Goal: Complete application form: Complete application form

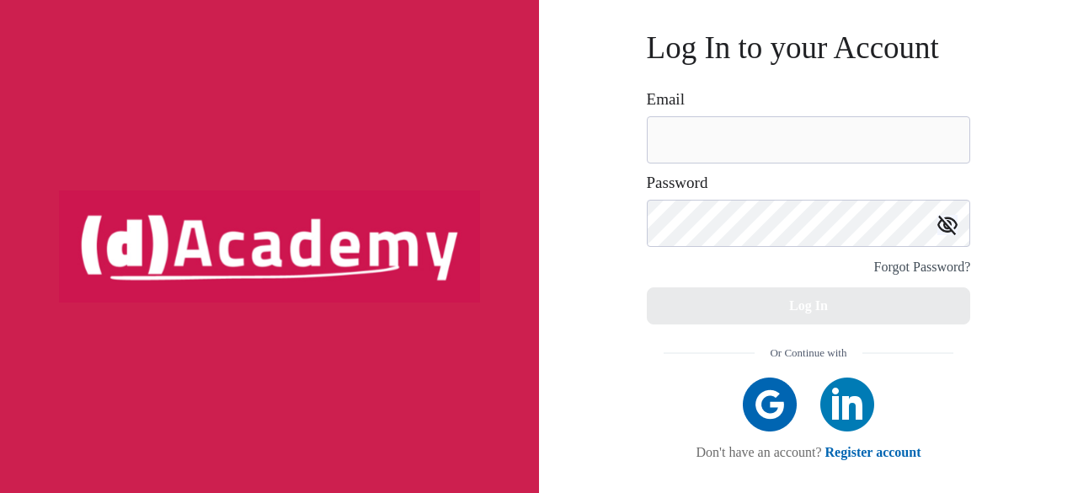
click at [760, 402] on img at bounding box center [770, 404] width 54 height 54
click at [864, 456] on link "Register account" at bounding box center [874, 452] width 96 height 14
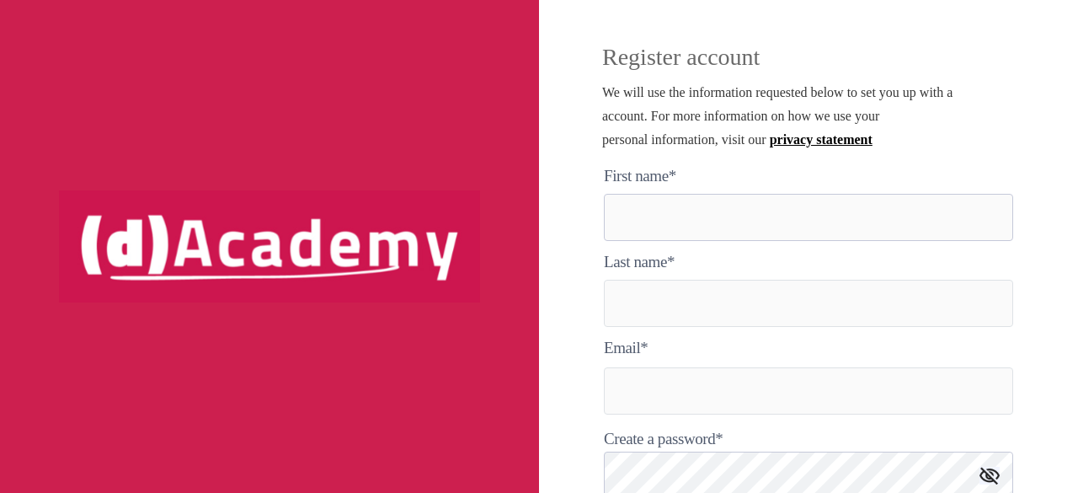
click at [737, 231] on here "text" at bounding box center [808, 217] width 409 height 47
type here "********"
click at [686, 296] on input "text" at bounding box center [808, 303] width 409 height 47
type input "****"
click at [641, 397] on input "text" at bounding box center [808, 390] width 409 height 47
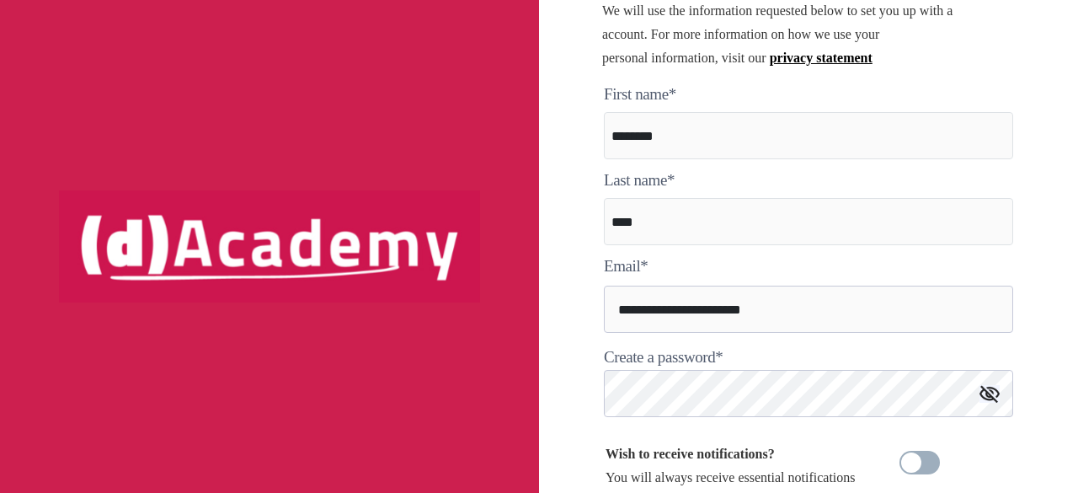
scroll to position [87, 0]
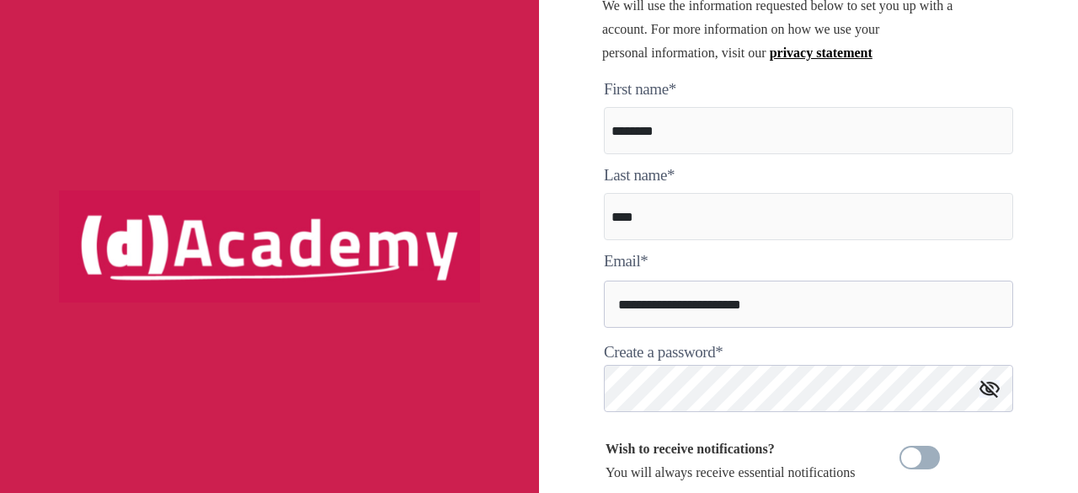
type input "**********"
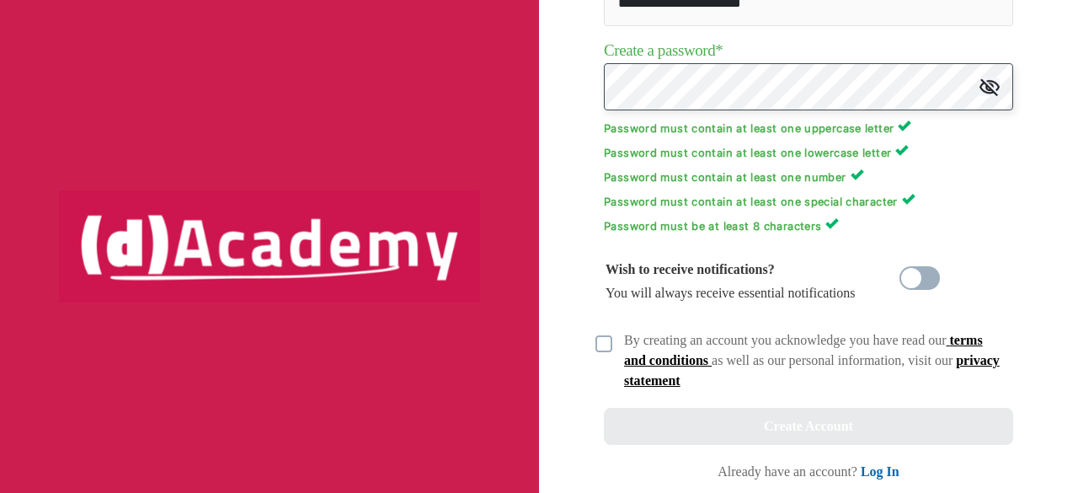
scroll to position [396, 0]
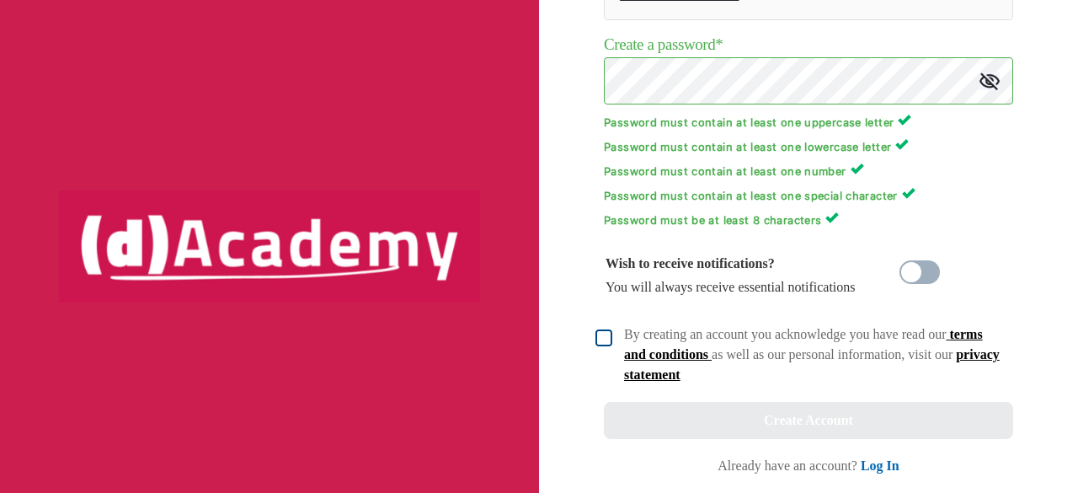
click at [601, 341] on img at bounding box center [604, 337] width 17 height 17
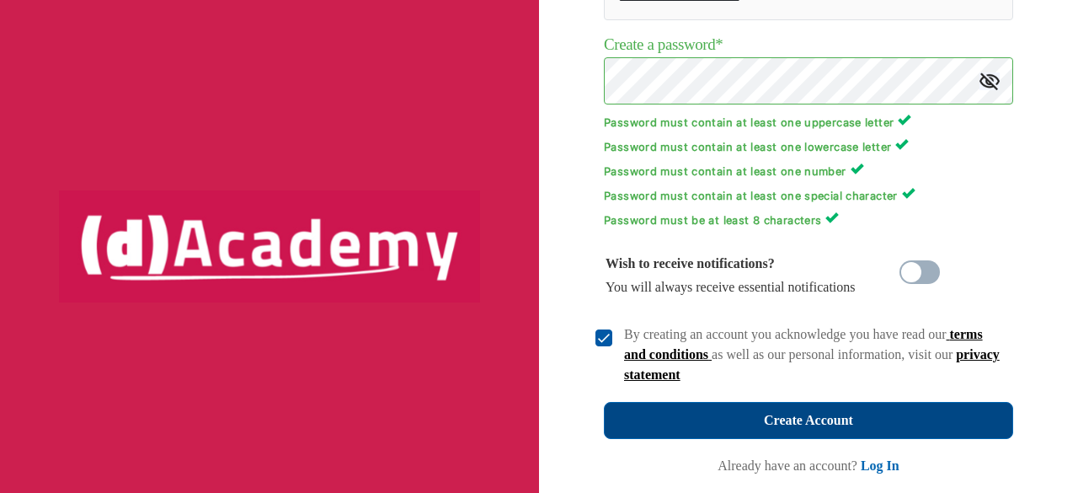
click at [826, 426] on div "Create Account" at bounding box center [808, 421] width 89 height 24
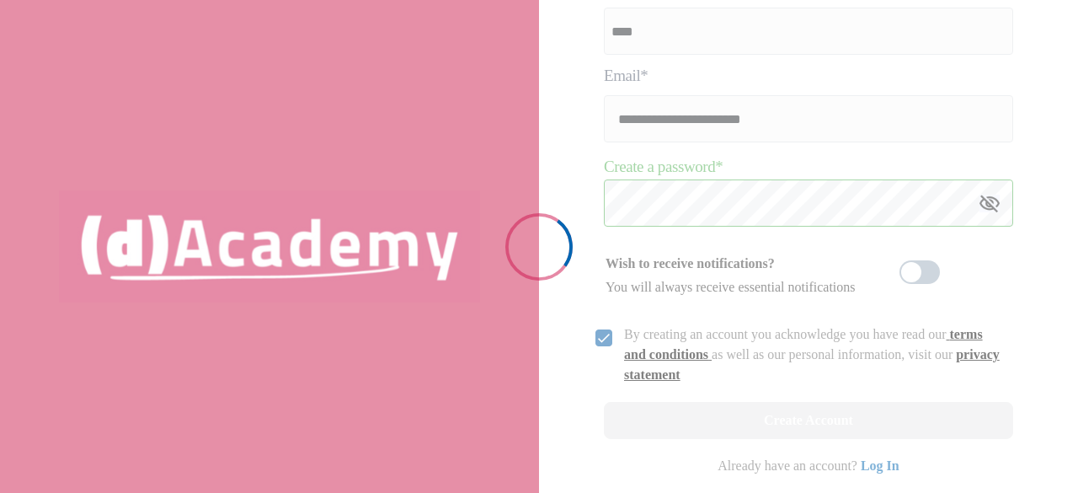
scroll to position [272, 0]
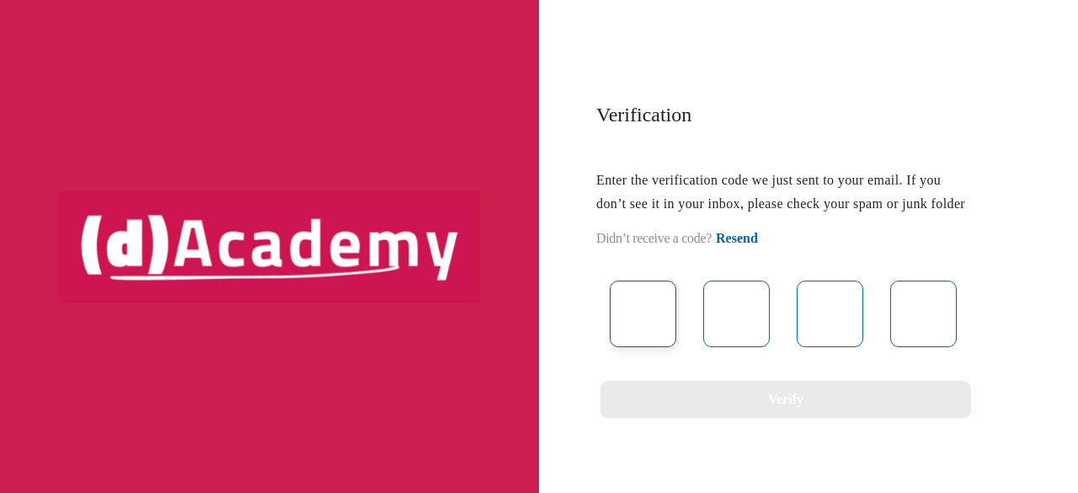
click at [633, 347] on input "text" at bounding box center [643, 314] width 67 height 67
type input "*"
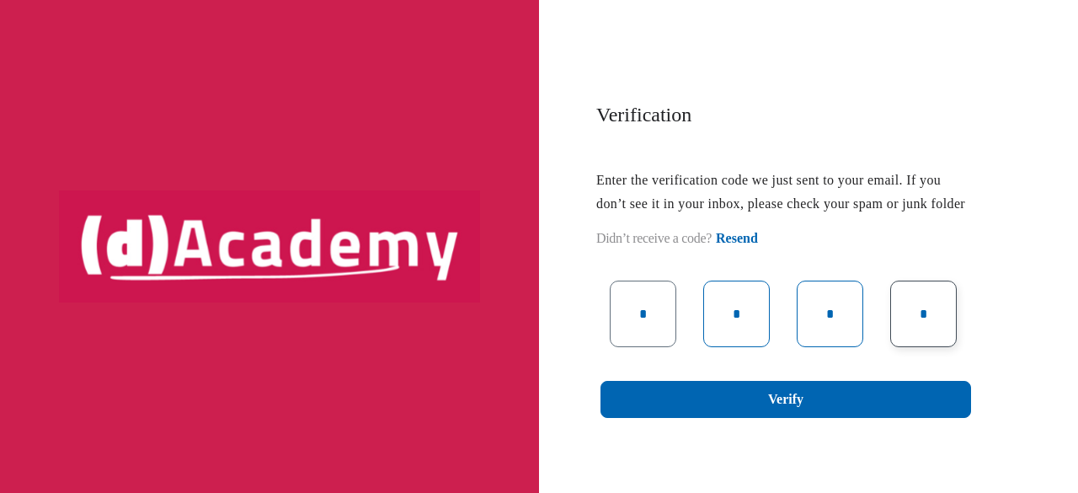
type input "*"
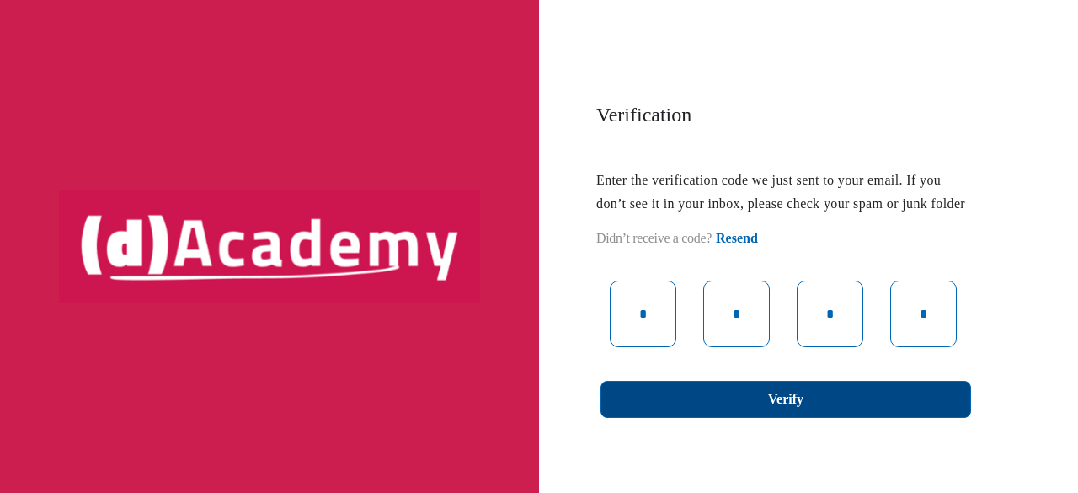
click at [670, 418] on button "Verify" at bounding box center [786, 399] width 371 height 37
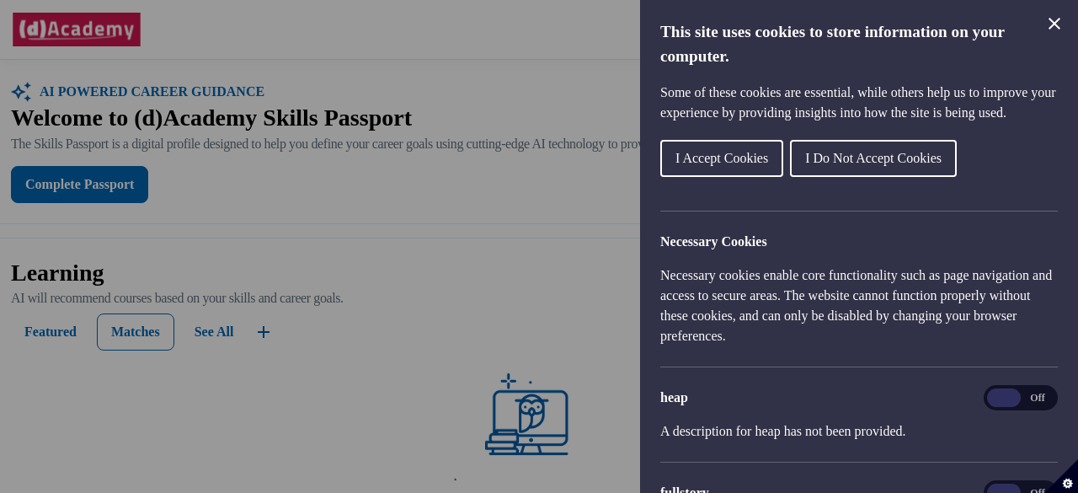
click at [1053, 24] on icon "Close Cookie Control" at bounding box center [1055, 24] width 12 height 12
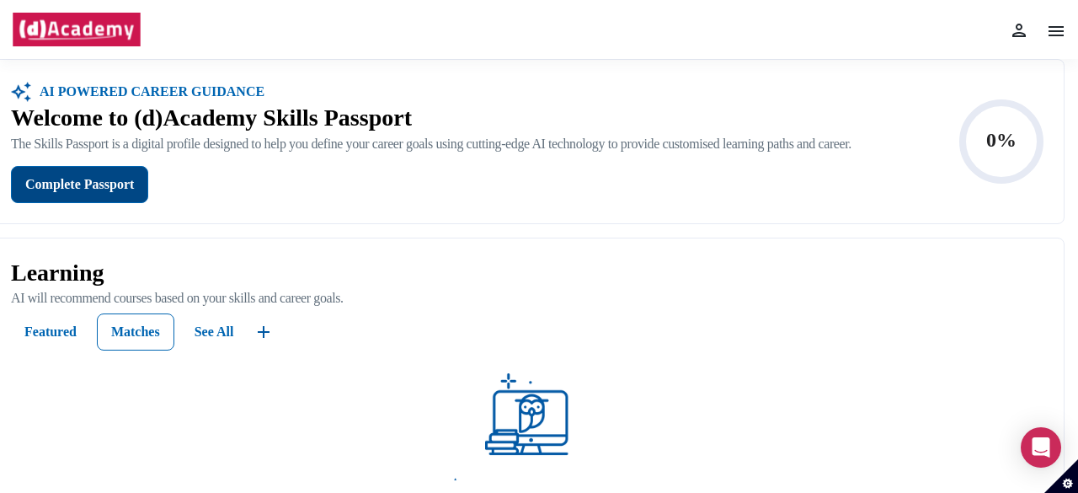
click at [105, 178] on div "Complete Passport" at bounding box center [79, 185] width 109 height 24
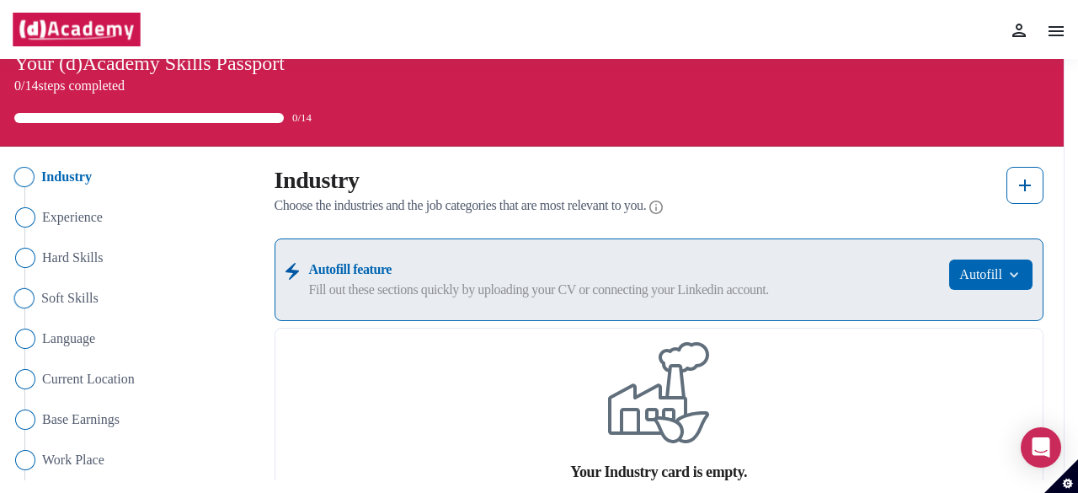
scroll to position [25, 0]
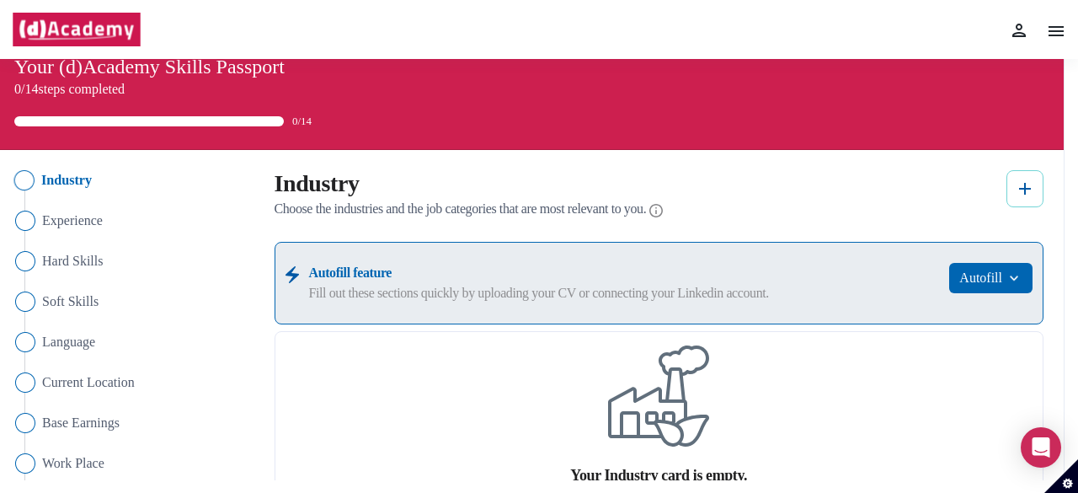
click at [1008, 193] on button at bounding box center [1025, 188] width 37 height 37
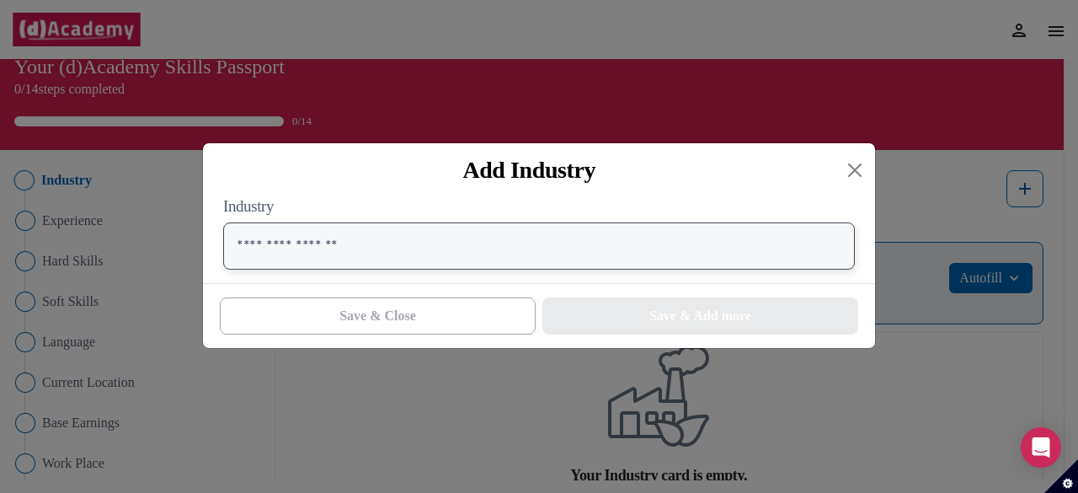
click at [436, 252] on input "text" at bounding box center [539, 245] width 632 height 47
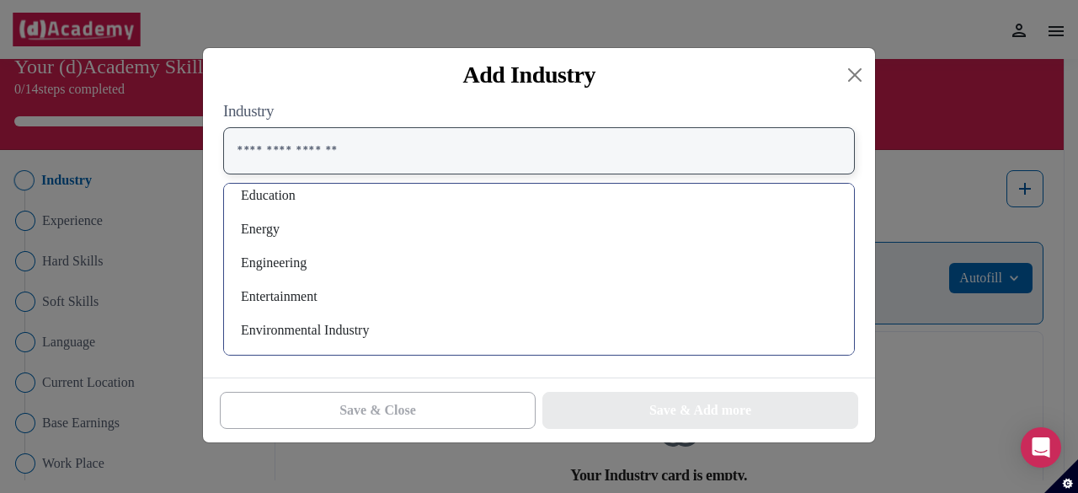
scroll to position [420, 0]
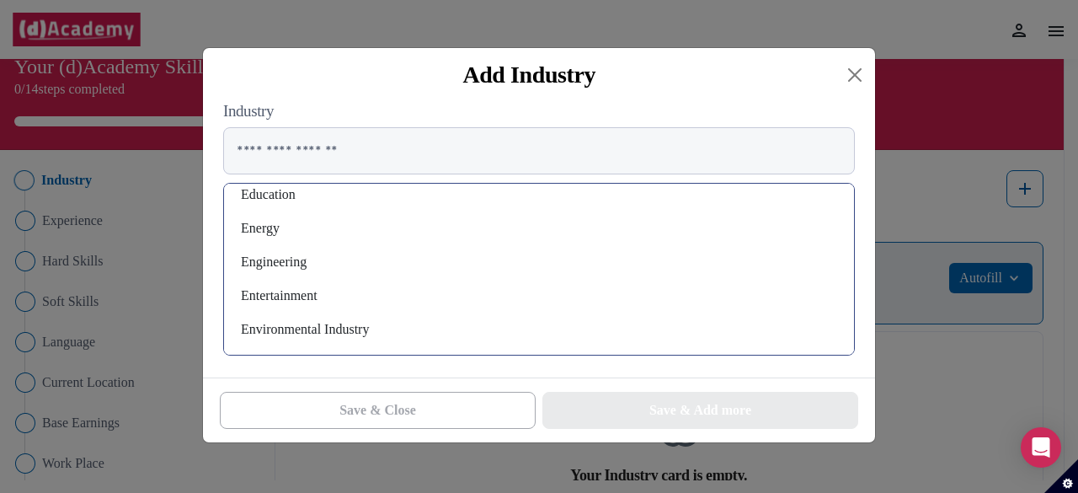
click at [293, 269] on div "Engineering" at bounding box center [539, 262] width 603 height 27
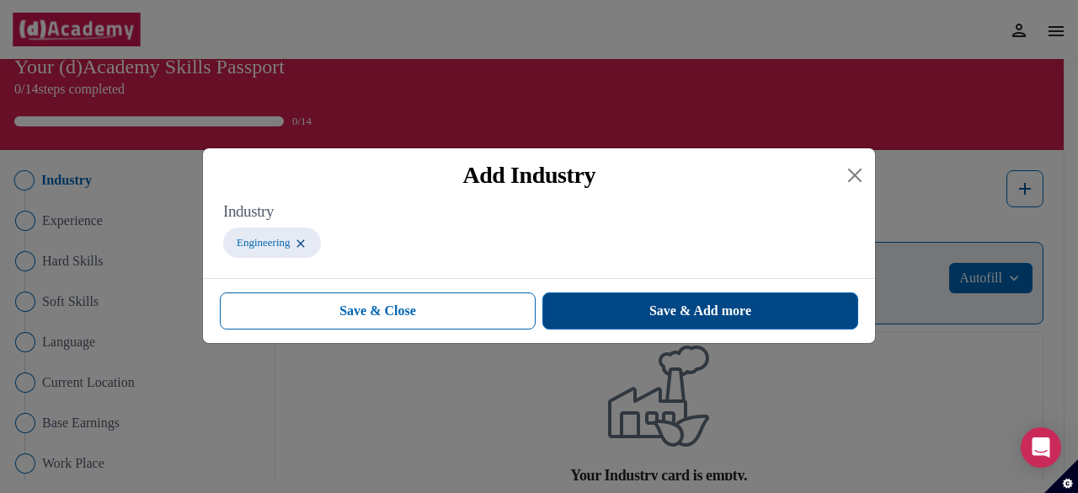
click at [635, 309] on button "Save & Add more" at bounding box center [701, 310] width 316 height 37
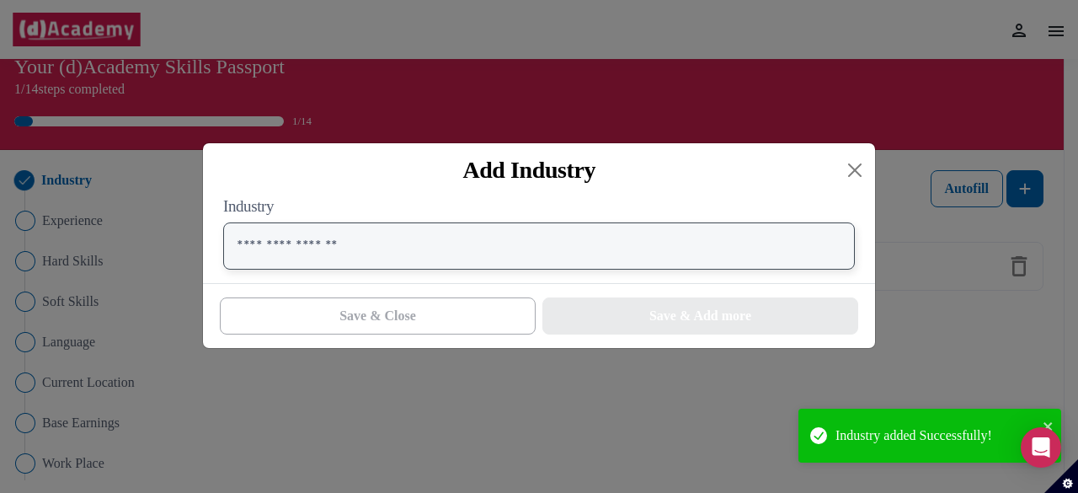
click at [410, 257] on input "text" at bounding box center [539, 245] width 632 height 47
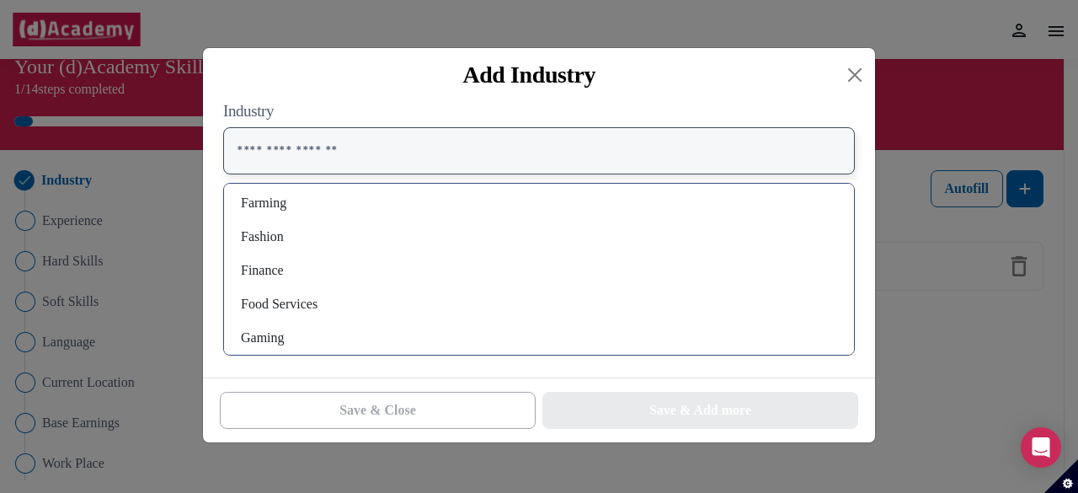
scroll to position [611, 0]
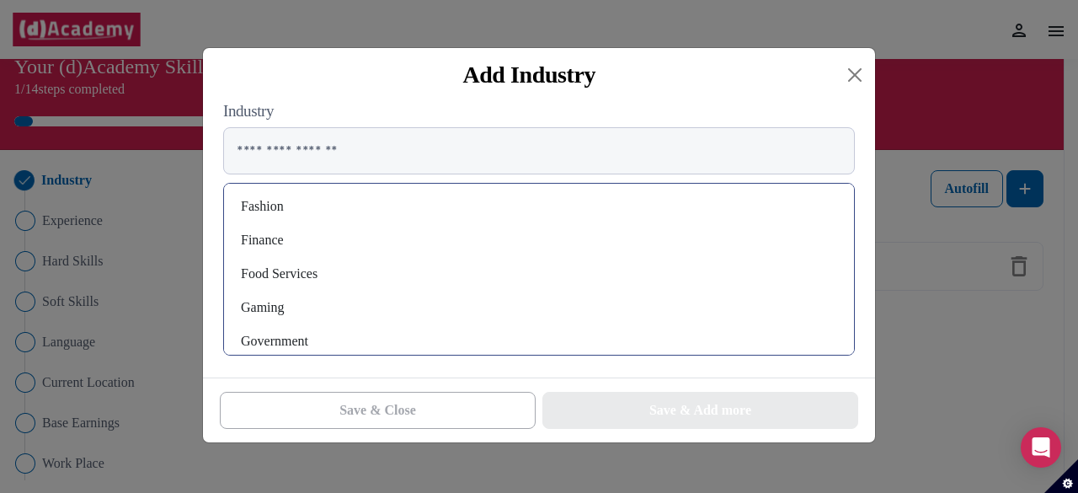
click at [271, 243] on div "Finance" at bounding box center [539, 240] width 603 height 27
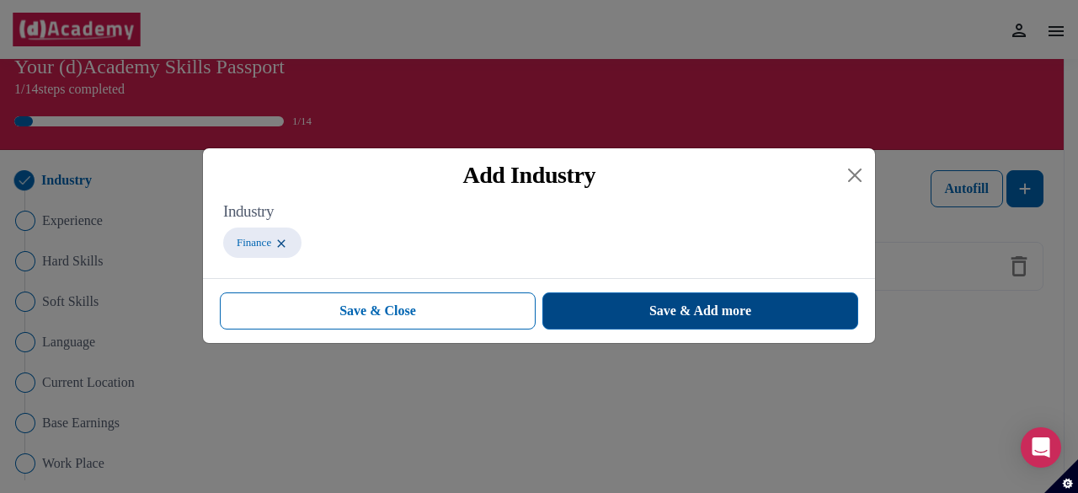
click at [613, 316] on button "Save & Add more" at bounding box center [701, 310] width 316 height 37
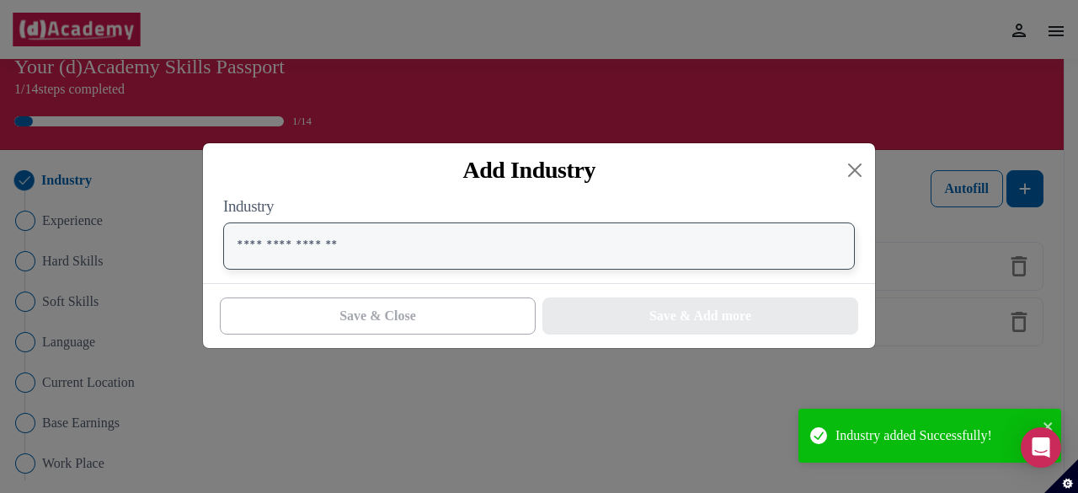
click at [407, 249] on input "text" at bounding box center [539, 245] width 632 height 47
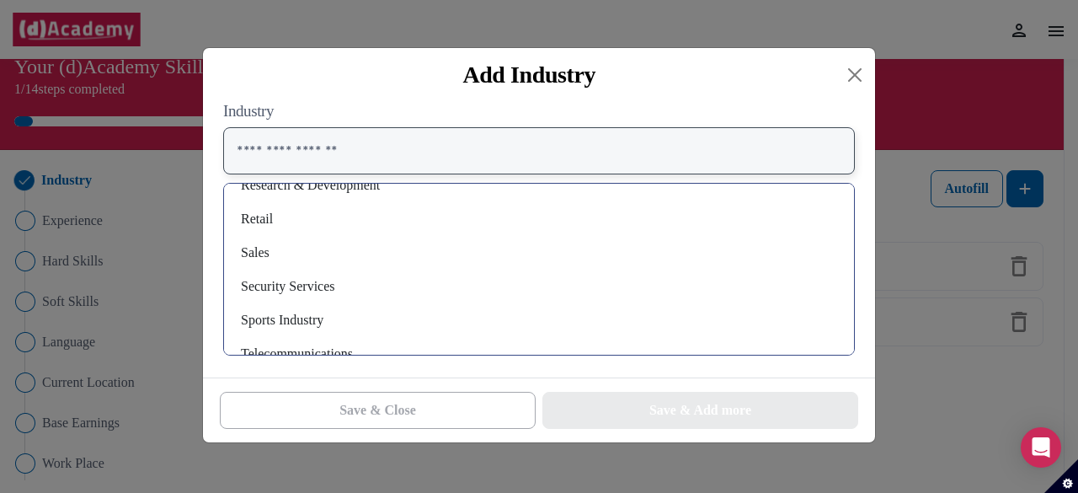
scroll to position [1203, 0]
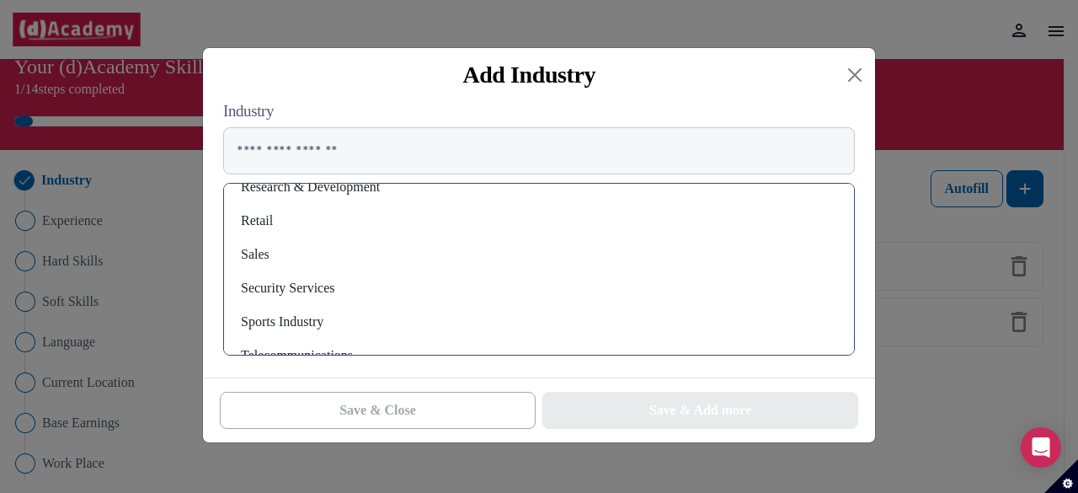
click at [310, 262] on div "Sales" at bounding box center [539, 254] width 603 height 27
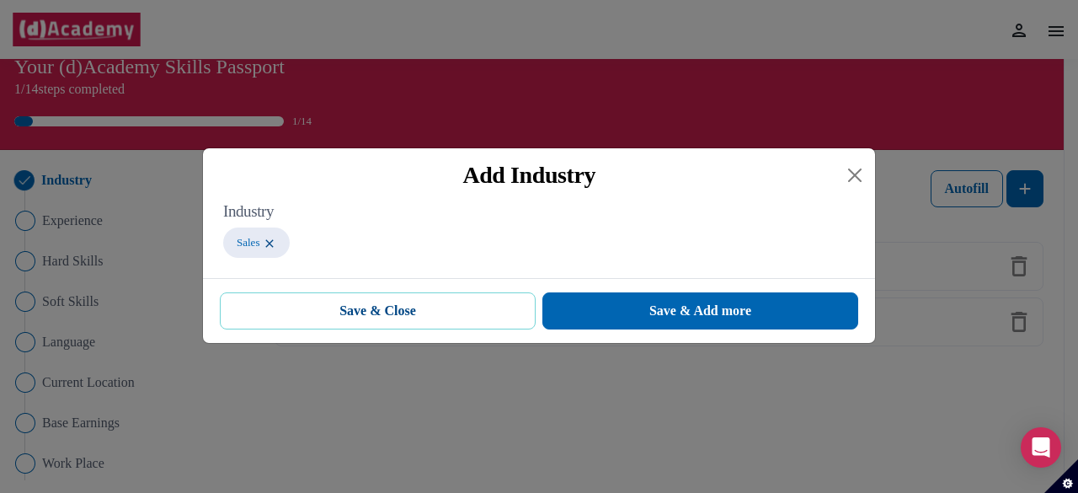
click at [463, 329] on button "Save & Close" at bounding box center [378, 310] width 316 height 37
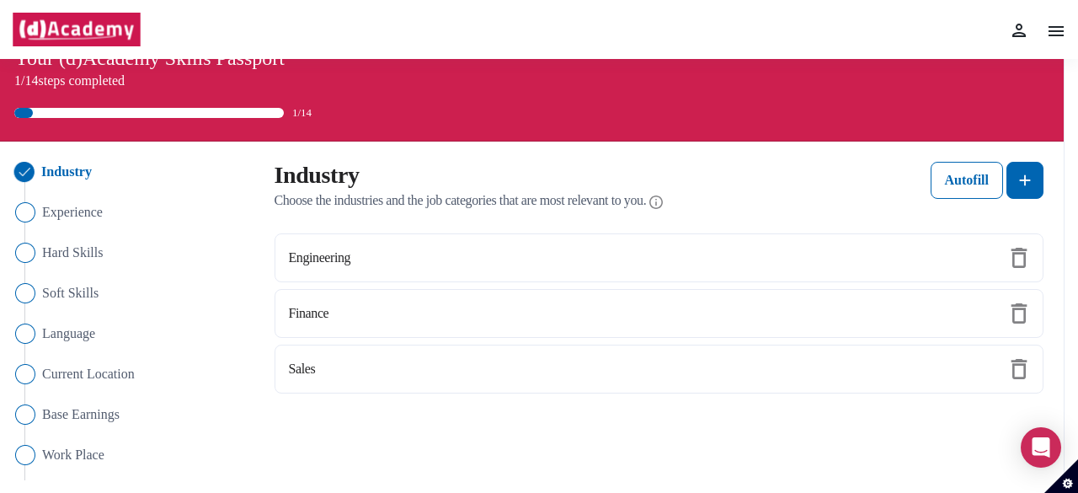
scroll to position [32, 0]
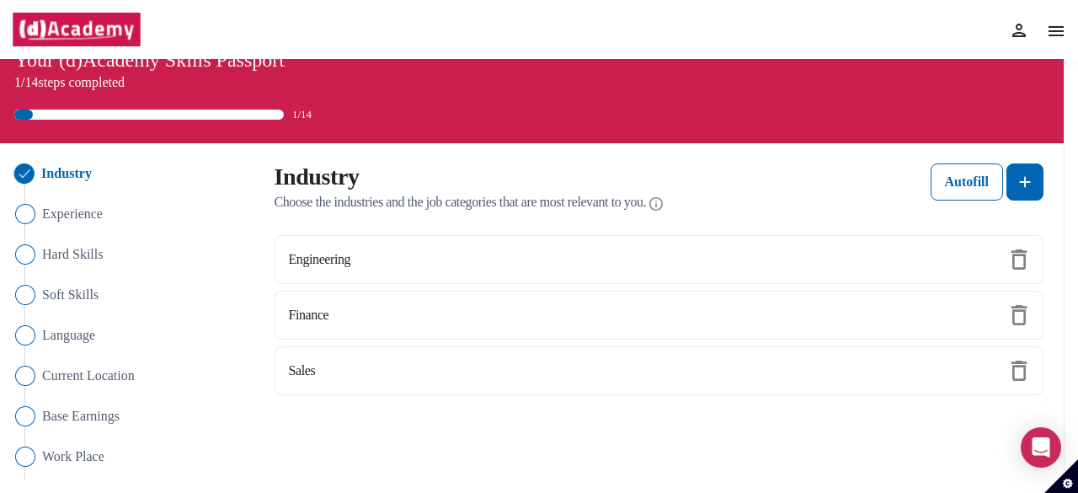
click at [1023, 368] on img at bounding box center [1019, 371] width 20 height 20
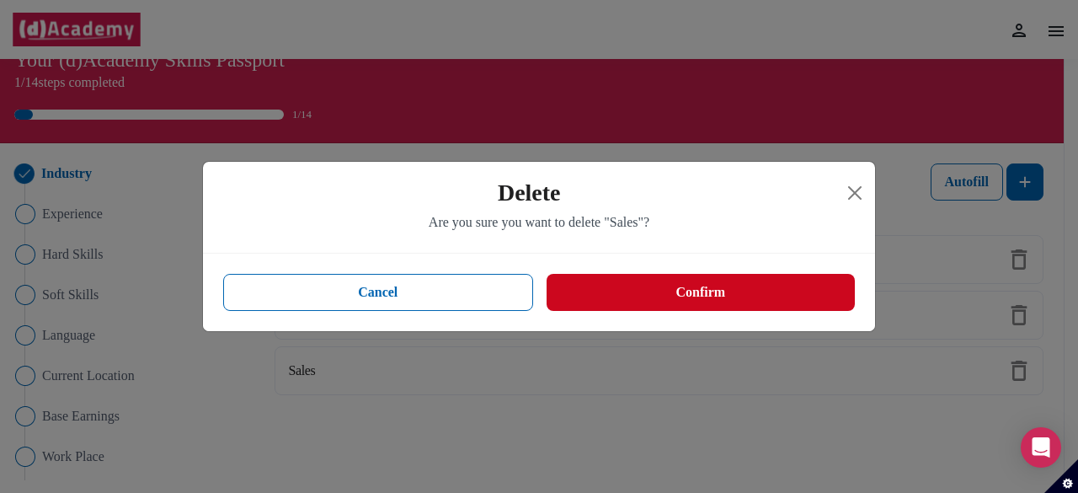
click at [740, 302] on button "Confirm" at bounding box center [701, 292] width 308 height 37
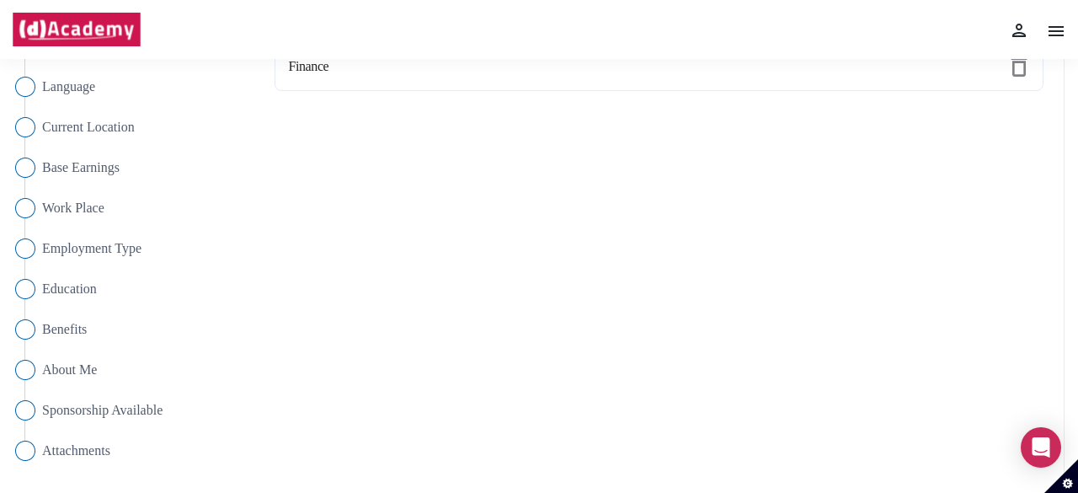
scroll to position [0, 0]
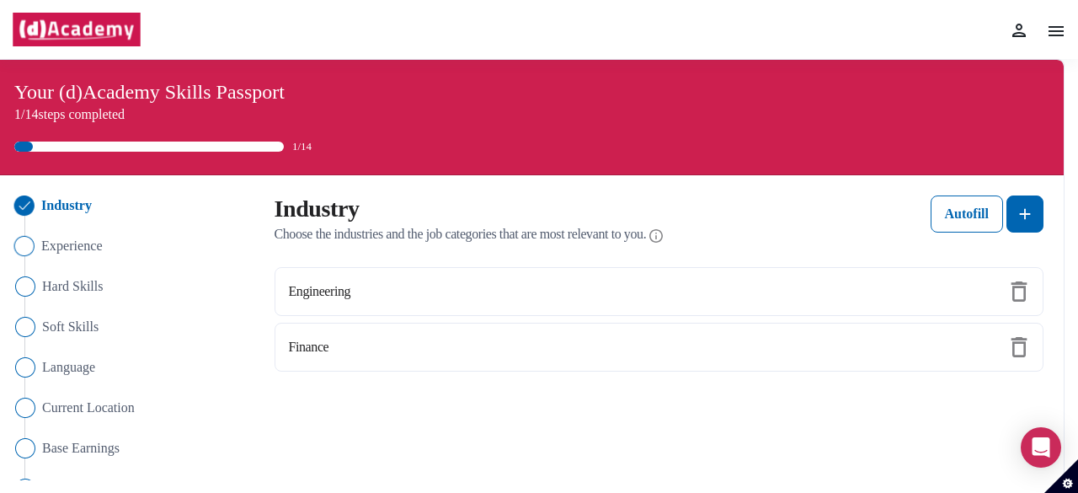
click at [32, 245] on img "Close" at bounding box center [24, 246] width 20 height 20
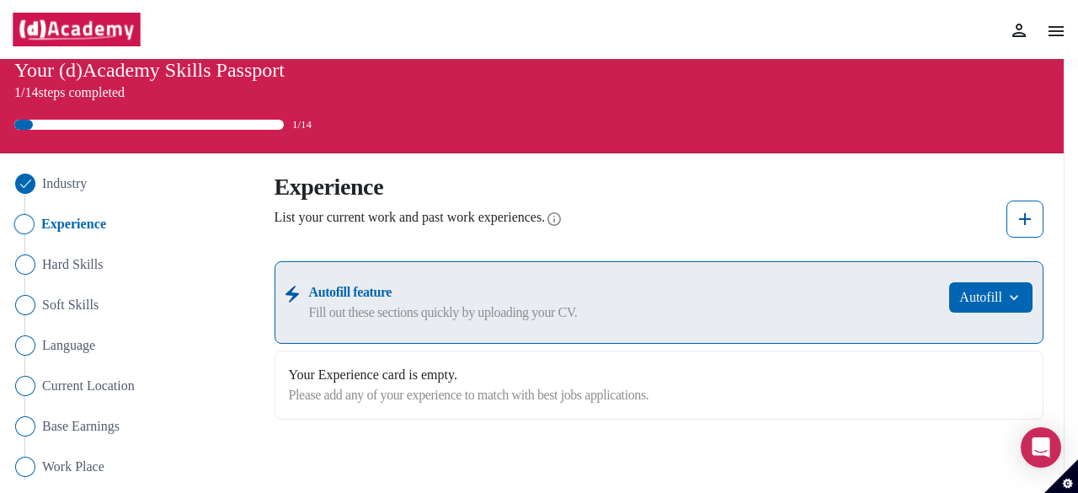
scroll to position [51, 0]
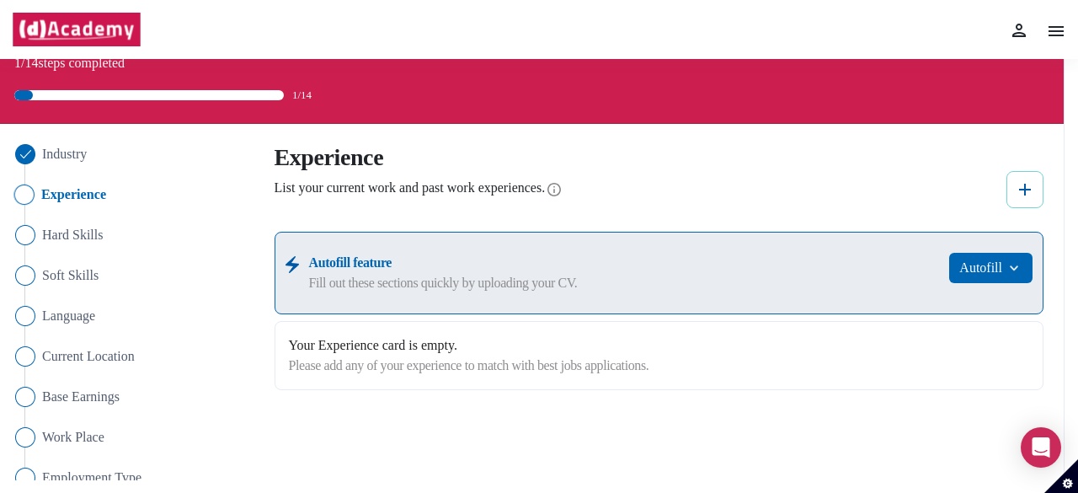
click at [1020, 179] on img at bounding box center [1025, 189] width 20 height 20
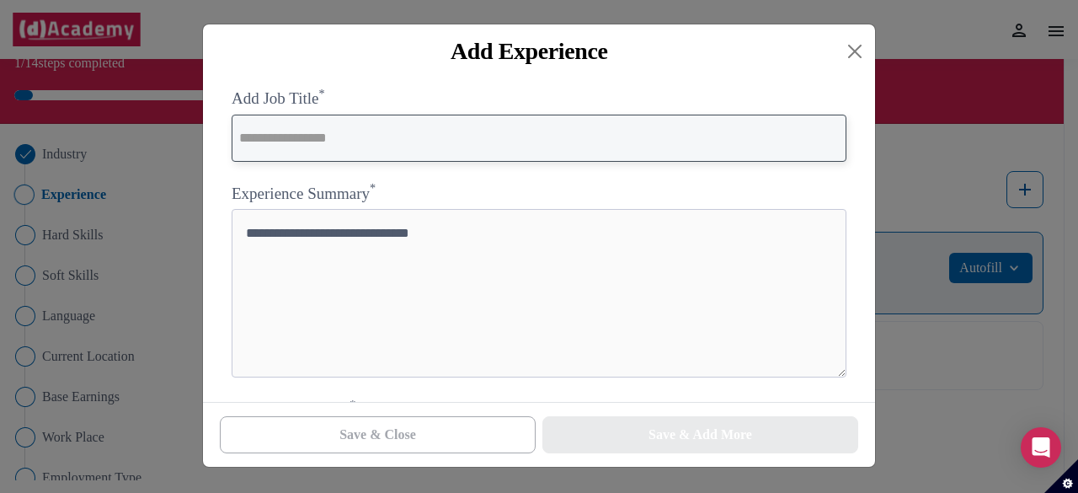
click at [420, 154] on input "text" at bounding box center [539, 138] width 615 height 47
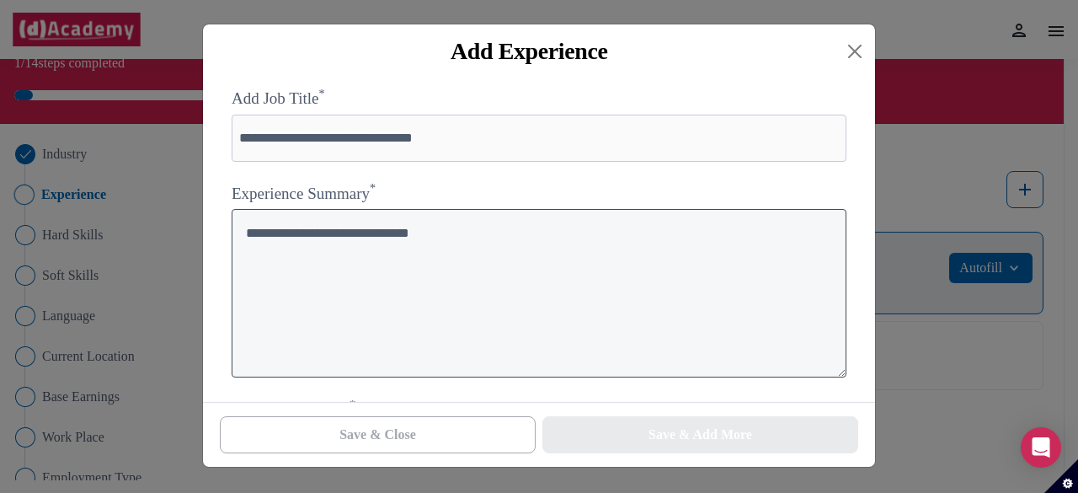
click at [361, 270] on textarea at bounding box center [539, 293] width 615 height 168
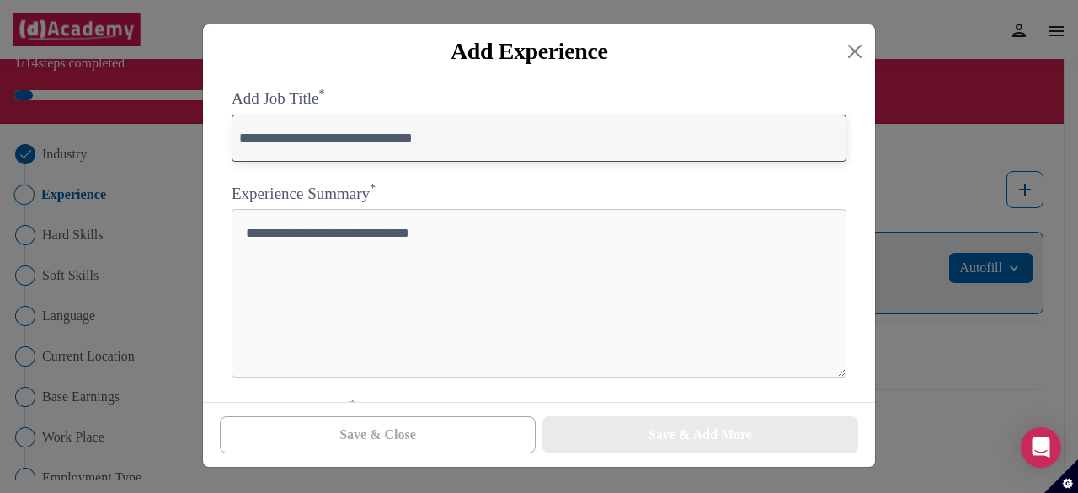
click at [400, 145] on input "**********" at bounding box center [539, 138] width 615 height 47
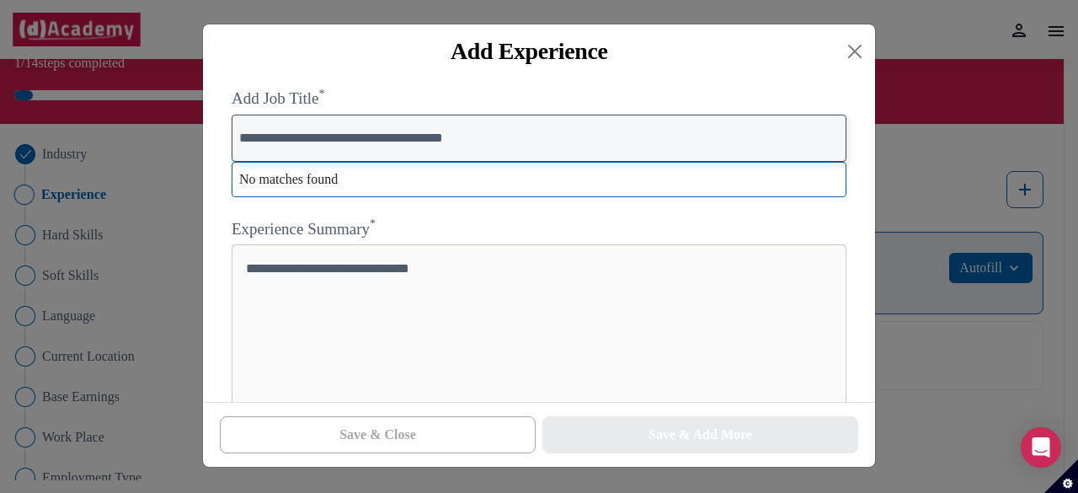
click at [516, 142] on input "**********" at bounding box center [539, 138] width 615 height 47
type input "**********"
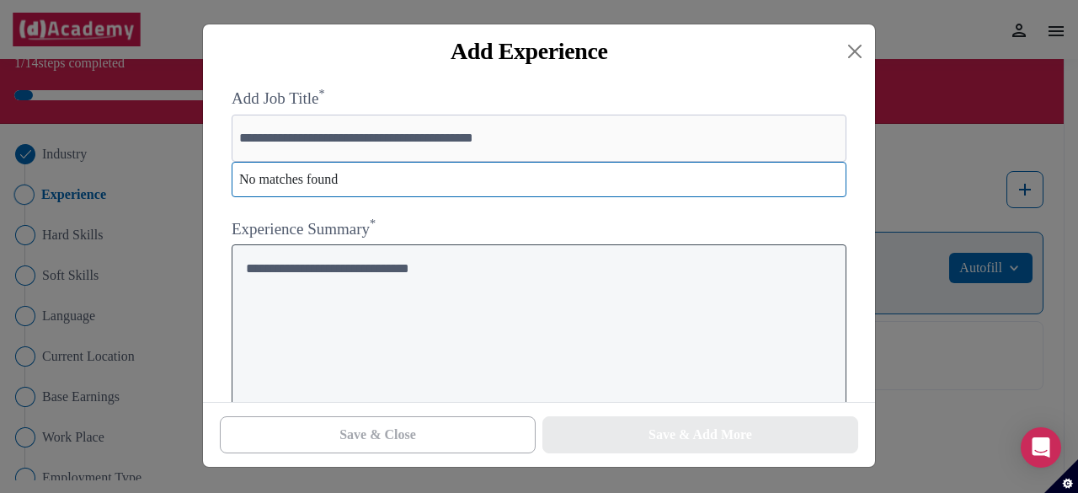
click at [261, 269] on textarea at bounding box center [539, 328] width 615 height 168
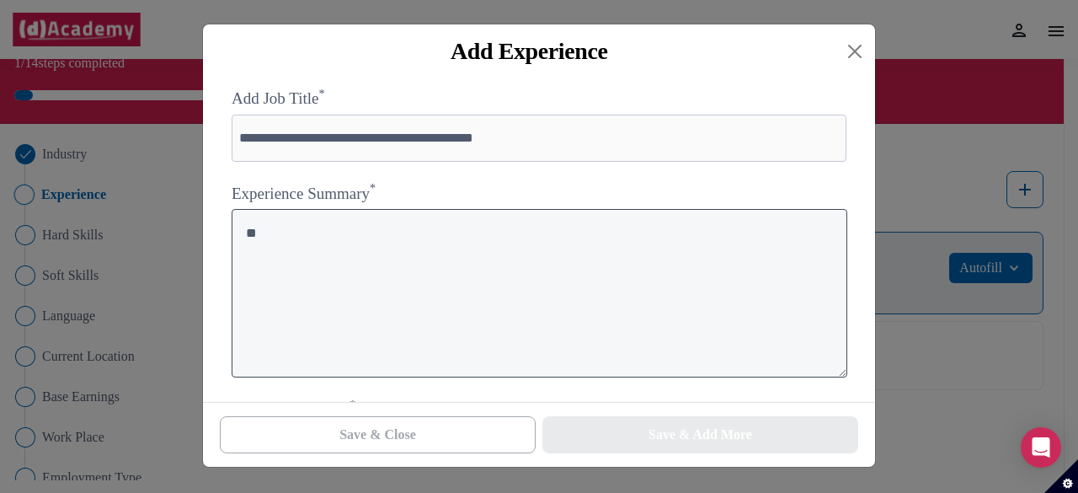
type textarea "*"
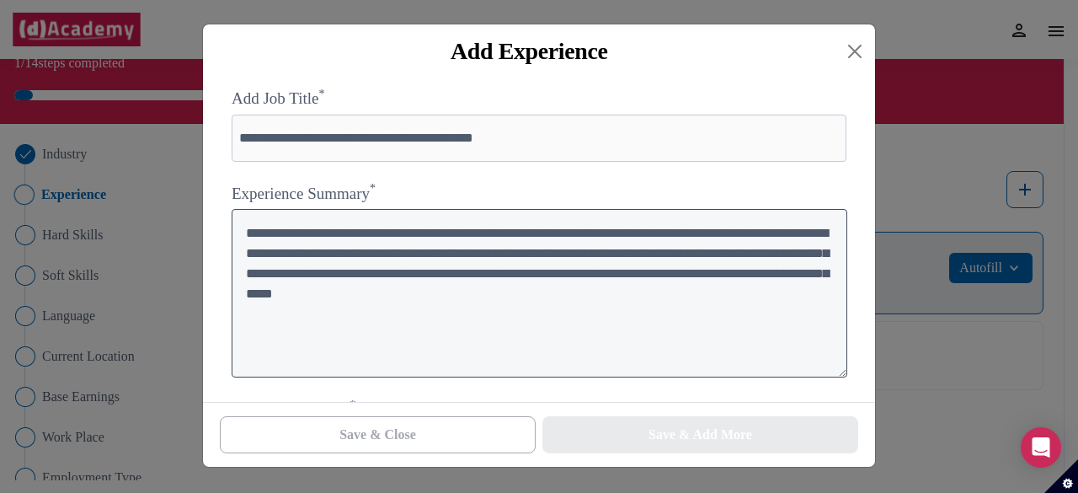
type textarea "**********"
drag, startPoint x: 246, startPoint y: 238, endPoint x: 573, endPoint y: 323, distance: 337.7
click at [573, 323] on textarea "**********" at bounding box center [540, 293] width 616 height 168
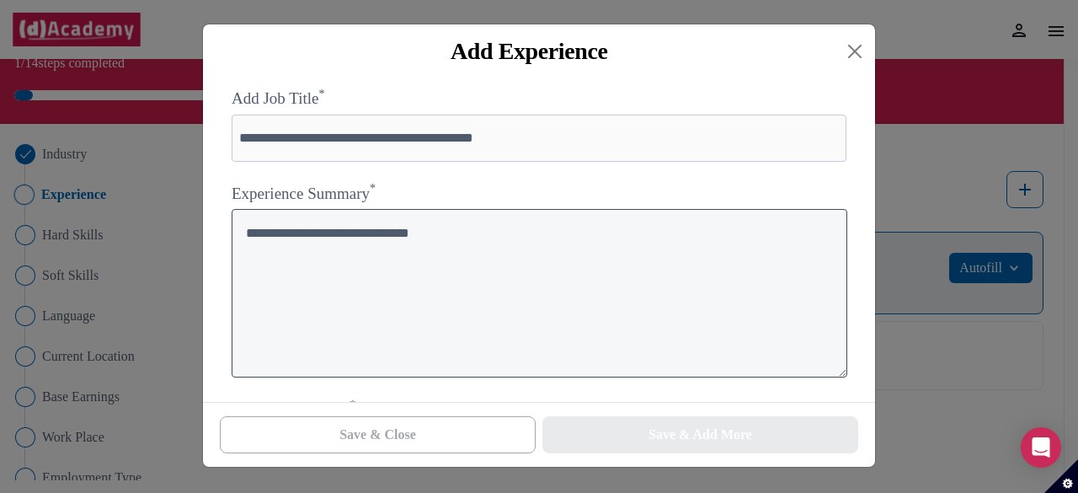
click at [486, 326] on textarea at bounding box center [540, 293] width 616 height 168
type textarea "*"
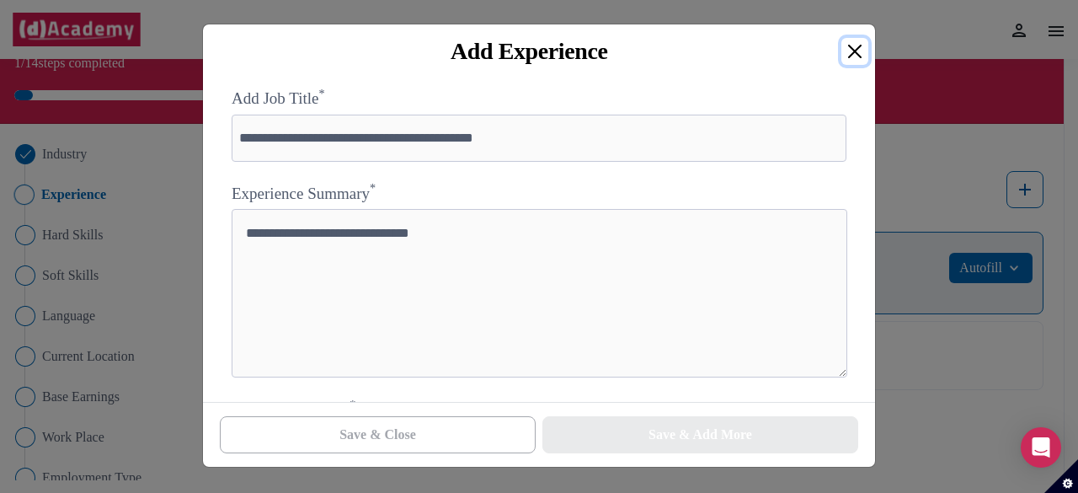
click at [842, 53] on button "Close" at bounding box center [855, 51] width 27 height 27
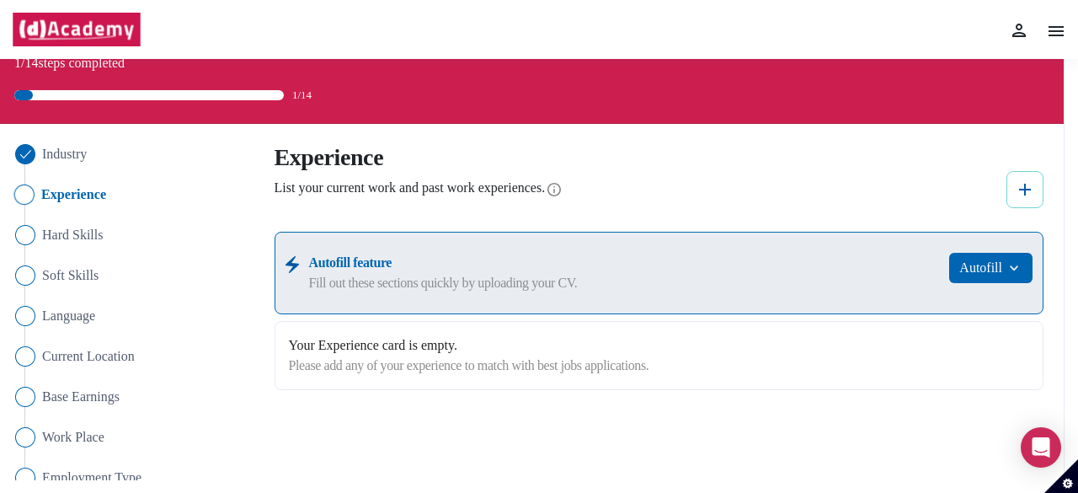
click at [1014, 191] on button at bounding box center [1025, 189] width 37 height 37
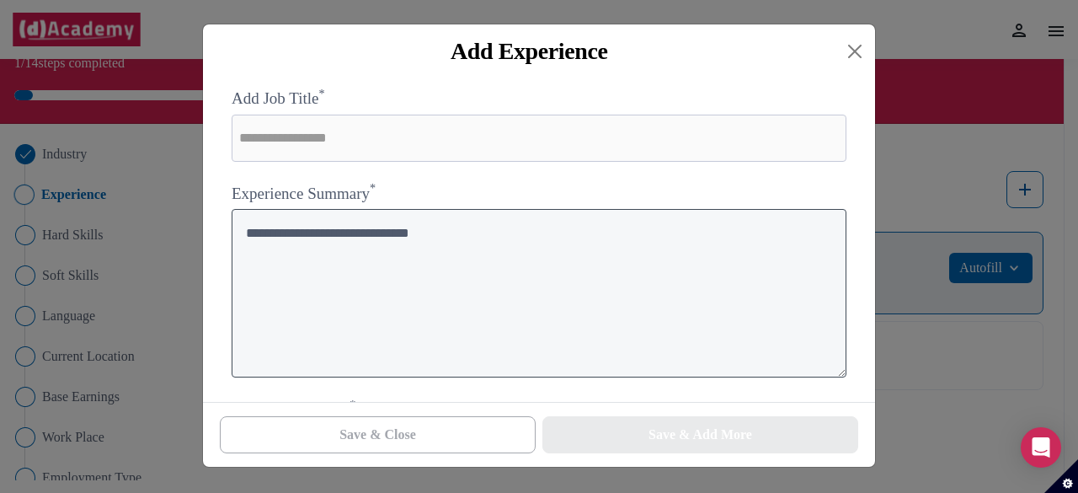
click at [519, 243] on textarea at bounding box center [539, 293] width 615 height 168
paste textarea "**********"
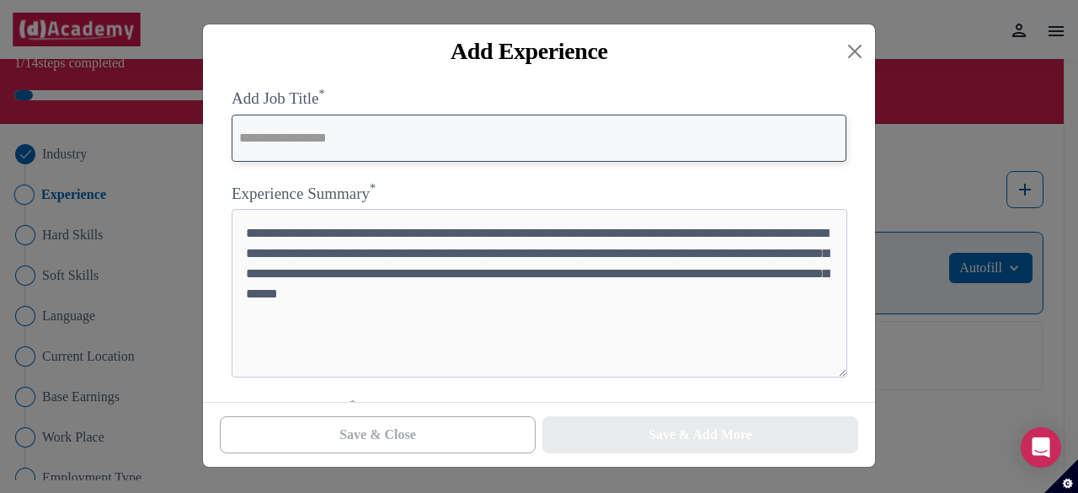
type textarea "**********"
click at [423, 137] on input "text" at bounding box center [539, 138] width 615 height 47
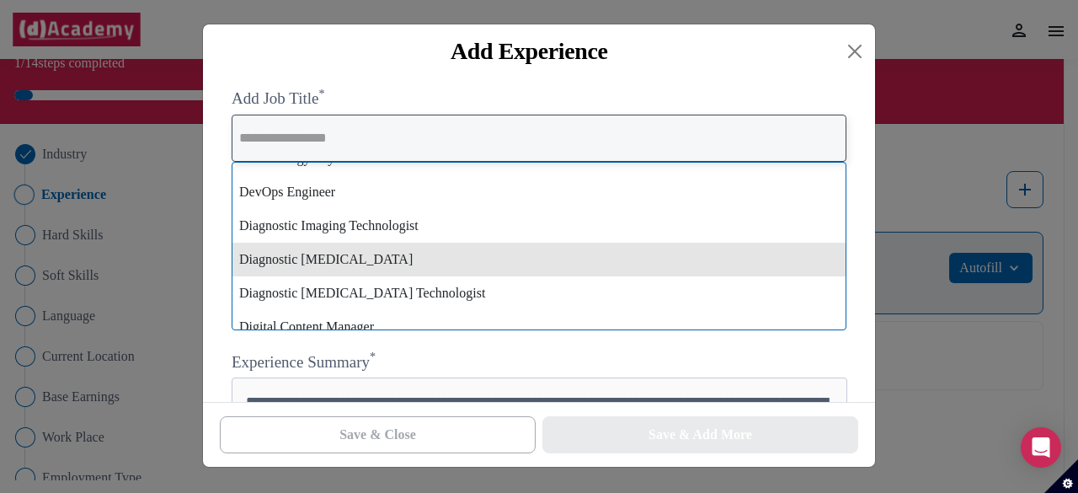
scroll to position [5250, 0]
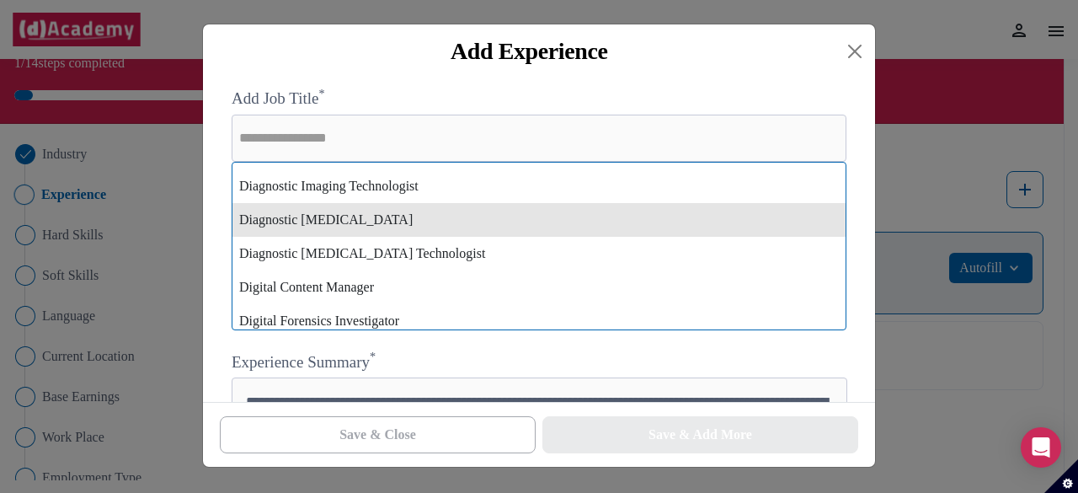
click at [384, 223] on div "Diagnostic [MEDICAL_DATA]" at bounding box center [539, 220] width 613 height 34
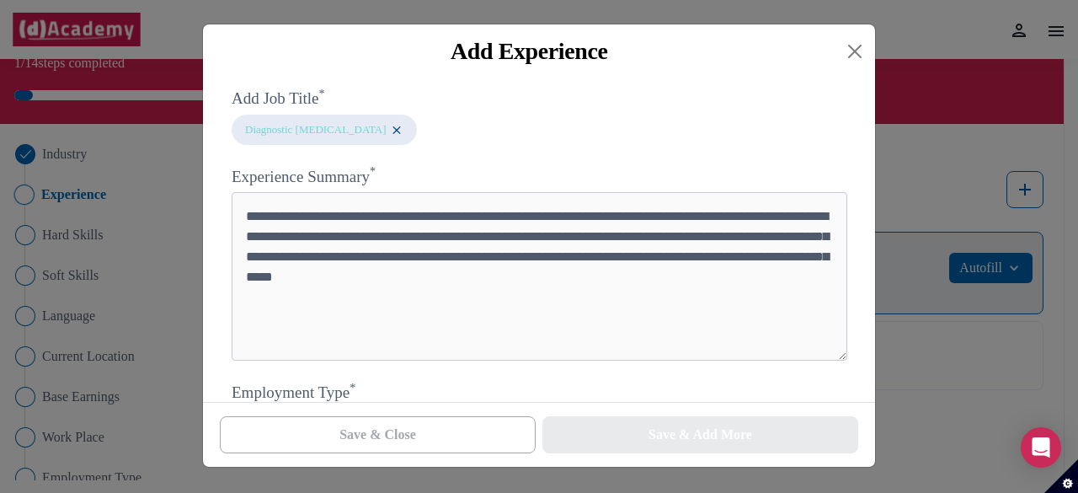
click at [390, 136] on img at bounding box center [396, 130] width 13 height 14
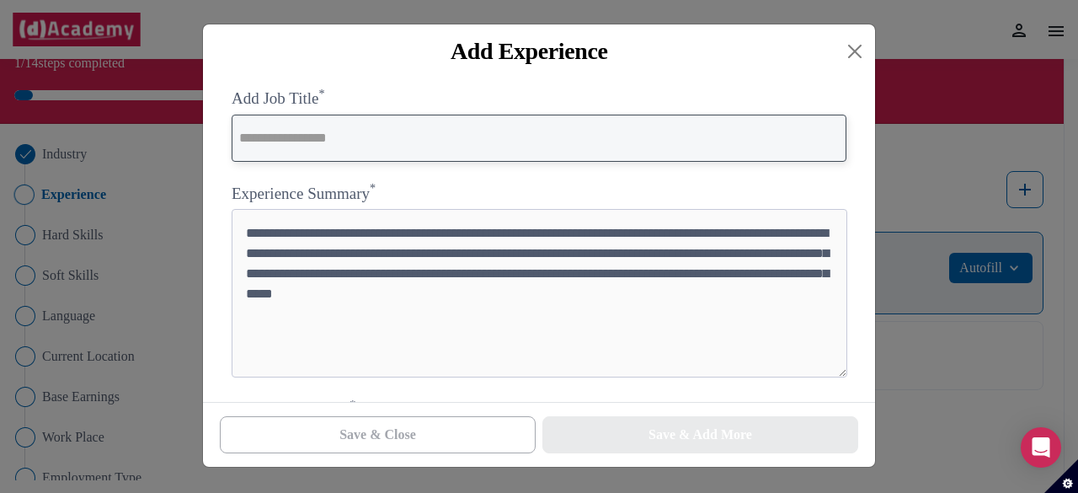
click at [344, 139] on input "text" at bounding box center [539, 138] width 615 height 47
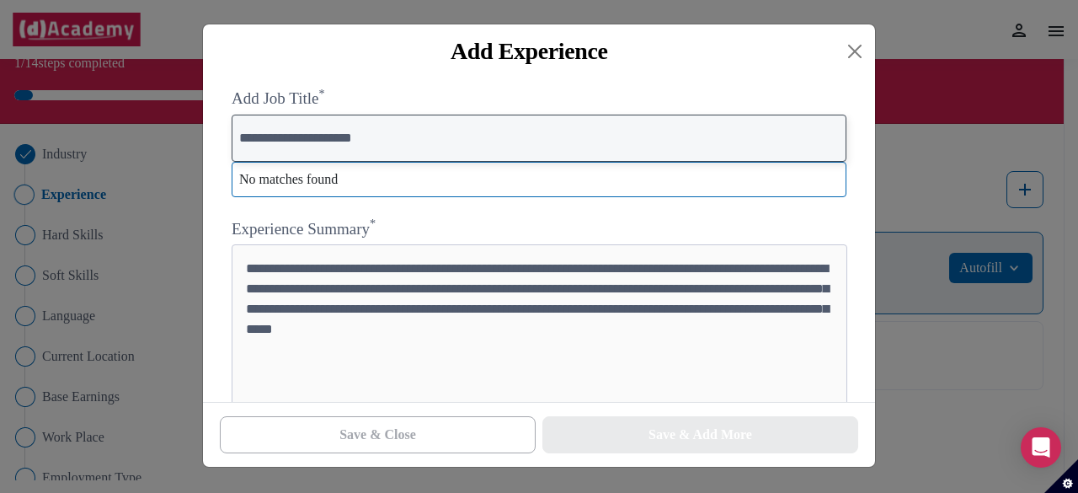
type input "**********"
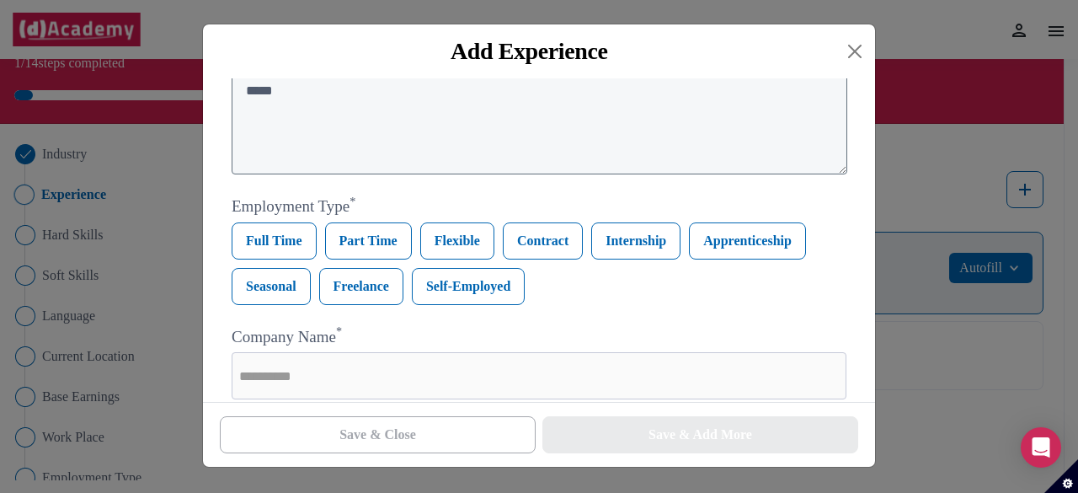
scroll to position [239, 0]
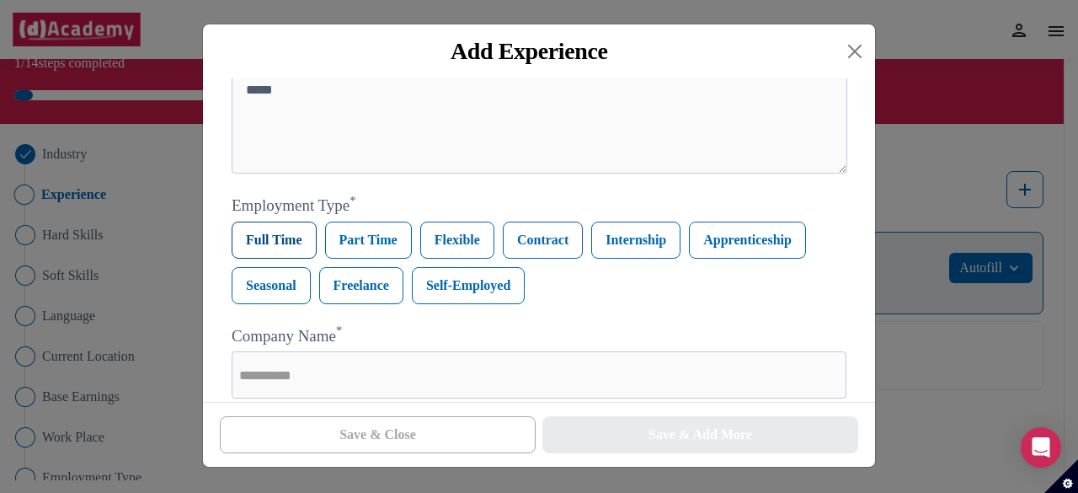
click at [301, 250] on label "Full Time" at bounding box center [274, 240] width 85 height 37
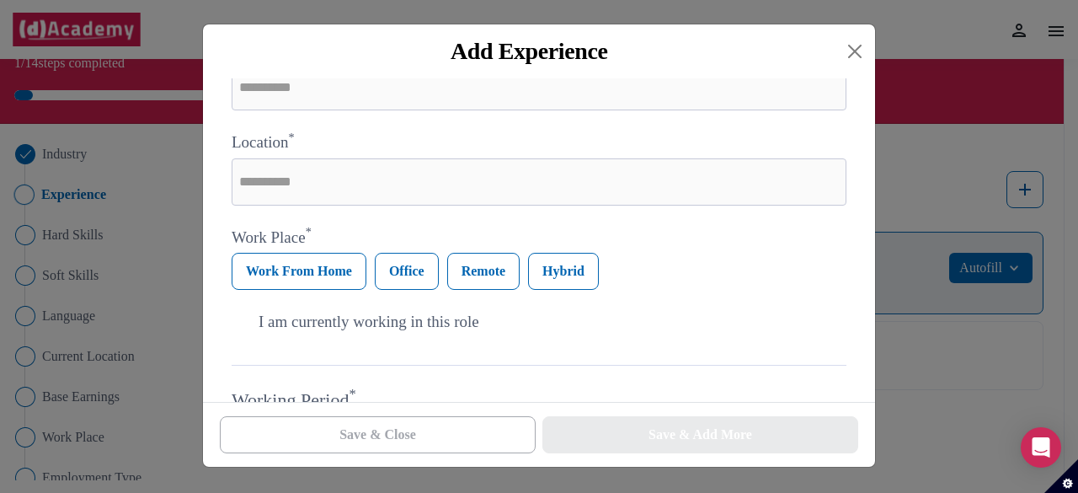
scroll to position [452, 0]
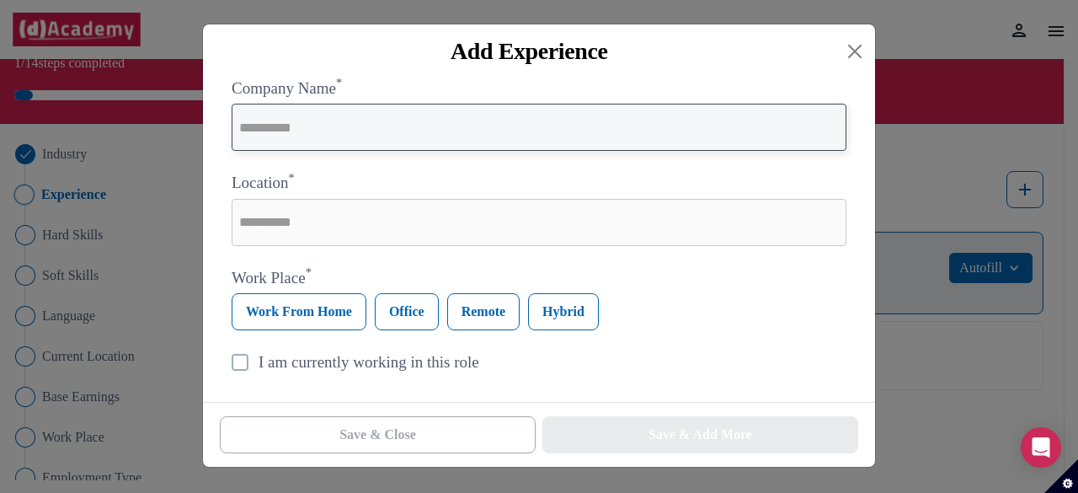
click at [424, 142] on input "text" at bounding box center [539, 127] width 615 height 47
type input "**********"
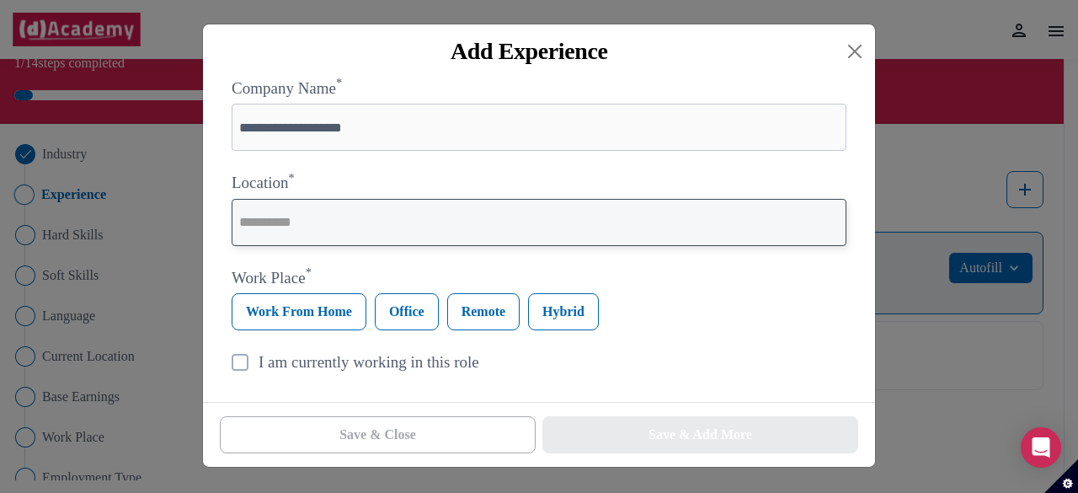
click at [339, 223] on input "text" at bounding box center [539, 222] width 615 height 47
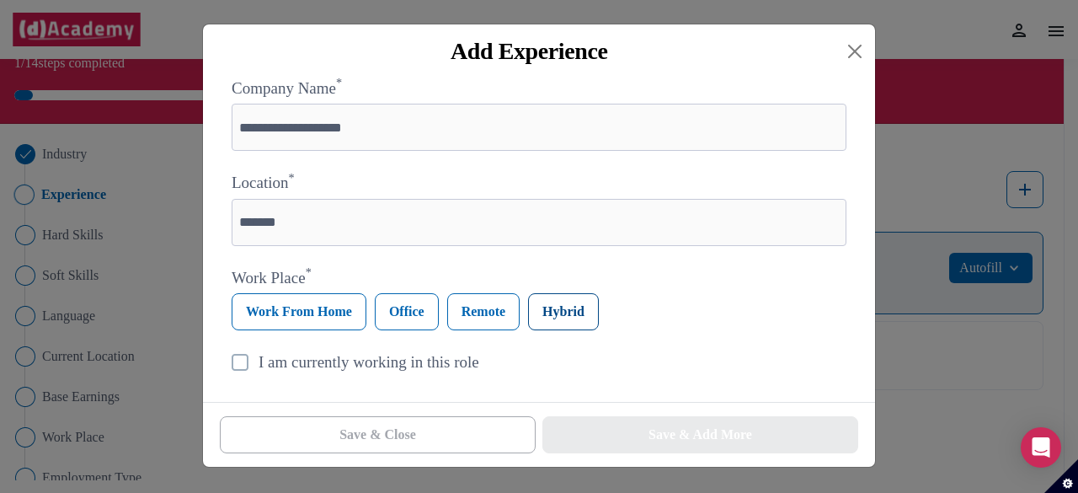
click at [553, 321] on label "Hybrid" at bounding box center [563, 311] width 71 height 37
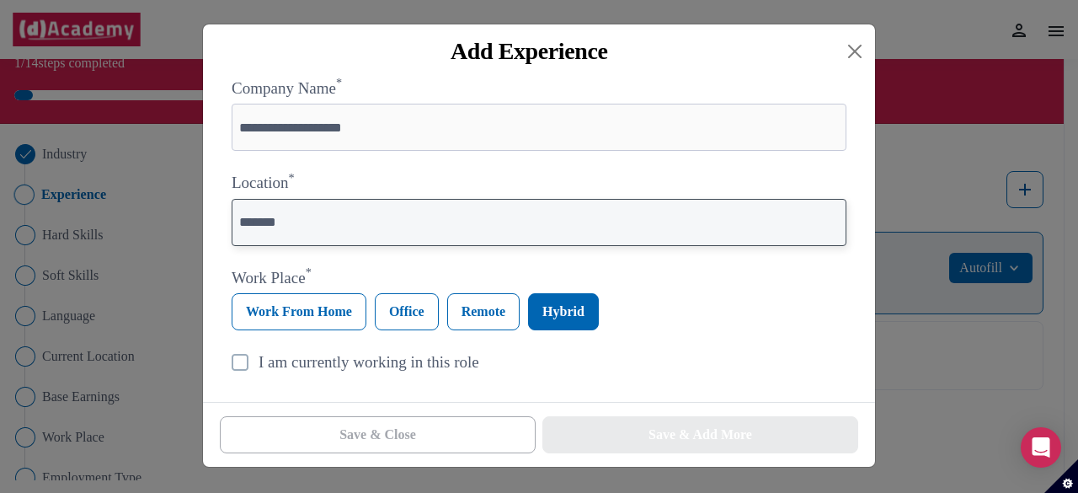
click at [443, 227] on input "******" at bounding box center [539, 222] width 615 height 47
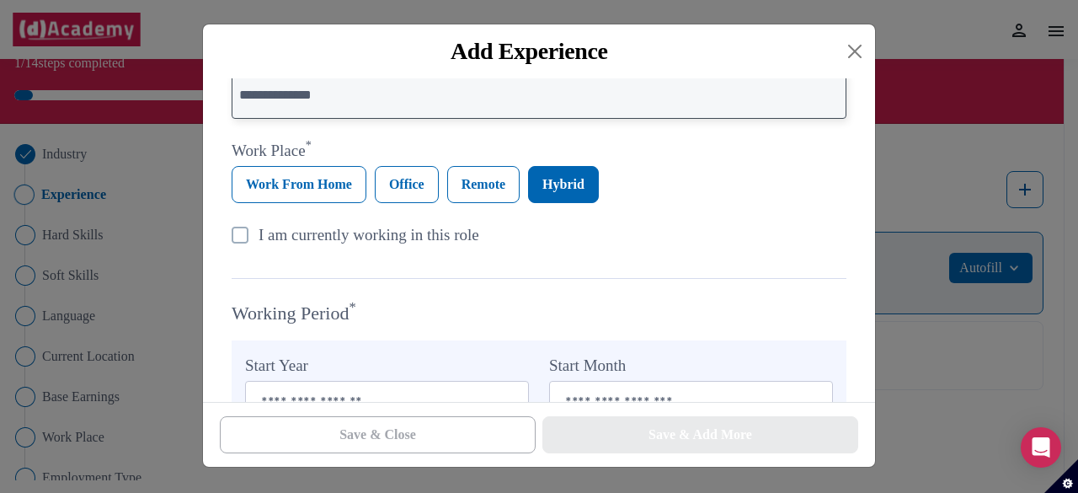
scroll to position [580, 0]
type input "**********"
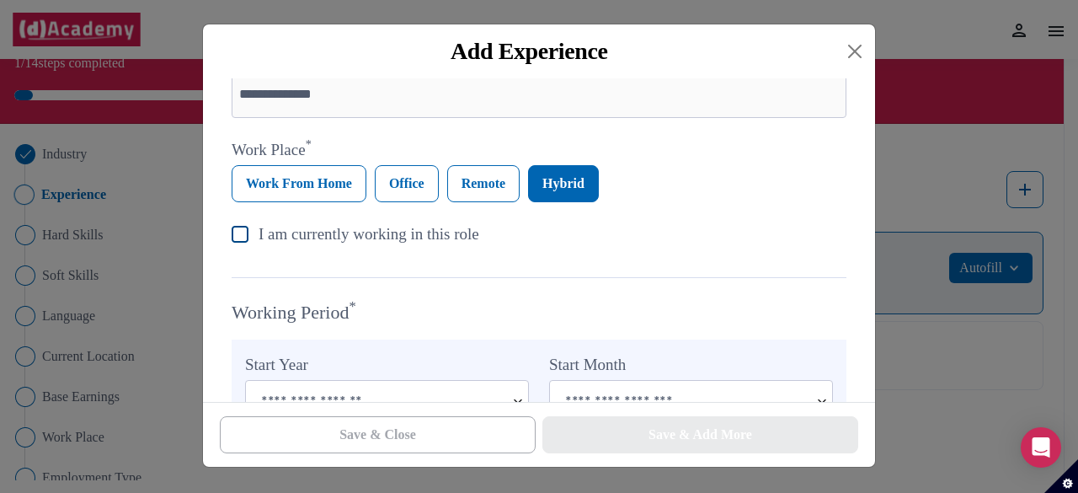
click at [238, 237] on img at bounding box center [240, 234] width 17 height 17
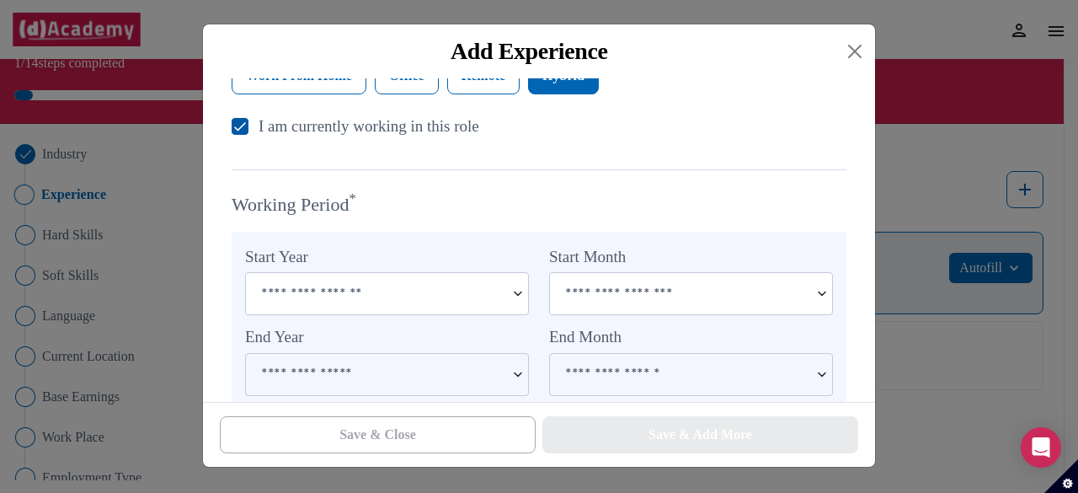
scroll to position [746, 0]
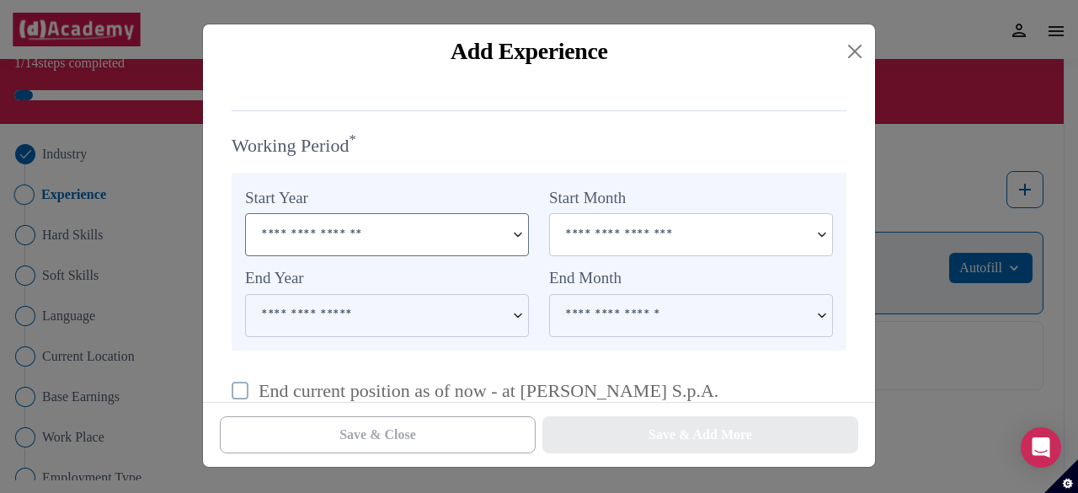
click at [514, 236] on img at bounding box center [518, 234] width 20 height 41
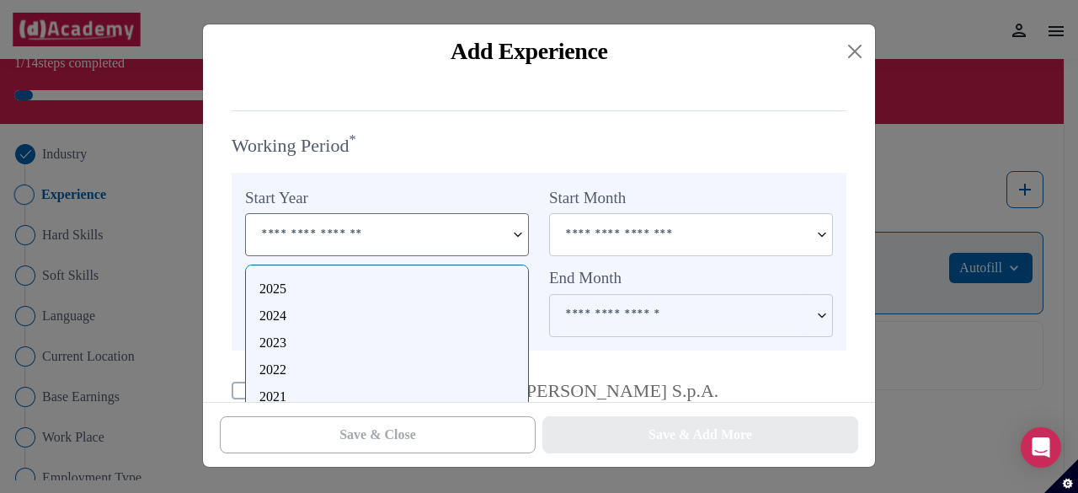
click at [288, 295] on div "2025" at bounding box center [386, 289] width 255 height 20
type input "****"
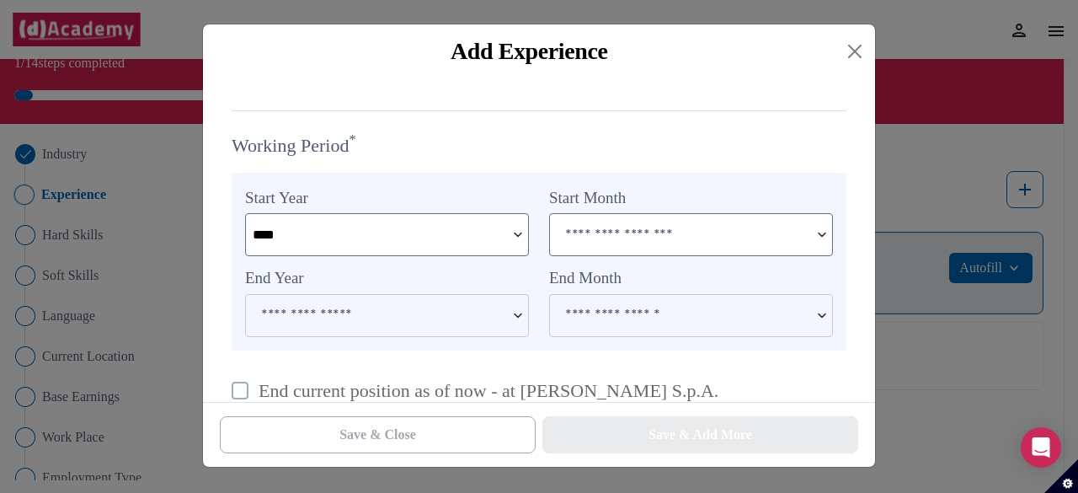
click at [623, 248] on input at bounding box center [679, 234] width 259 height 40
click at [655, 243] on input at bounding box center [679, 234] width 259 height 40
click at [814, 238] on img at bounding box center [822, 234] width 20 height 41
click at [816, 238] on img at bounding box center [822, 234] width 20 height 41
click at [761, 229] on input at bounding box center [679, 234] width 259 height 40
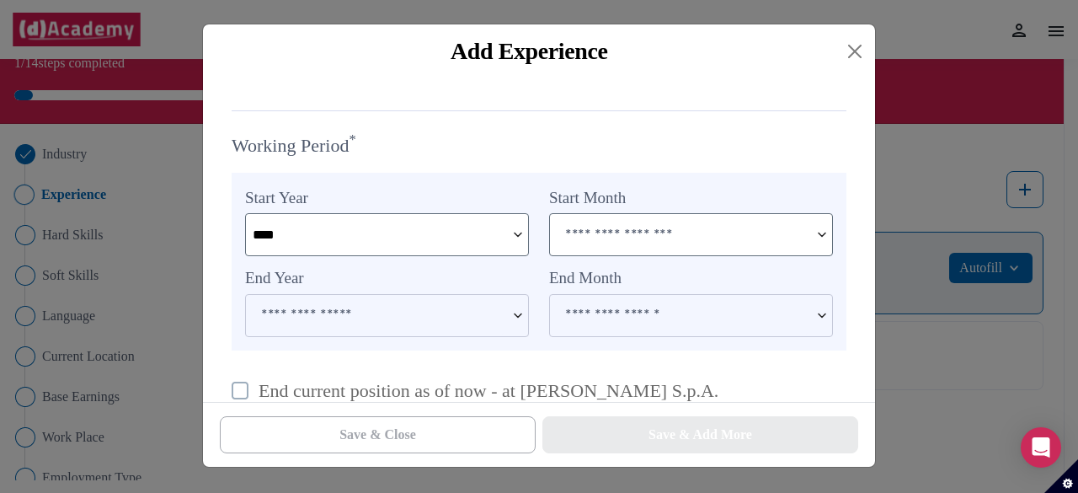
click at [826, 235] on img at bounding box center [822, 234] width 20 height 41
click at [736, 233] on input at bounding box center [679, 234] width 259 height 40
click at [824, 232] on img at bounding box center [822, 234] width 20 height 41
click at [596, 228] on input at bounding box center [679, 234] width 259 height 40
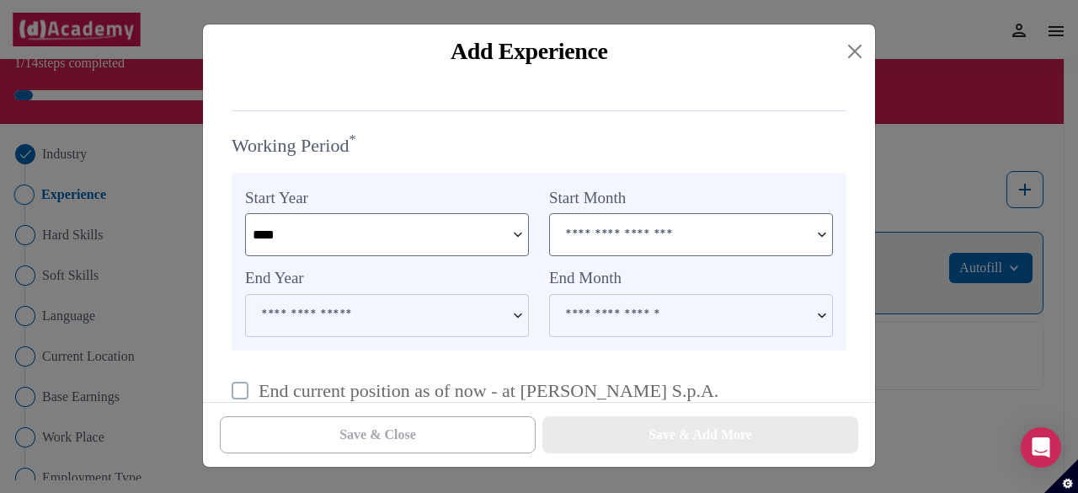
click at [823, 233] on img at bounding box center [822, 234] width 20 height 41
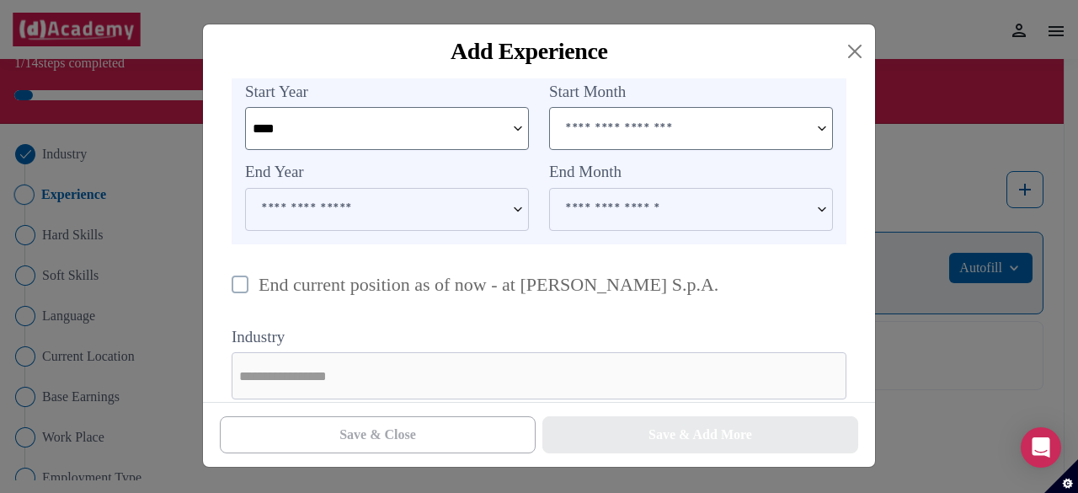
click at [710, 118] on input at bounding box center [679, 128] width 259 height 40
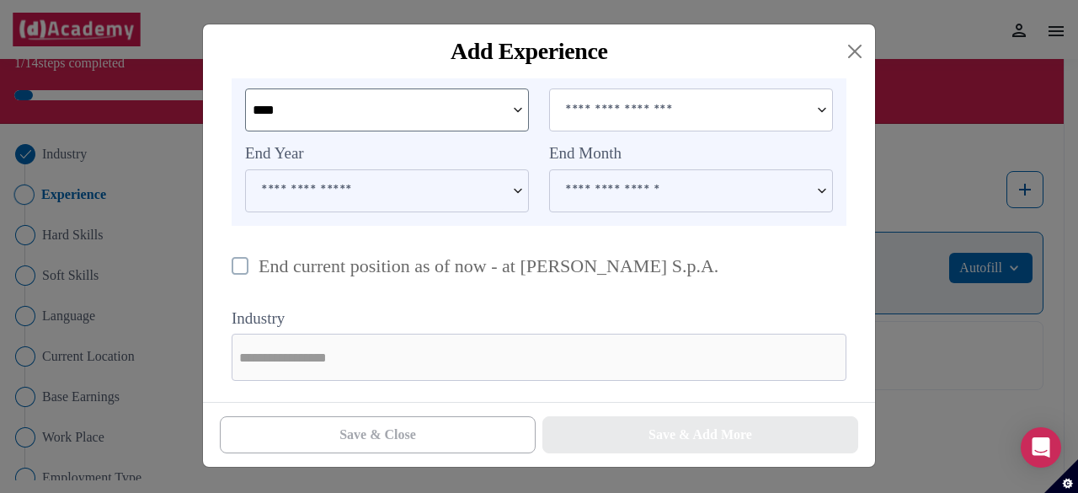
scroll to position [875, 0]
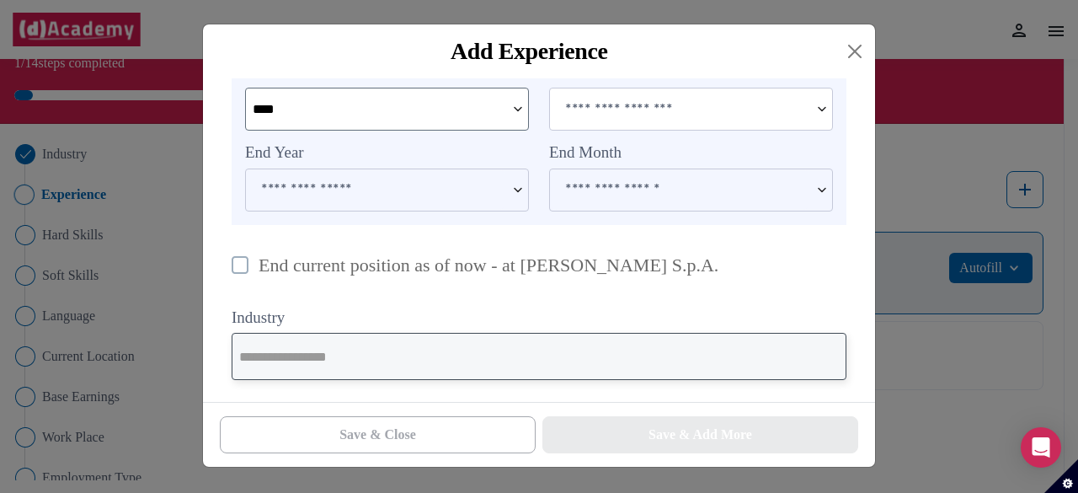
click at [343, 363] on input "text" at bounding box center [539, 356] width 615 height 47
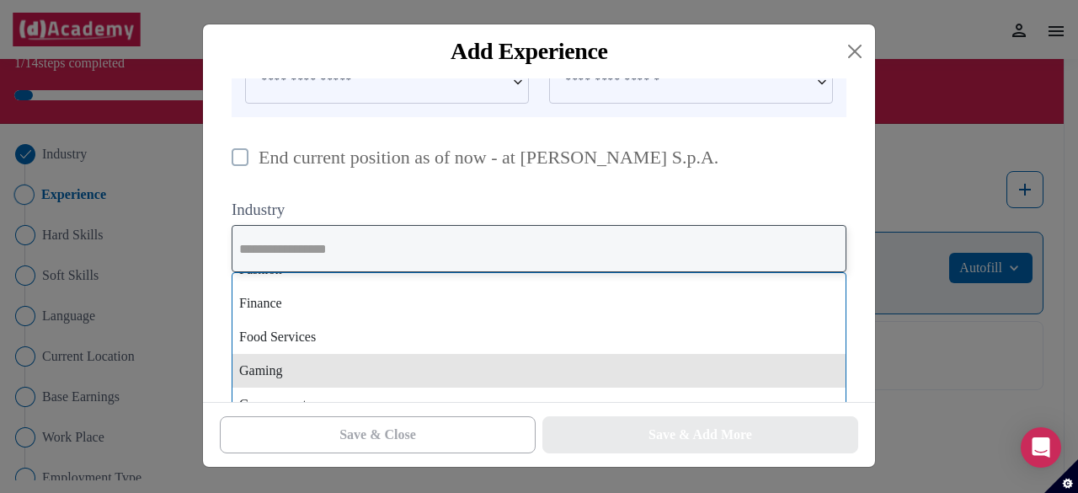
scroll to position [661, 0]
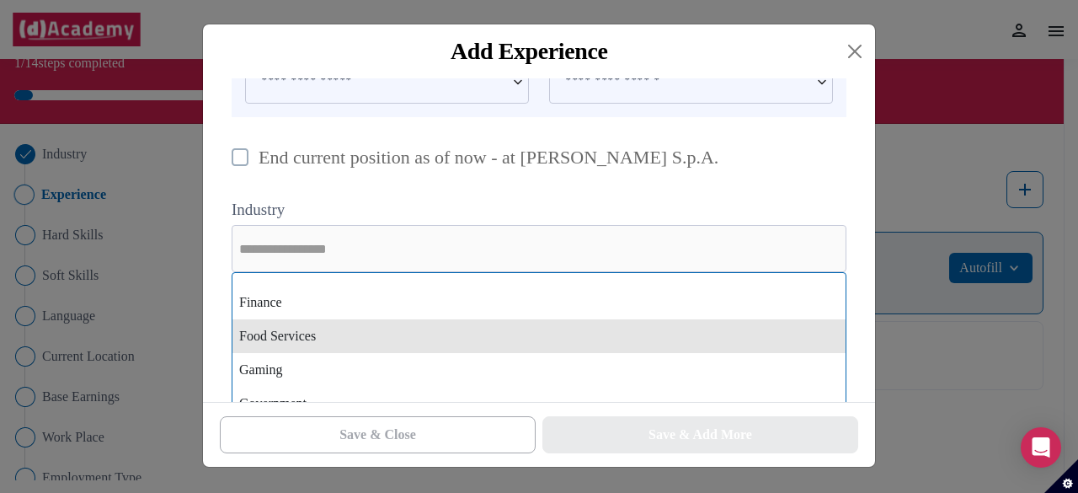
click at [343, 348] on div "Food Services" at bounding box center [539, 336] width 613 height 34
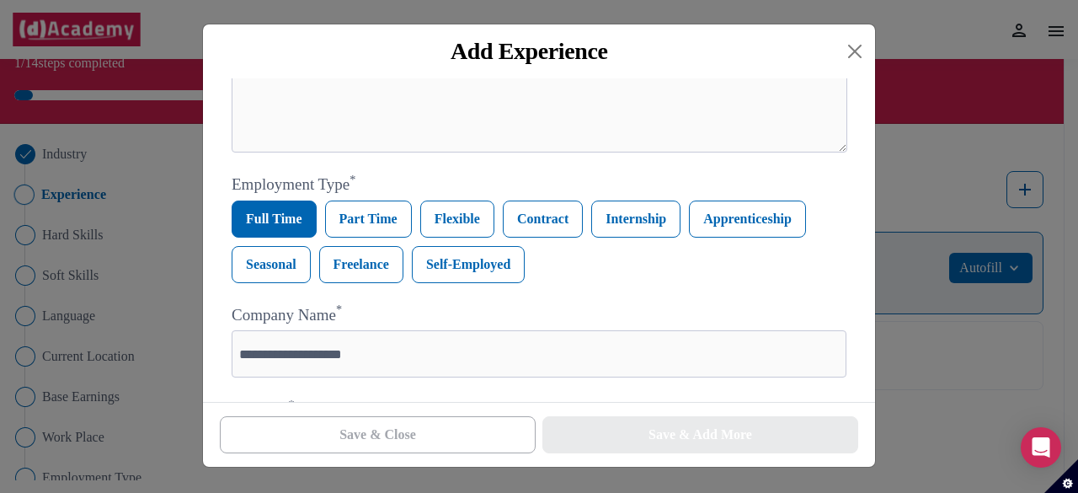
scroll to position [226, 0]
click at [625, 225] on label "Internship" at bounding box center [635, 218] width 89 height 37
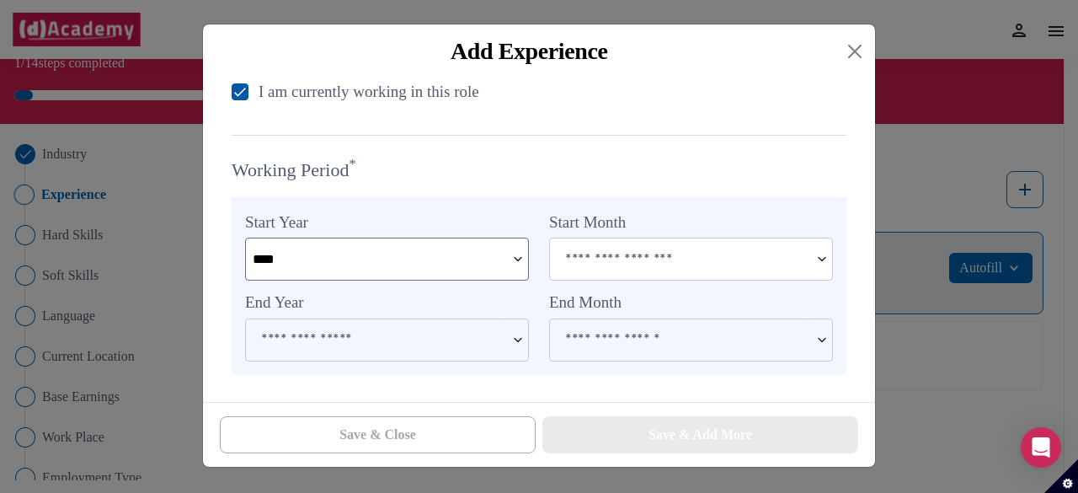
scroll to position [723, 0]
click at [591, 263] on input at bounding box center [679, 258] width 259 height 40
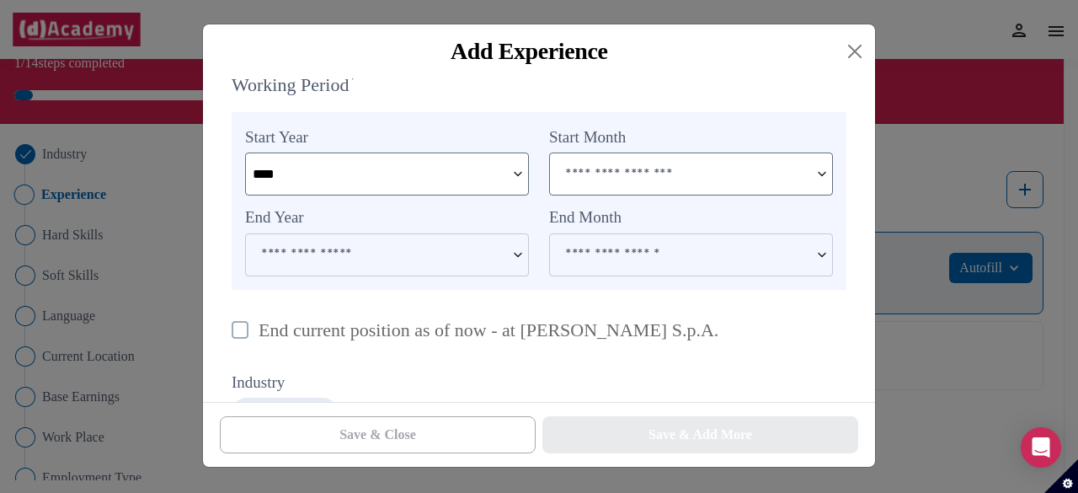
scroll to position [858, 0]
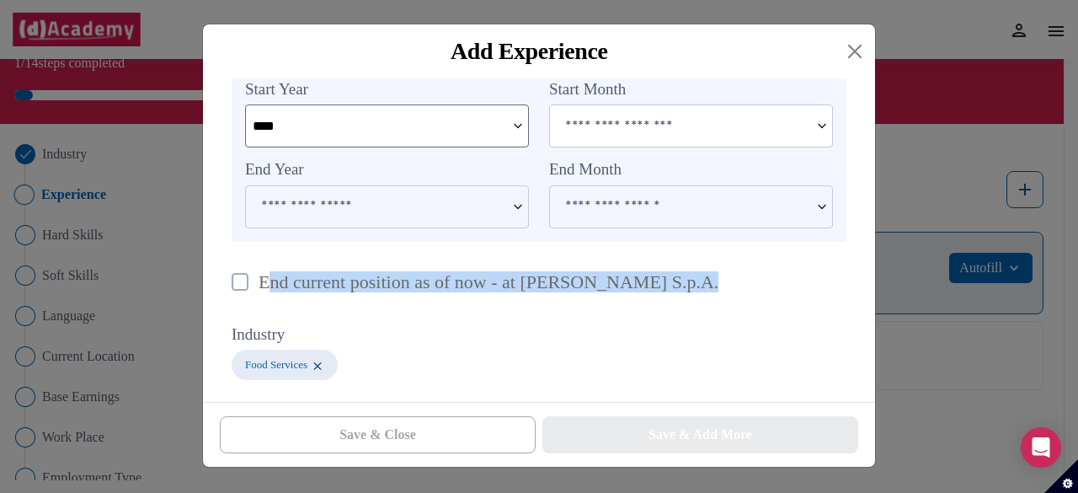
drag, startPoint x: 266, startPoint y: 283, endPoint x: 714, endPoint y: 297, distance: 448.4
click at [714, 297] on div "End current position as of now - at [PERSON_NAME] S.p.A." at bounding box center [539, 282] width 615 height 40
copy p "nd current position as of now - at [PERSON_NAME] S.p.A."
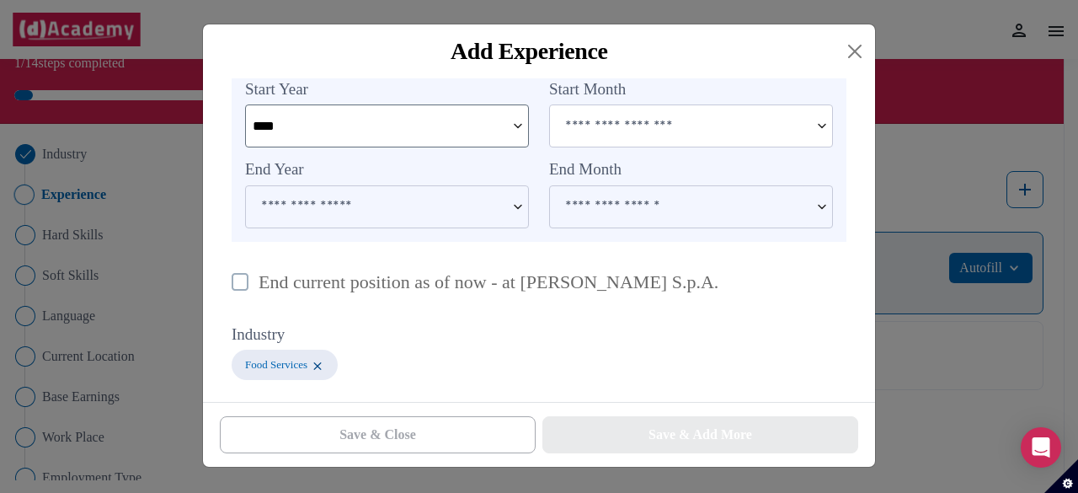
click at [530, 361] on div "Food Services" at bounding box center [539, 365] width 615 height 30
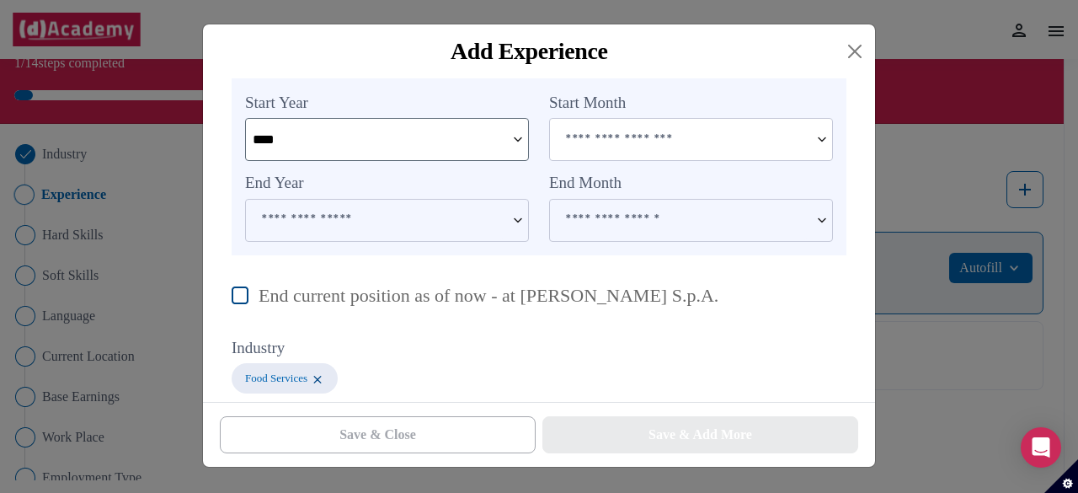
scroll to position [767, 0]
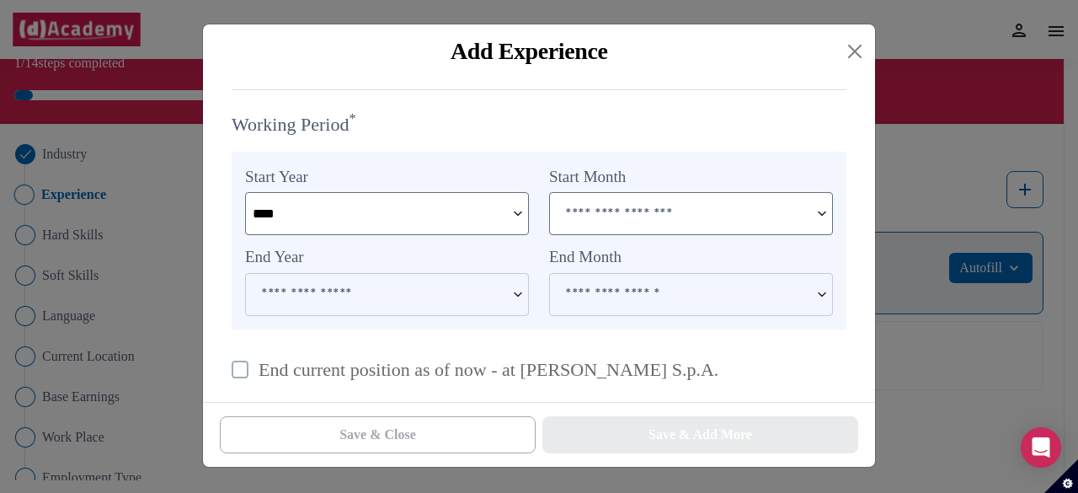
click at [652, 205] on input at bounding box center [679, 213] width 259 height 40
click at [814, 222] on img at bounding box center [822, 213] width 20 height 41
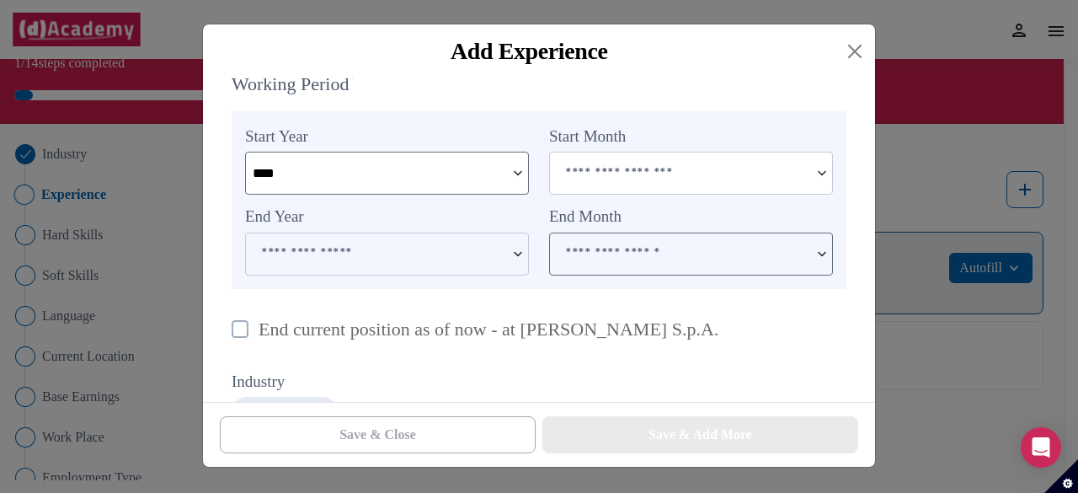
scroll to position [809, 0]
click at [526, 265] on img at bounding box center [518, 253] width 20 height 41
click at [512, 262] on img at bounding box center [518, 253] width 20 height 41
click at [612, 160] on input at bounding box center [679, 172] width 259 height 40
click at [517, 168] on img at bounding box center [518, 172] width 20 height 41
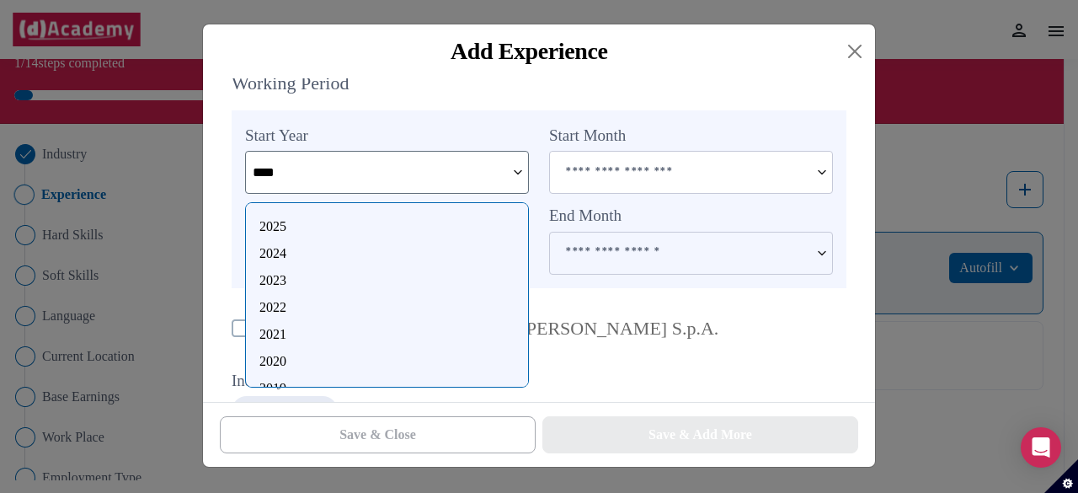
click at [292, 253] on div "2024" at bounding box center [386, 253] width 255 height 20
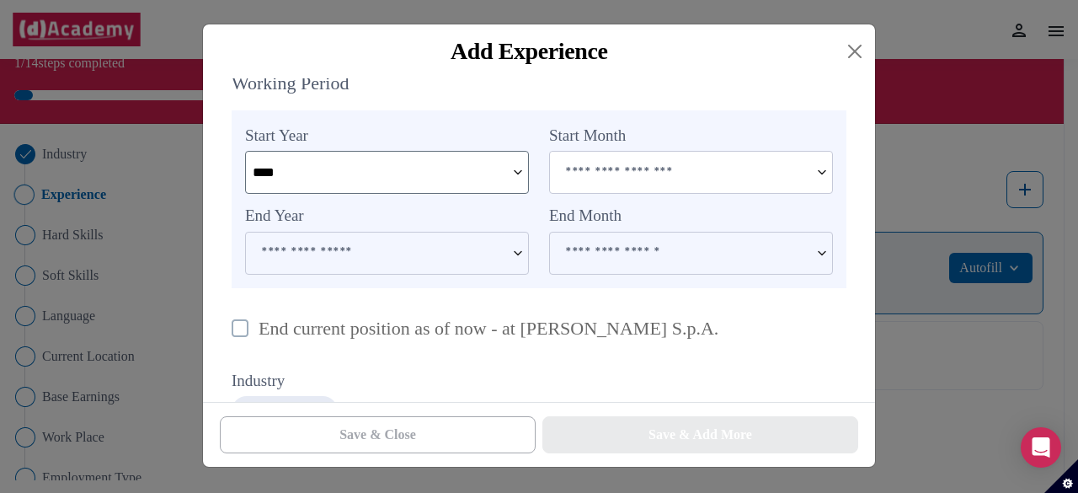
click at [507, 171] on div "****" at bounding box center [387, 172] width 284 height 43
click at [515, 175] on img at bounding box center [518, 172] width 20 height 41
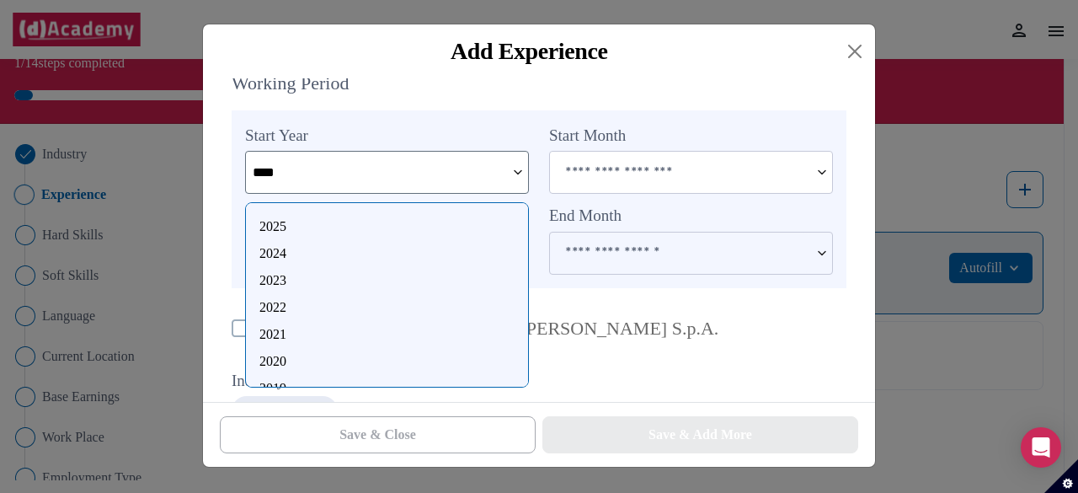
click at [330, 225] on div "2025" at bounding box center [386, 226] width 255 height 20
type input "****"
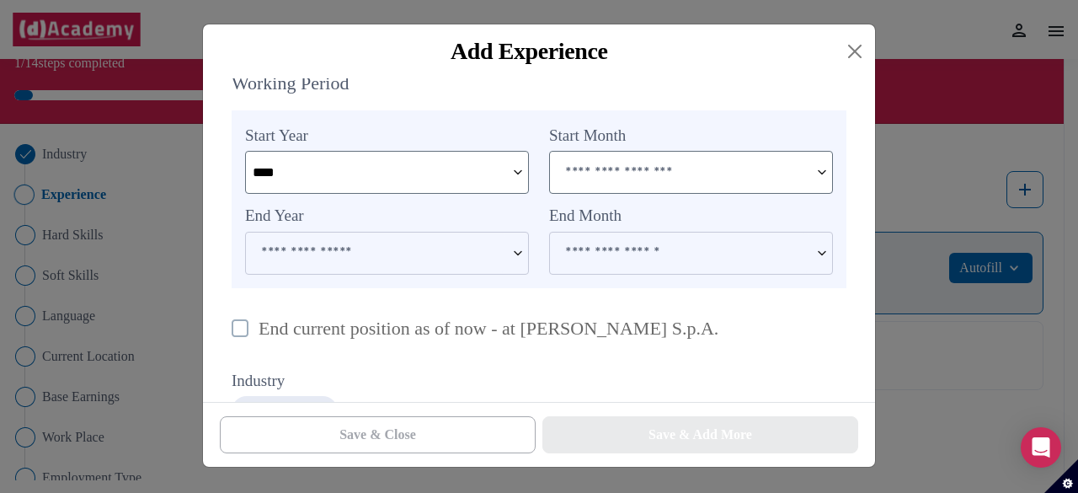
click at [610, 171] on input at bounding box center [679, 172] width 259 height 40
click at [838, 61] on div "Add Experience" at bounding box center [528, 51] width 625 height 27
click at [856, 54] on button "Close" at bounding box center [855, 51] width 27 height 27
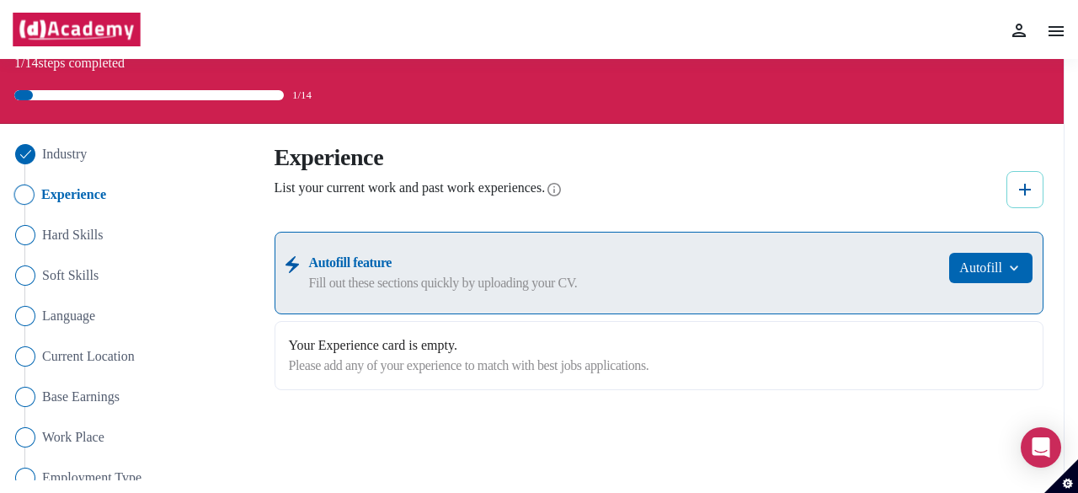
click at [1018, 200] on button at bounding box center [1025, 189] width 37 height 37
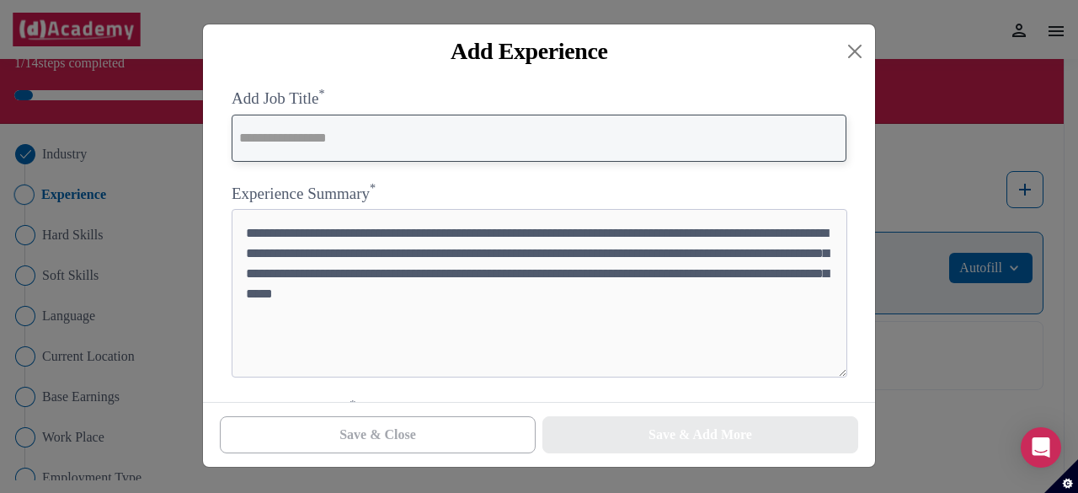
click at [487, 136] on input "text" at bounding box center [539, 138] width 615 height 47
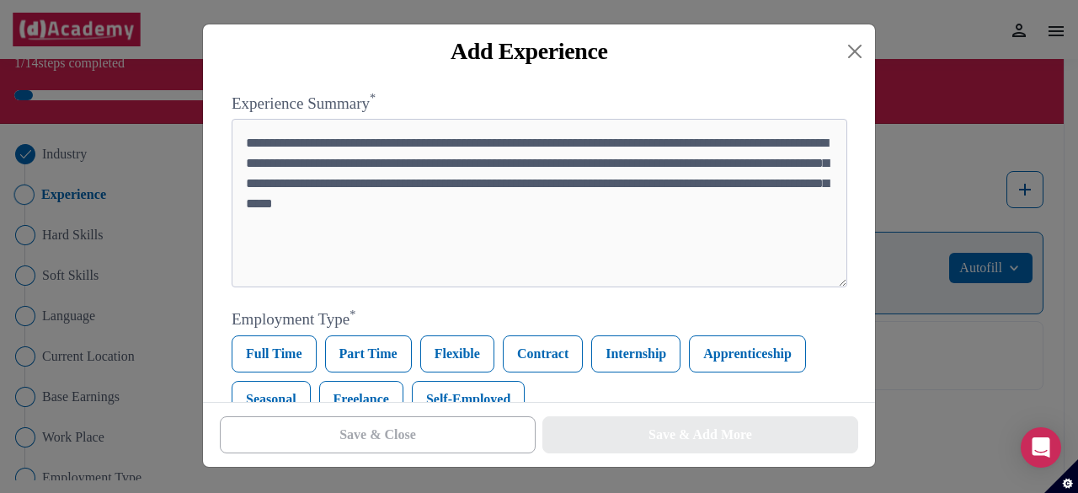
scroll to position [0, 0]
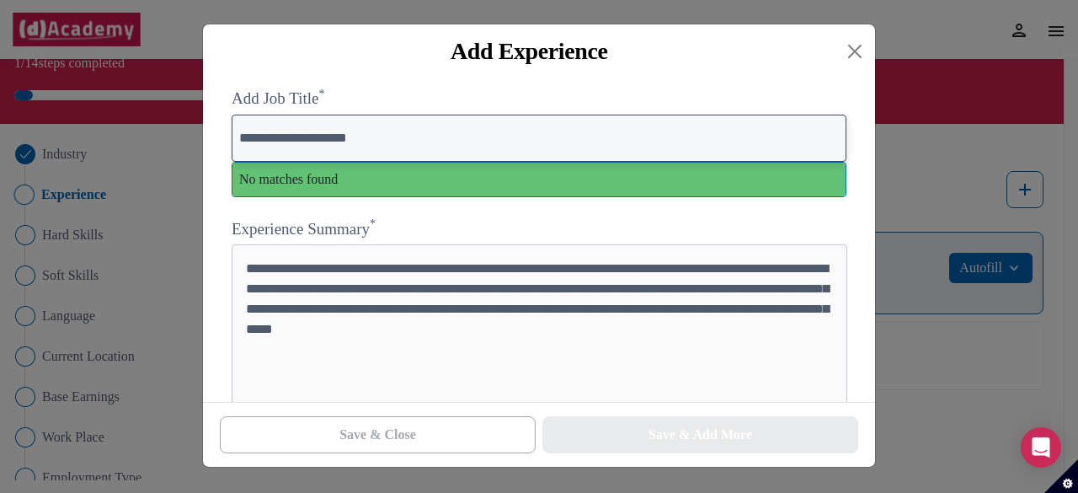
type input "**********"
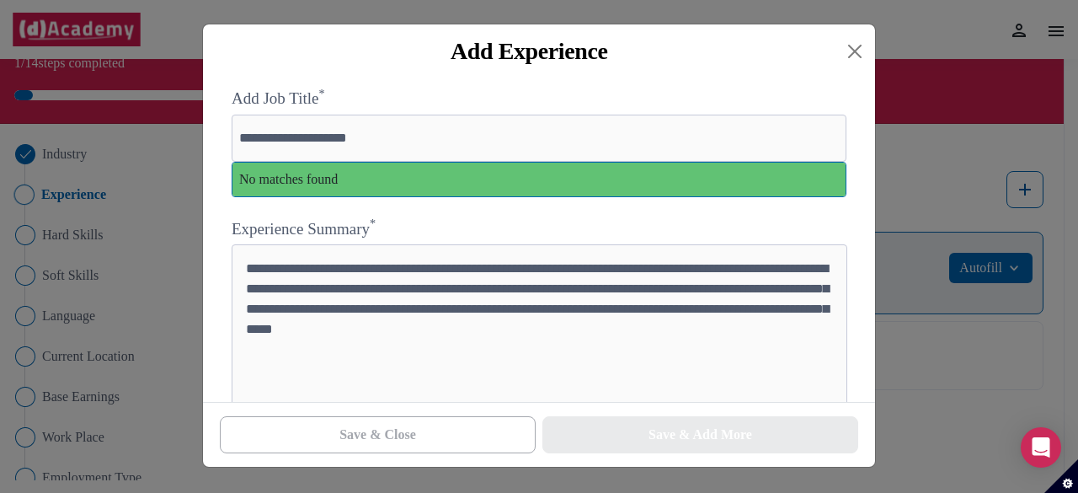
click at [457, 193] on div "No matches found" at bounding box center [539, 180] width 613 height 34
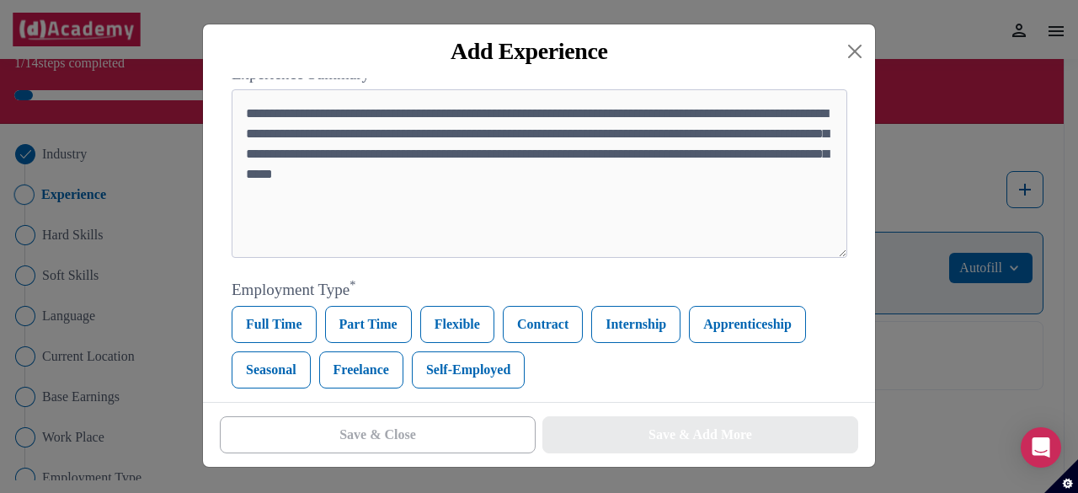
scroll to position [189, 0]
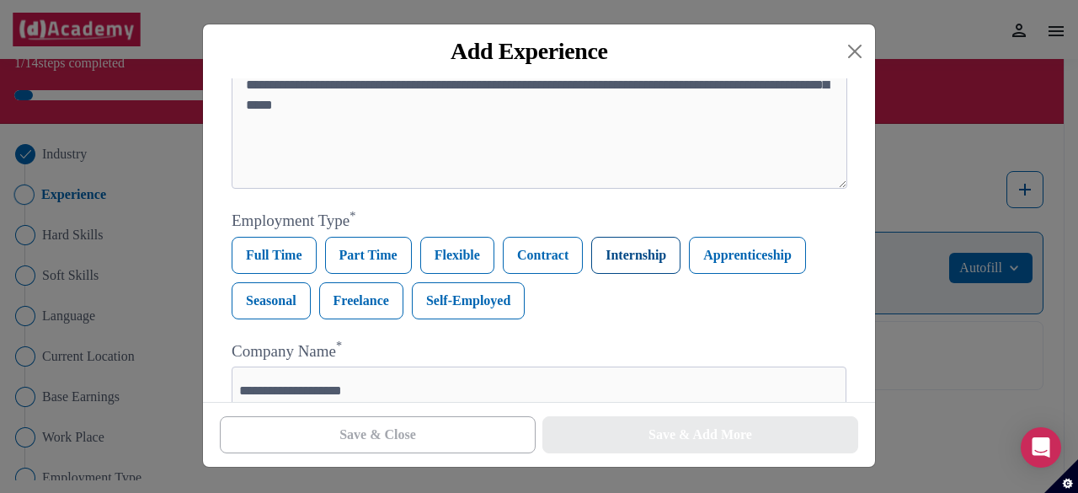
click at [617, 254] on label "Internship" at bounding box center [635, 255] width 89 height 37
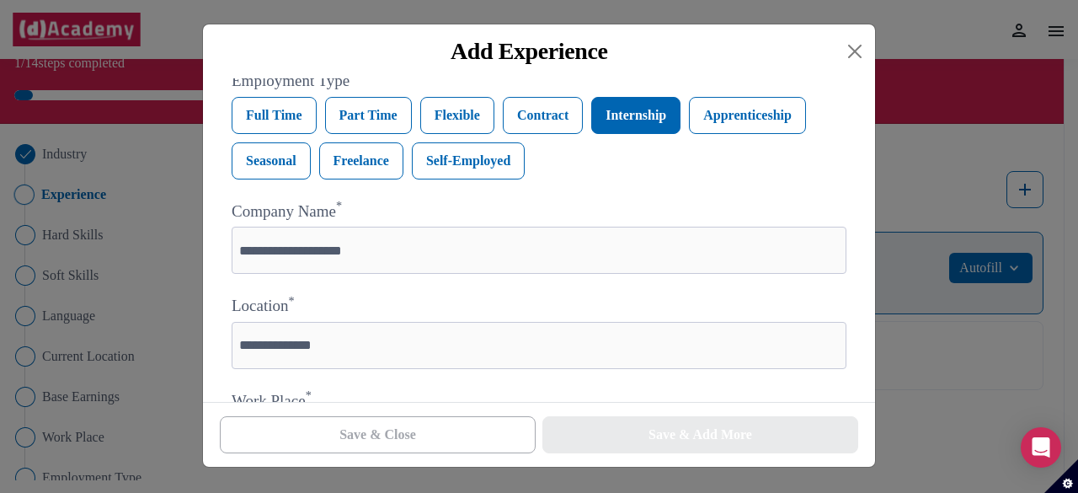
scroll to position [441, 0]
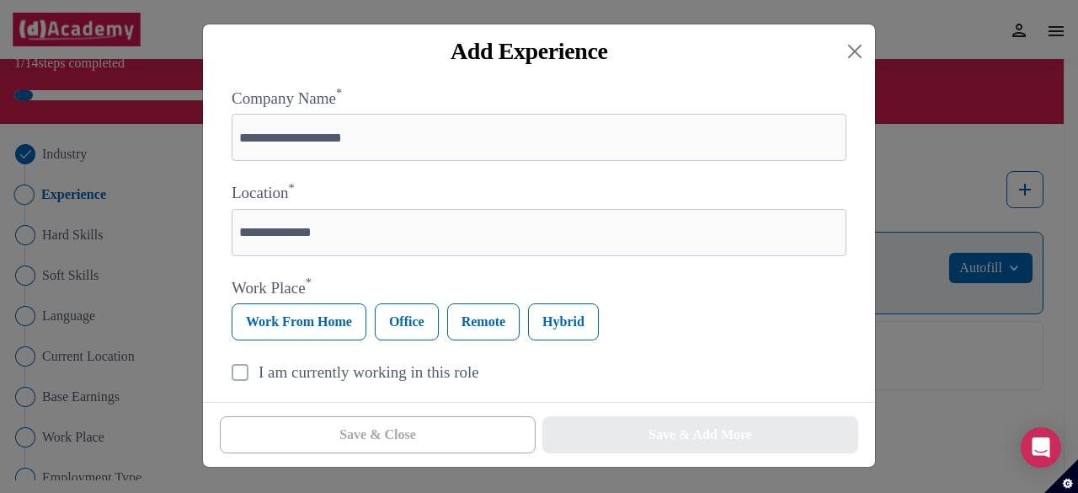
click at [580, 338] on label "Hybrid" at bounding box center [563, 321] width 71 height 37
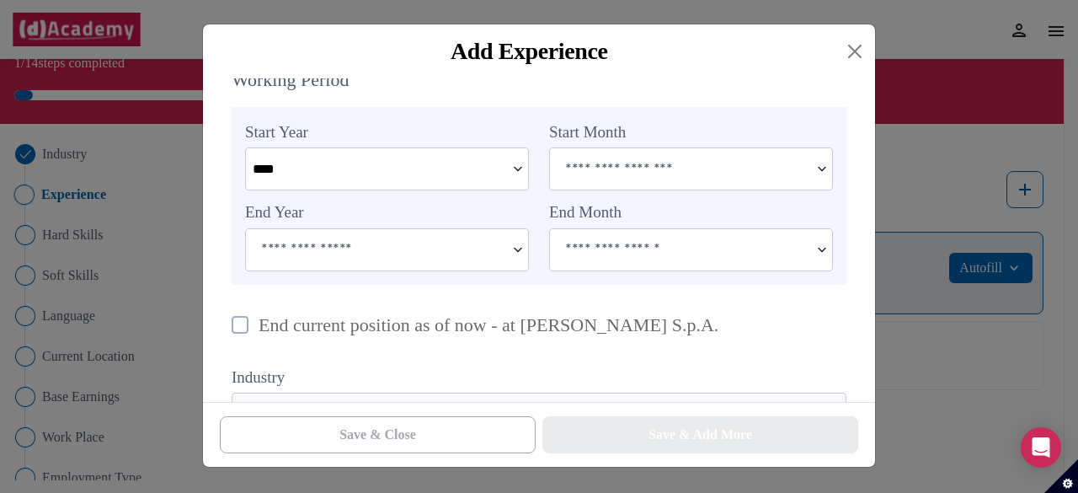
scroll to position [813, 0]
click at [824, 177] on img at bounding box center [822, 167] width 20 height 41
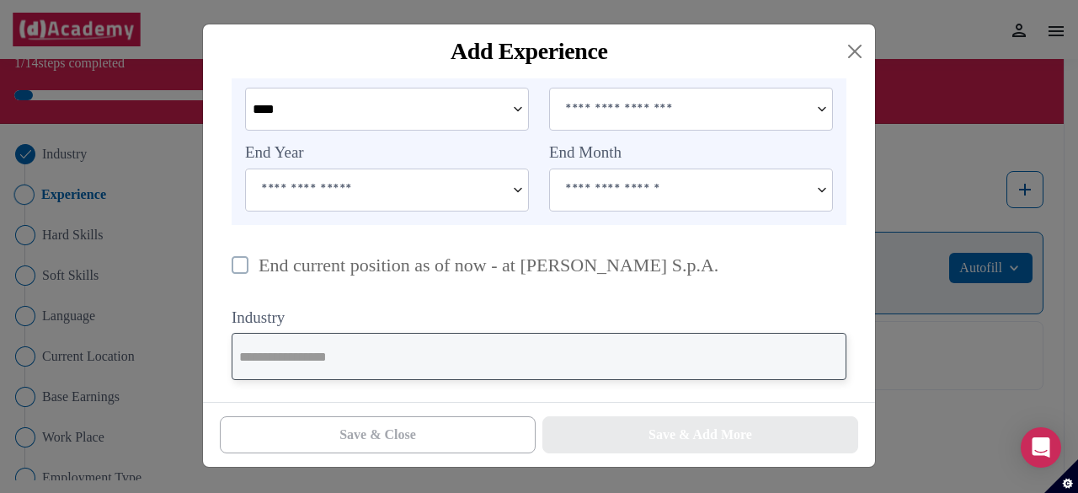
click at [581, 351] on input "text" at bounding box center [539, 356] width 615 height 47
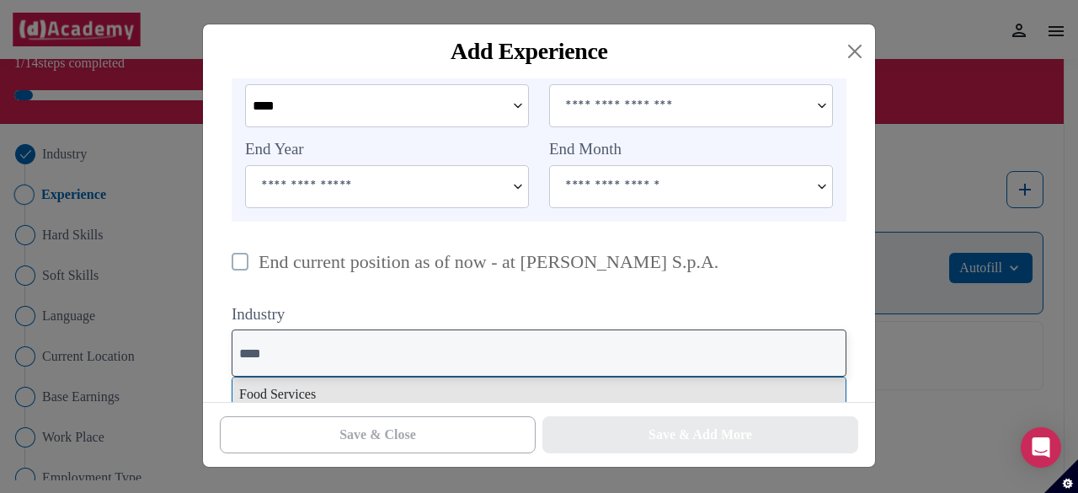
type input "****"
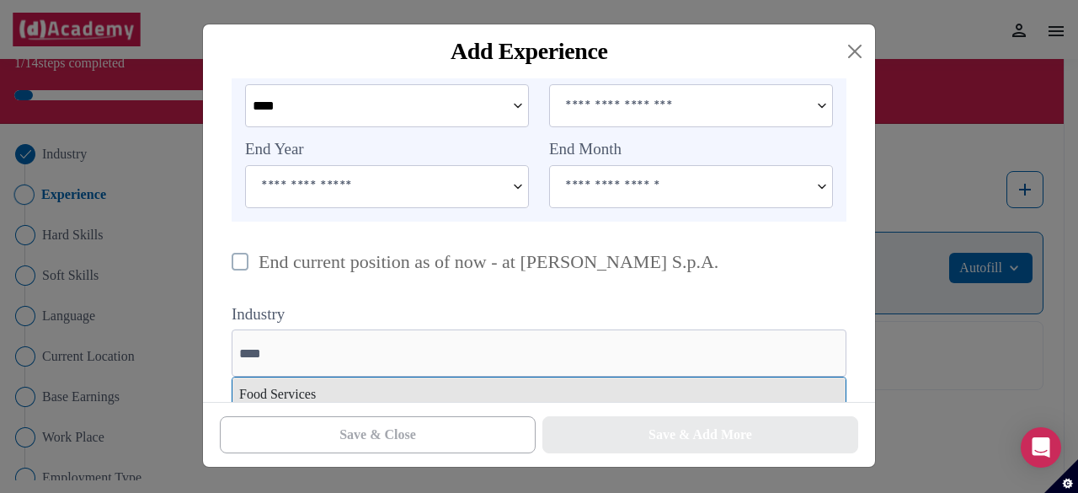
click at [517, 398] on div "Food Services" at bounding box center [539, 394] width 613 height 34
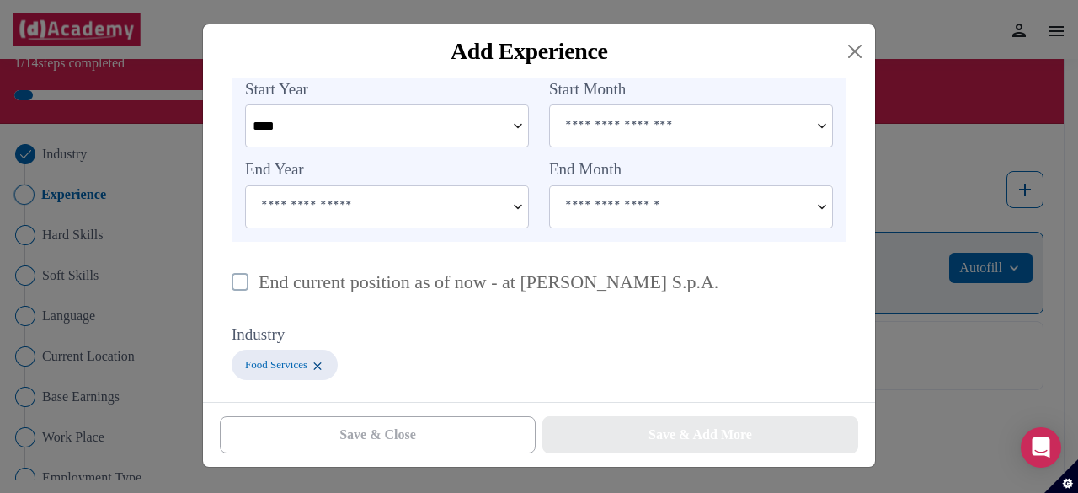
click at [586, 455] on div "Save & Close Save & Add More" at bounding box center [539, 434] width 672 height 65
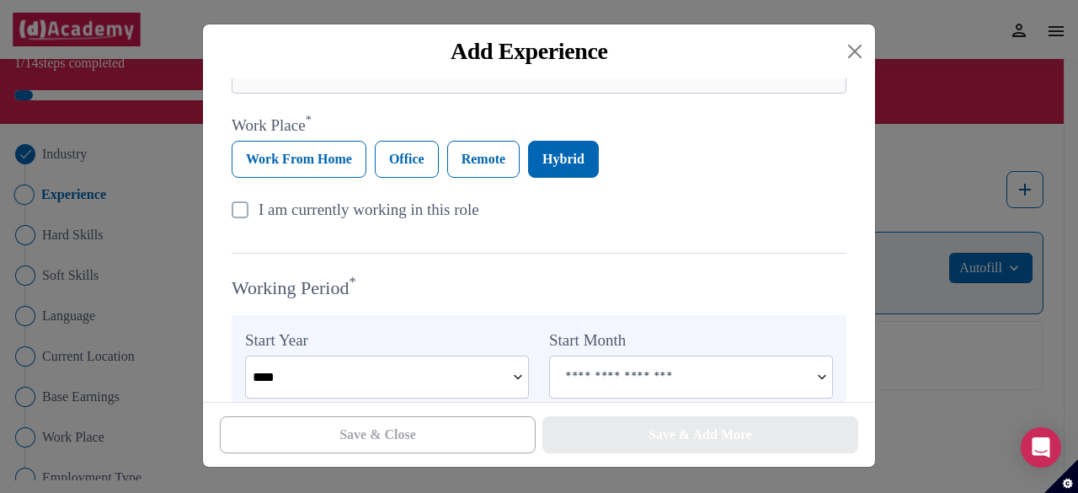
scroll to position [728, 0]
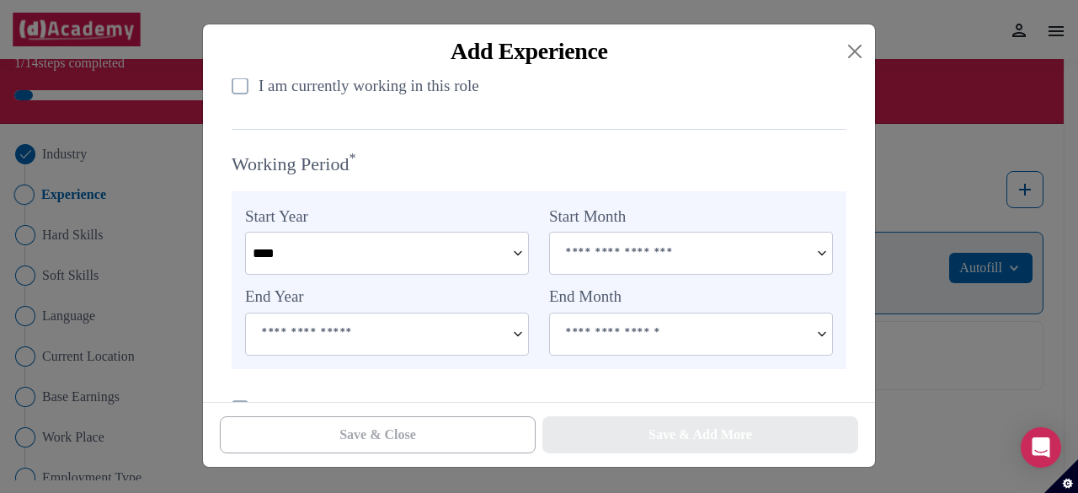
click at [469, 333] on input at bounding box center [375, 333] width 259 height 40
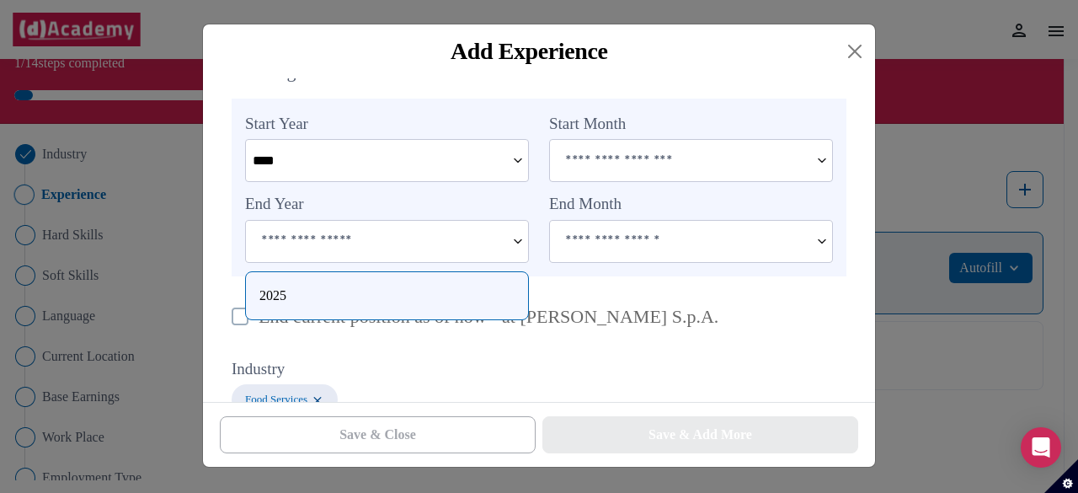
scroll to position [822, 0]
click at [393, 297] on div "2025" at bounding box center [386, 294] width 255 height 20
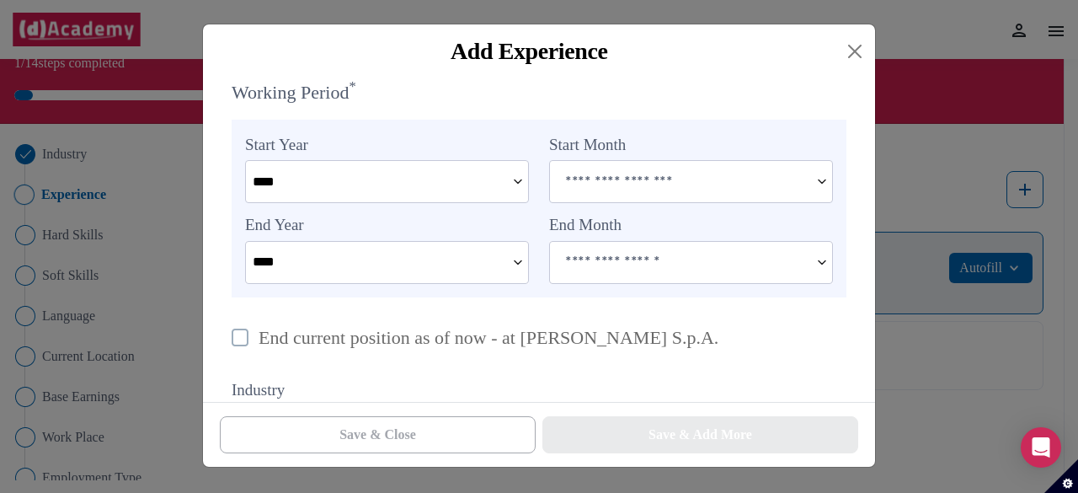
scroll to position [798, 0]
click at [524, 277] on img at bounding box center [518, 263] width 20 height 41
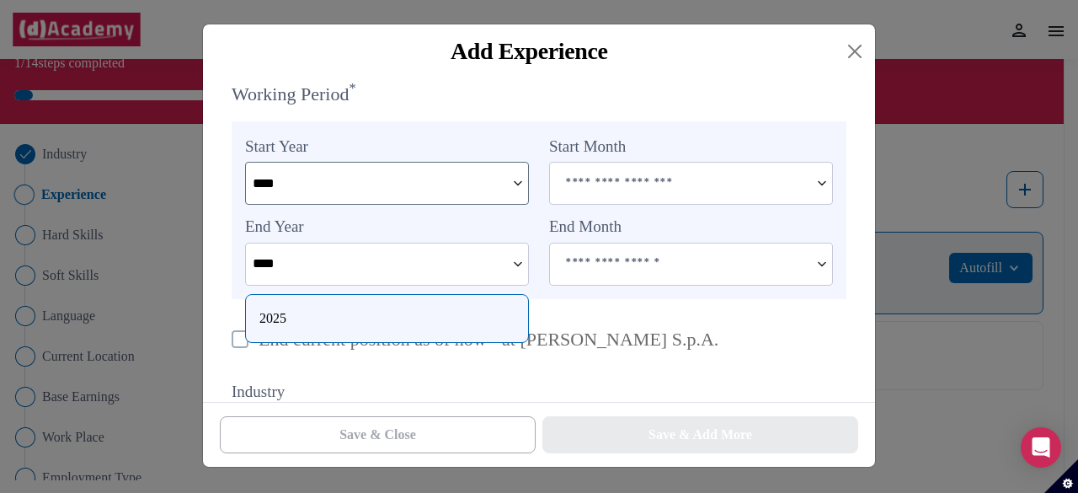
click at [521, 178] on img at bounding box center [518, 183] width 20 height 41
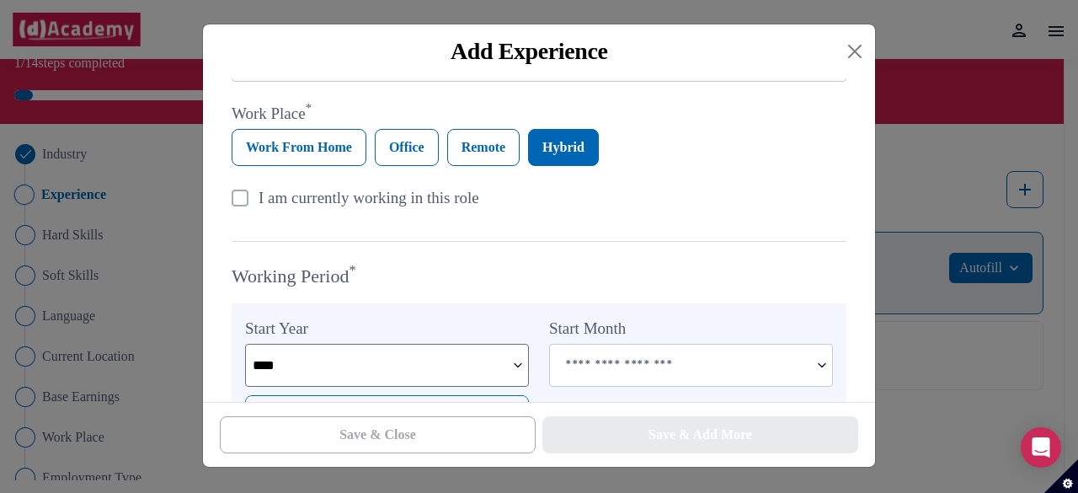
scroll to position [710, 0]
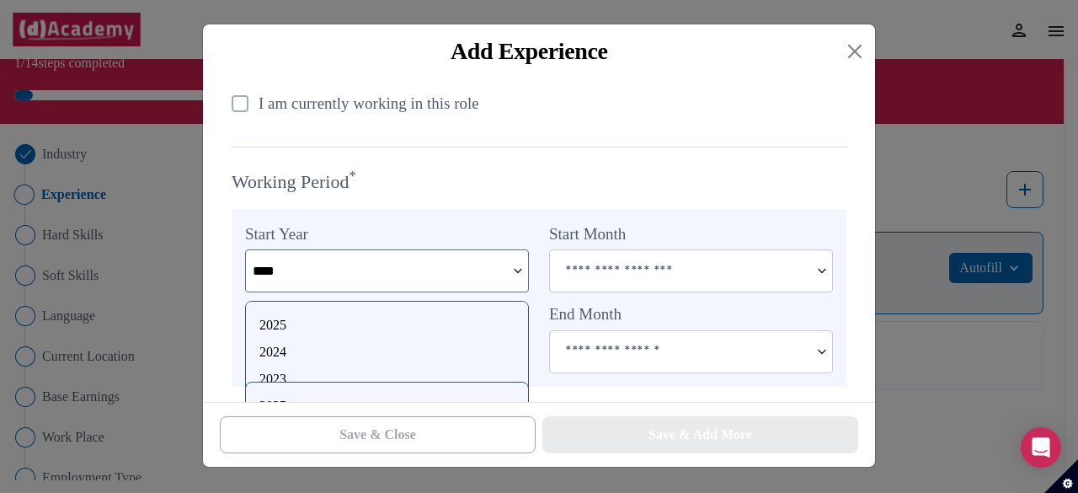
click at [361, 325] on div "2025" at bounding box center [386, 325] width 255 height 20
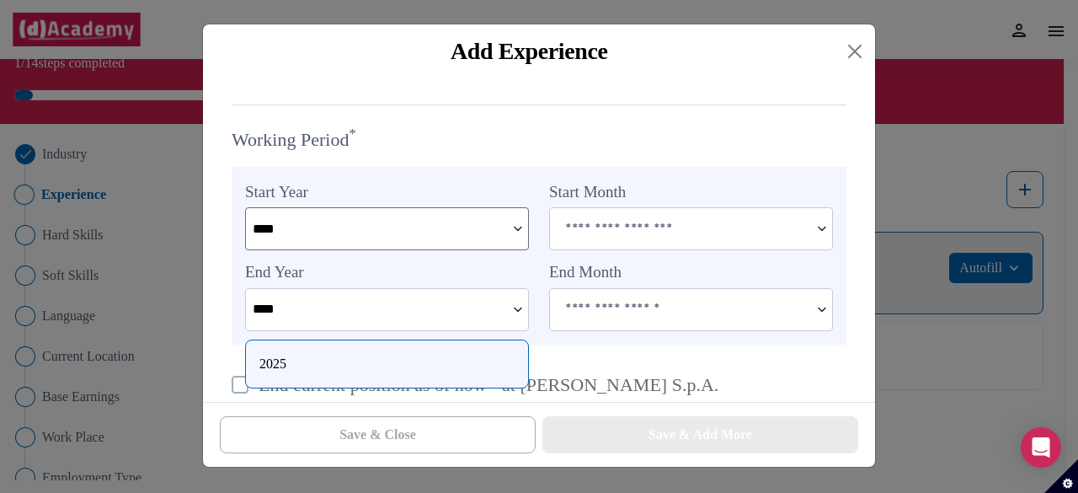
scroll to position [753, 0]
click at [516, 313] on img at bounding box center [518, 308] width 20 height 41
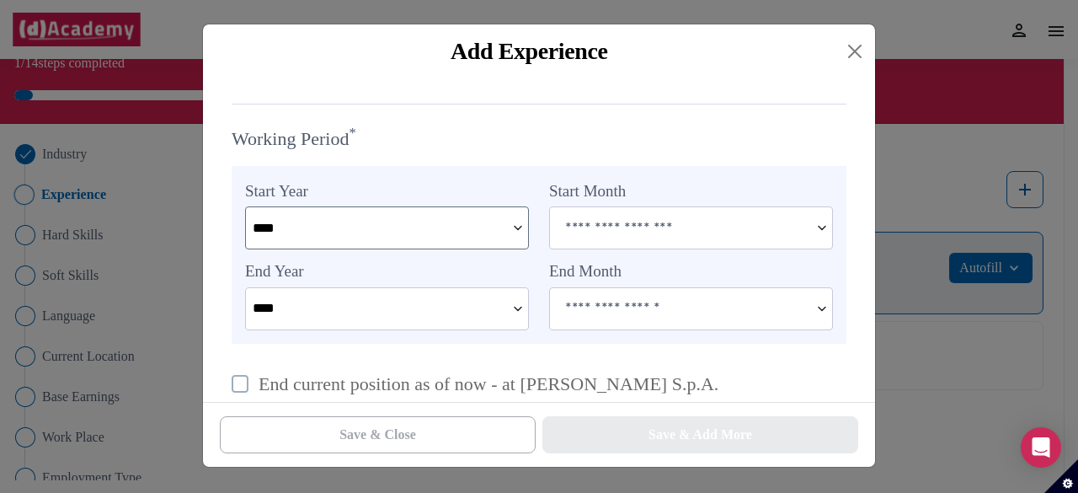
click at [516, 313] on img at bounding box center [518, 308] width 20 height 41
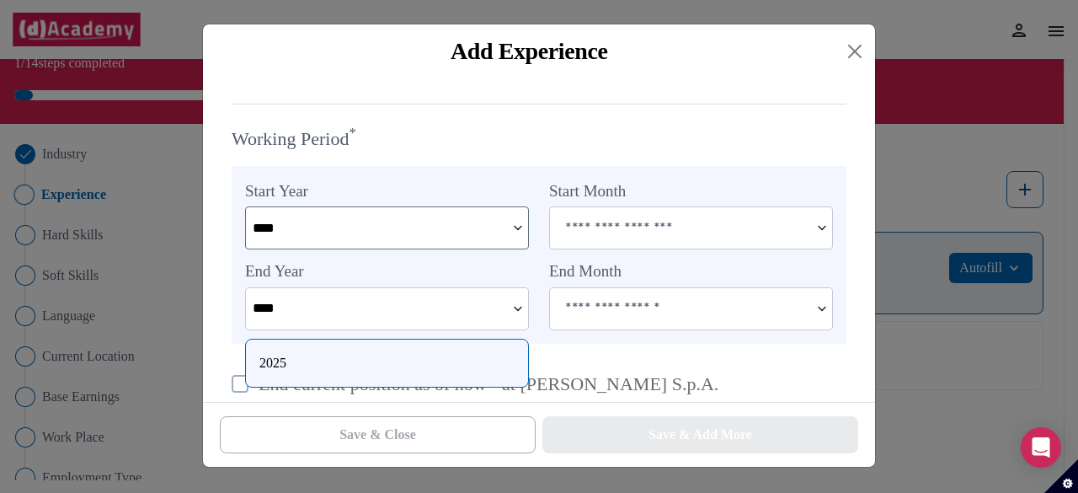
click at [345, 312] on input "****" at bounding box center [375, 308] width 259 height 40
type input "****"
click at [856, 48] on button "Close" at bounding box center [855, 51] width 27 height 27
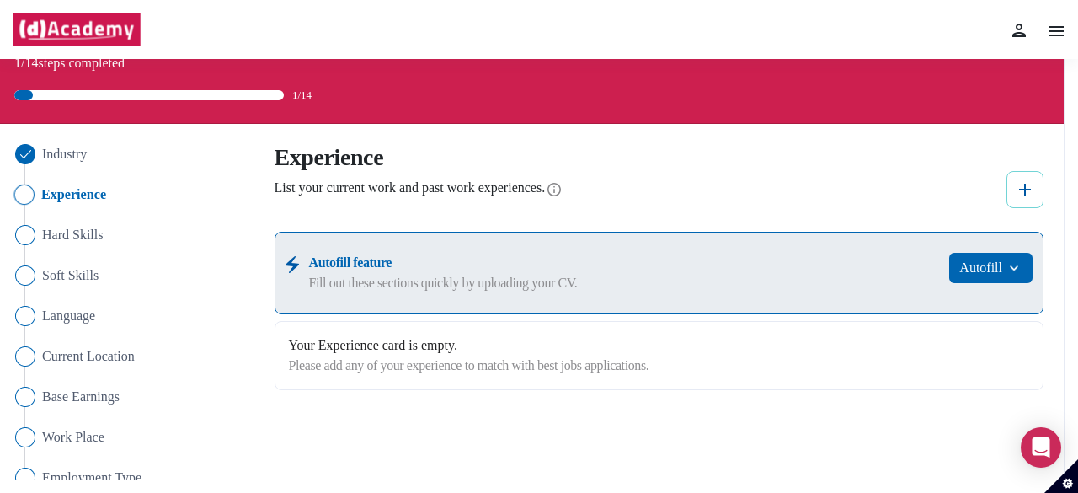
scroll to position [99, 0]
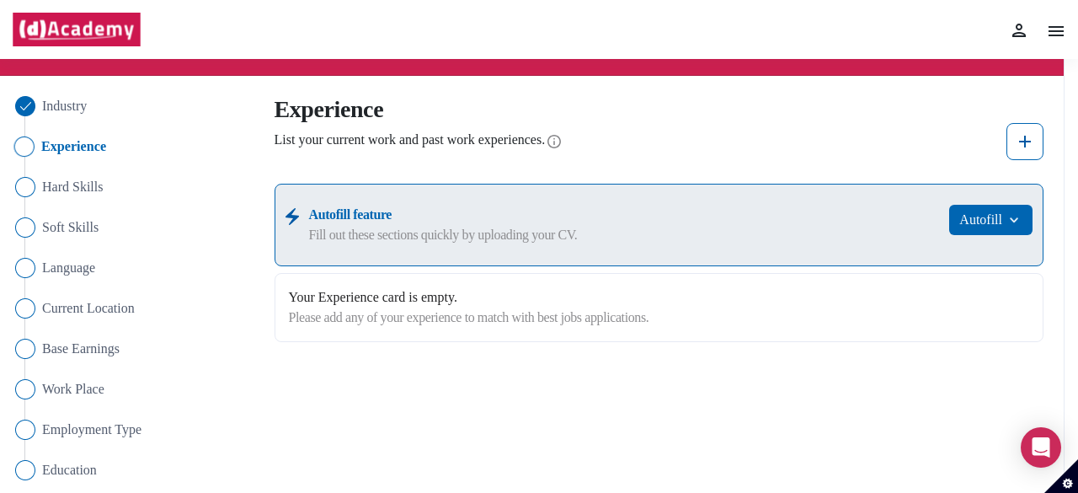
click at [604, 316] on div "Please add any of your experience to match with best jobs applications." at bounding box center [659, 317] width 741 height 20
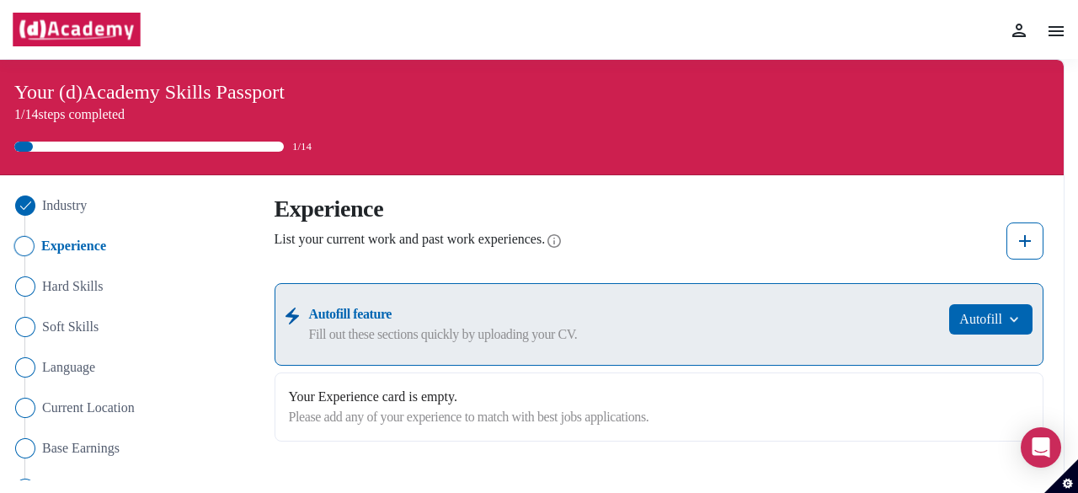
scroll to position [66, 0]
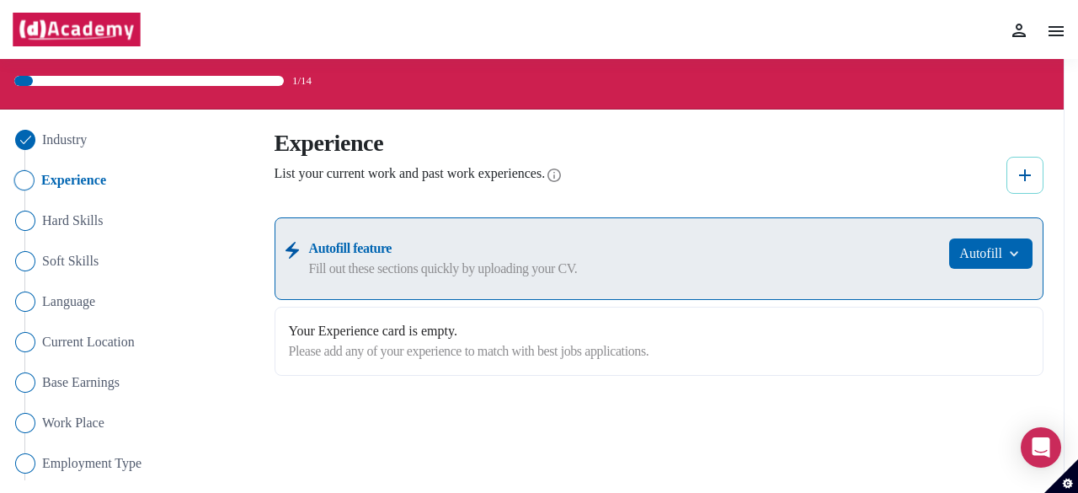
click at [1026, 176] on img at bounding box center [1025, 175] width 20 height 20
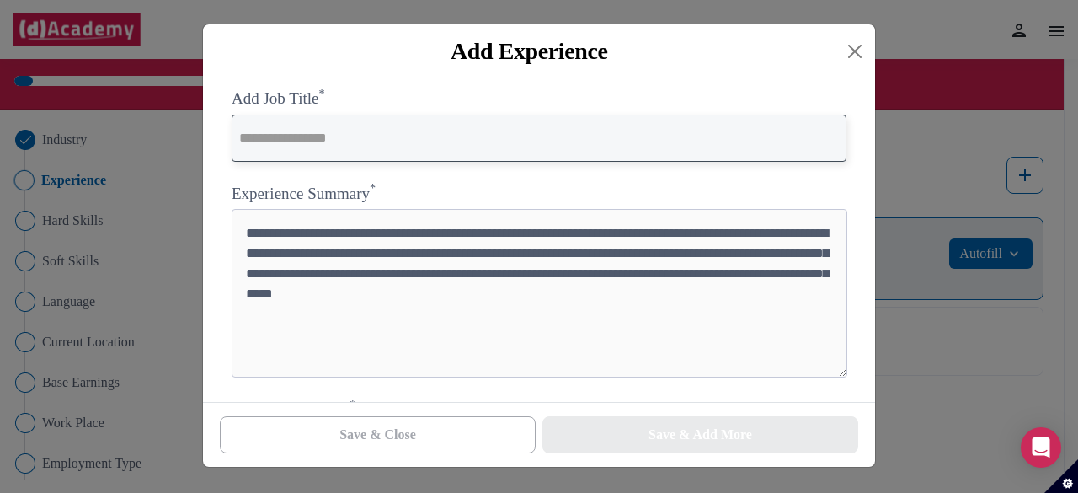
click at [530, 146] on input "text" at bounding box center [539, 138] width 615 height 47
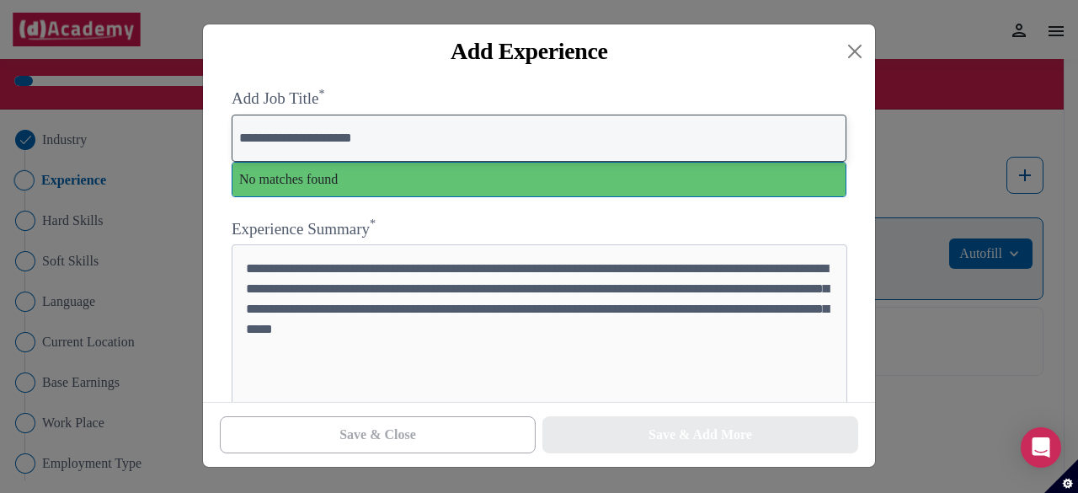
type input "**********"
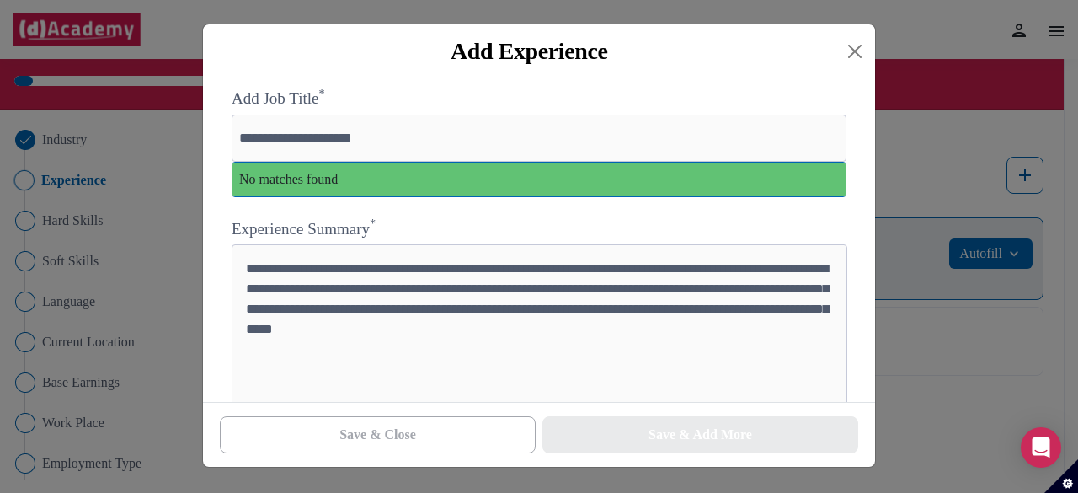
click at [566, 171] on div "No matches found" at bounding box center [539, 180] width 613 height 34
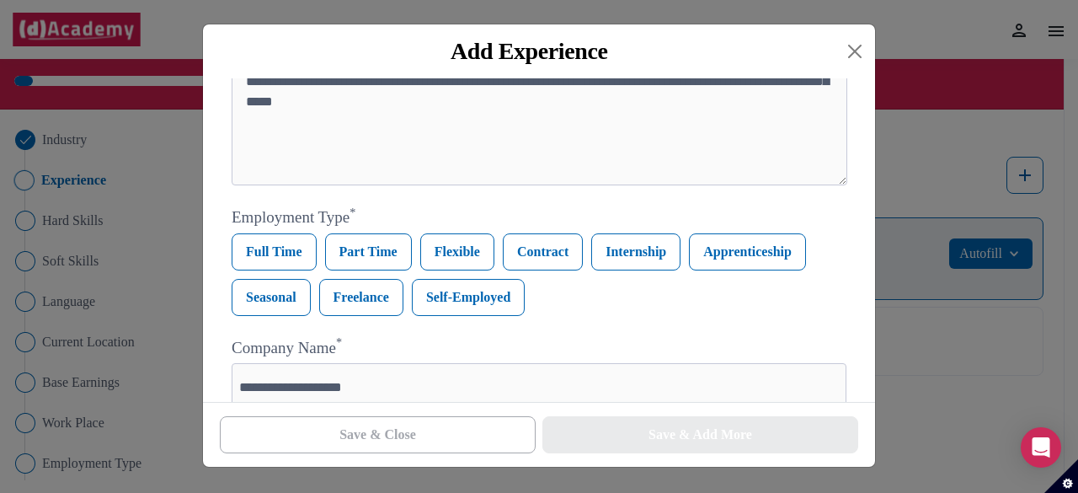
scroll to position [193, 0]
click at [657, 252] on label "Internship" at bounding box center [635, 251] width 89 height 37
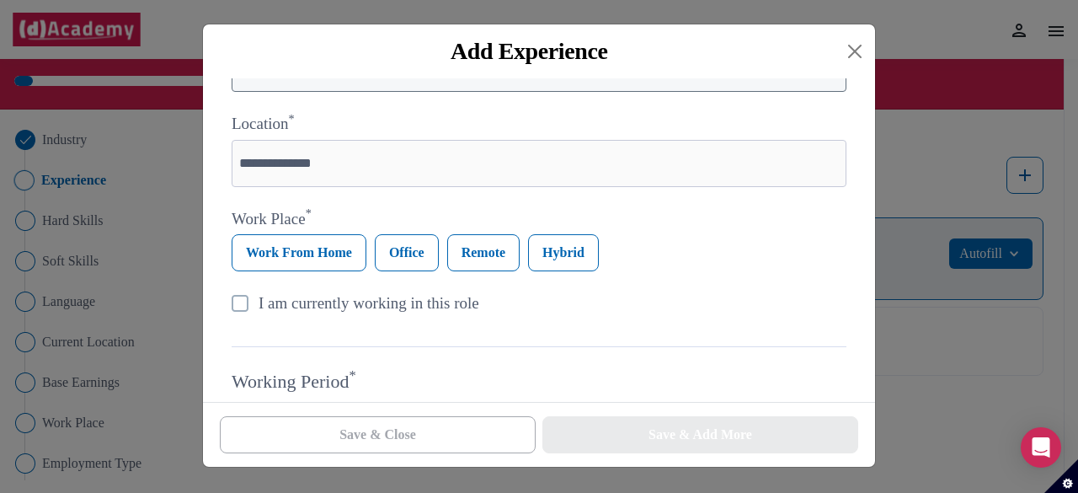
scroll to position [511, 0]
click at [563, 259] on label "Hybrid" at bounding box center [563, 251] width 71 height 37
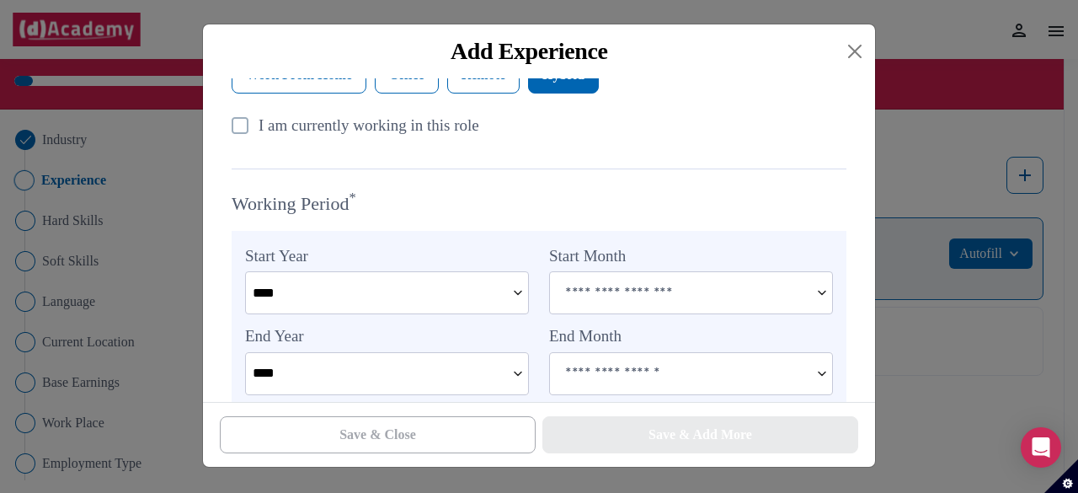
scroll to position [766, 0]
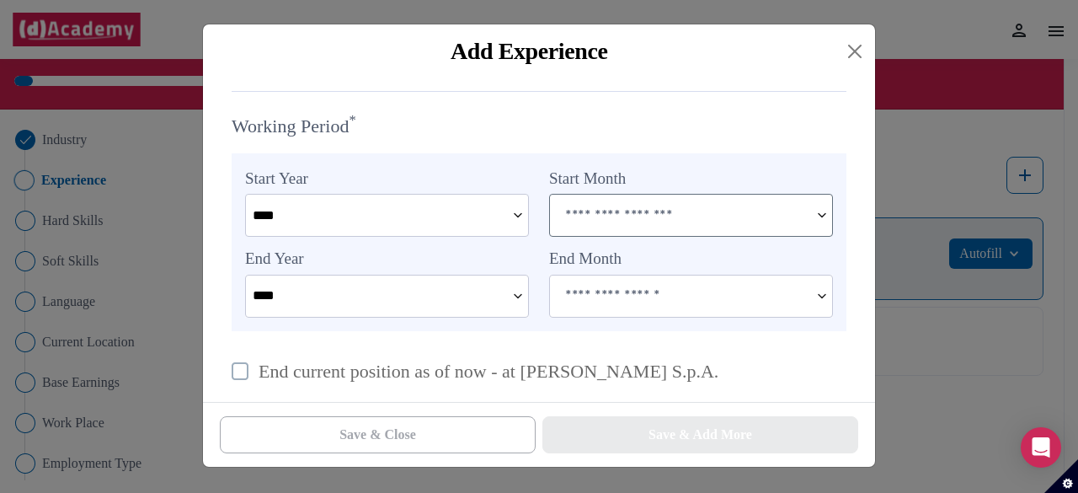
click at [821, 226] on img at bounding box center [822, 215] width 20 height 41
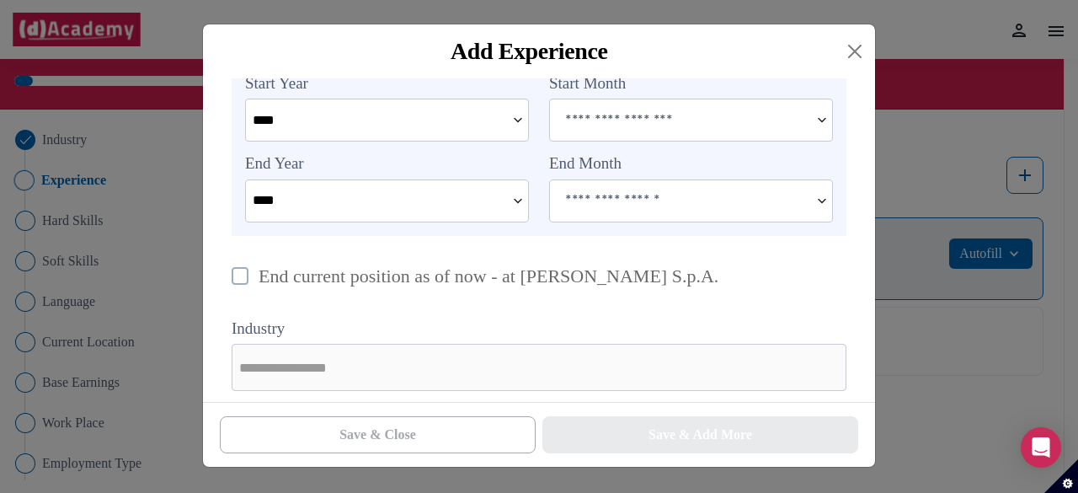
scroll to position [875, 0]
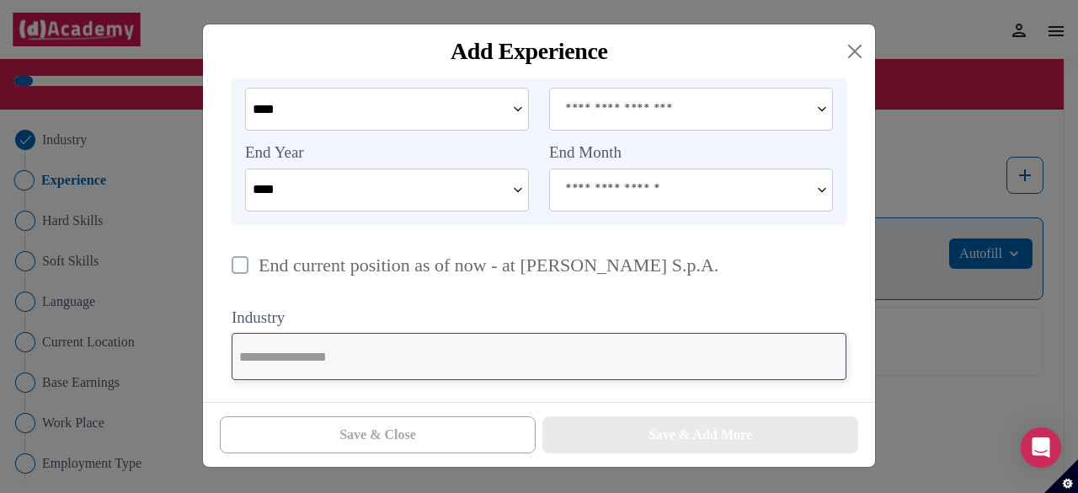
click at [461, 354] on input "text" at bounding box center [539, 356] width 615 height 47
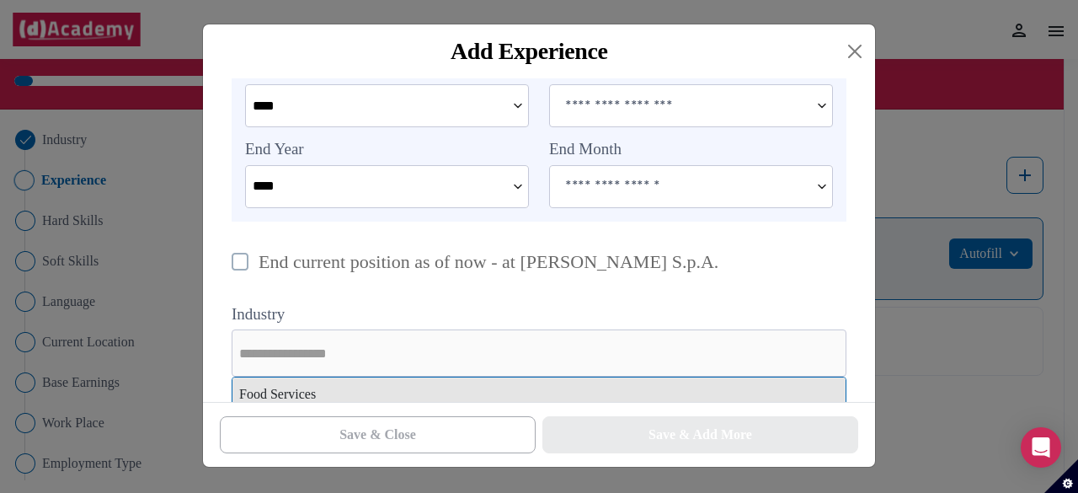
click at [409, 392] on div "Food Services" at bounding box center [539, 394] width 613 height 34
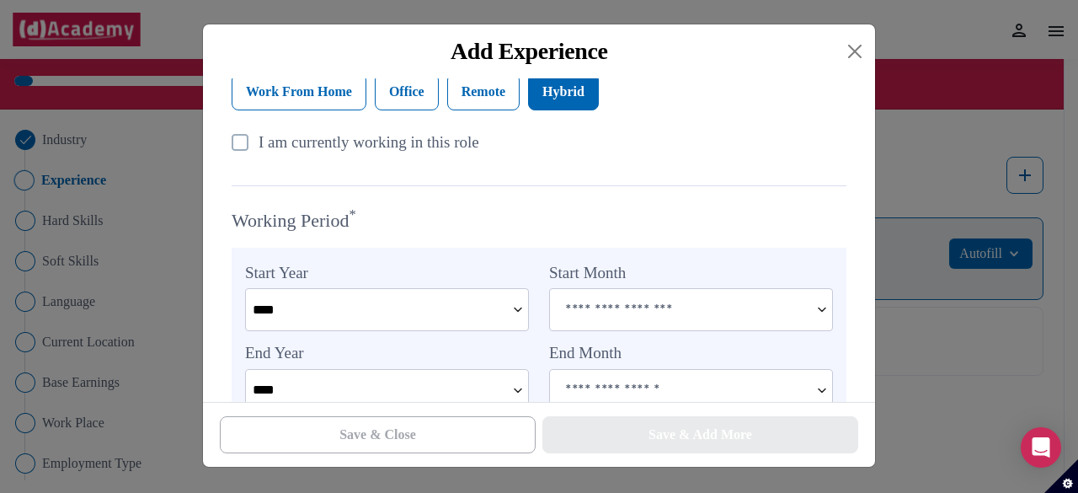
scroll to position [858, 0]
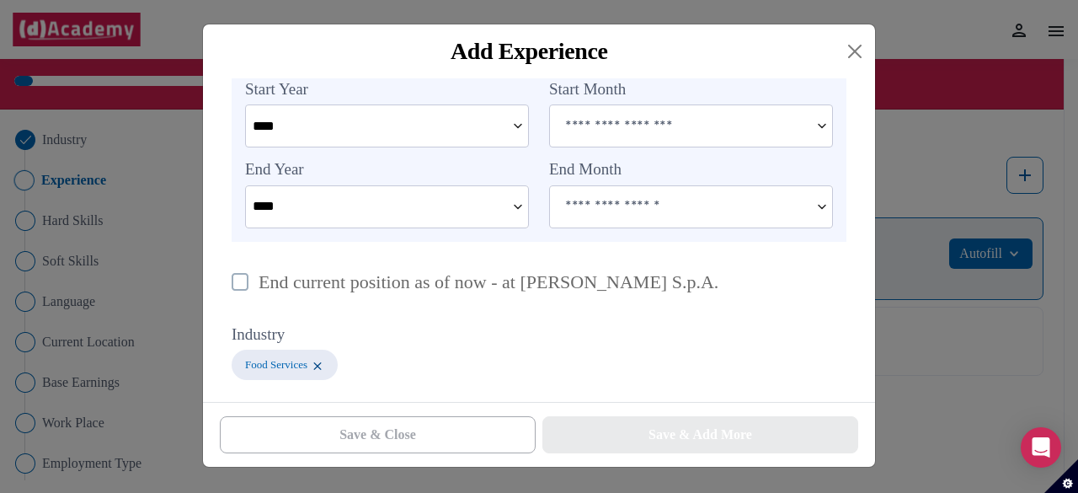
click at [890, 402] on div "**********" at bounding box center [539, 246] width 1078 height 493
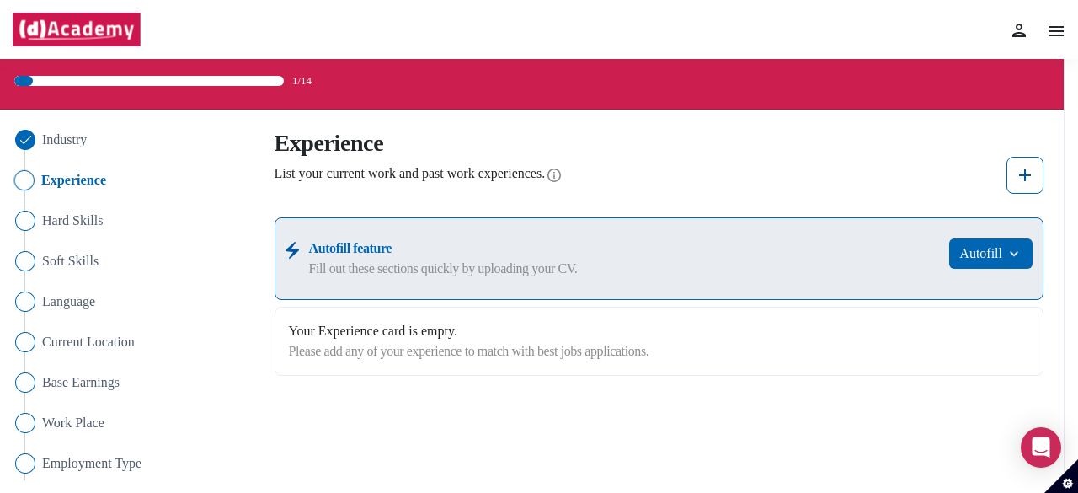
click at [890, 402] on div "Industry Experience Hard Skills Soft Skills Language Current Location Base Earn…" at bounding box center [527, 403] width 1053 height 546
click at [39, 225] on Skills "Hard Skills" at bounding box center [132, 221] width 245 height 20
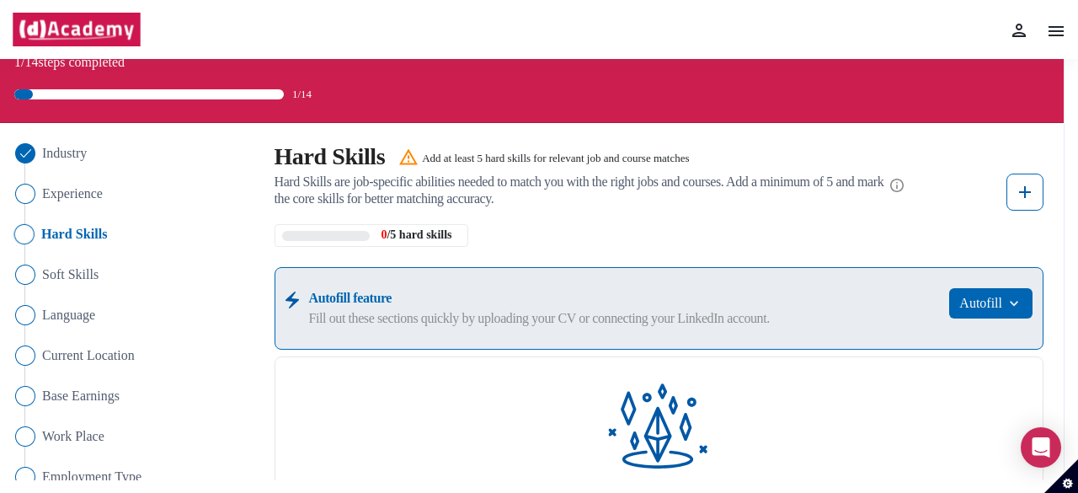
scroll to position [46, 0]
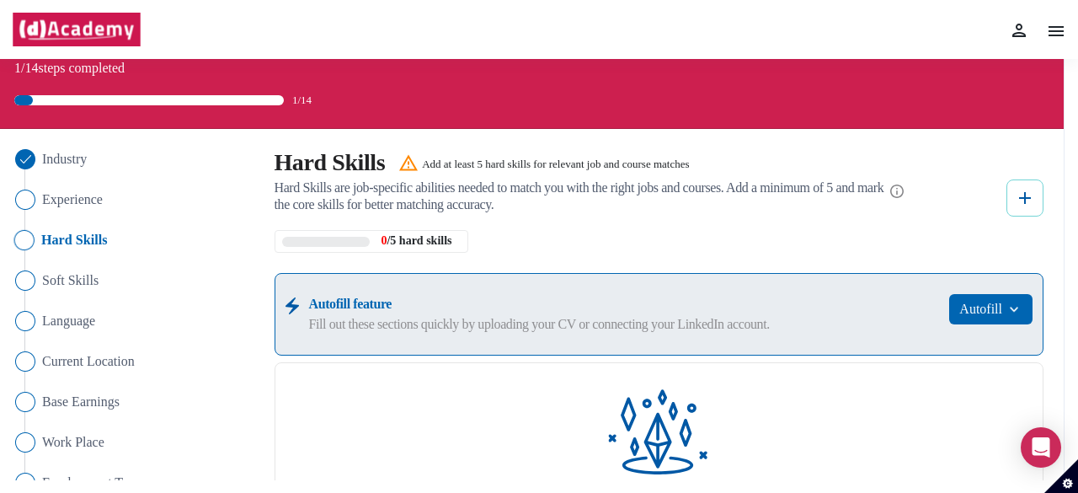
click at [1010, 195] on button at bounding box center [1025, 197] width 37 height 37
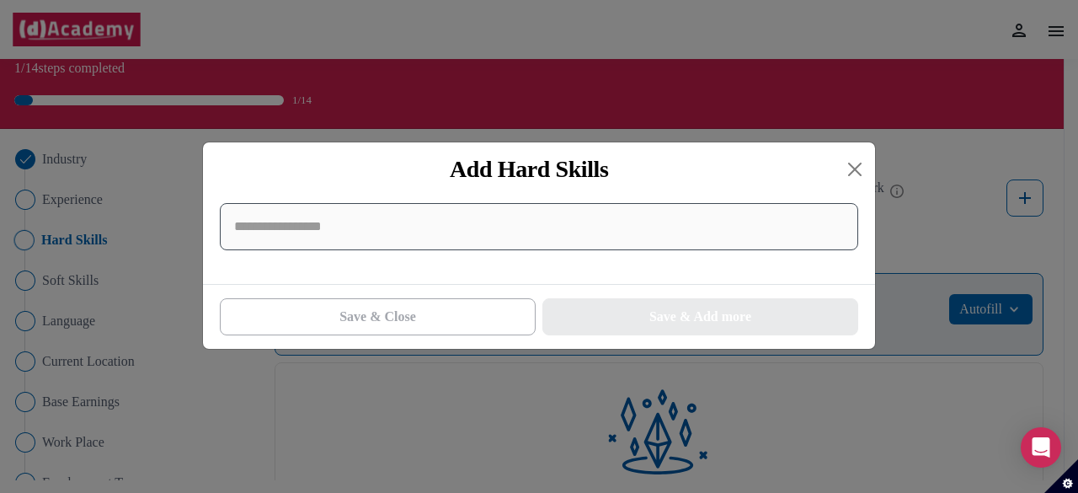
click at [687, 228] on input at bounding box center [539, 226] width 639 height 47
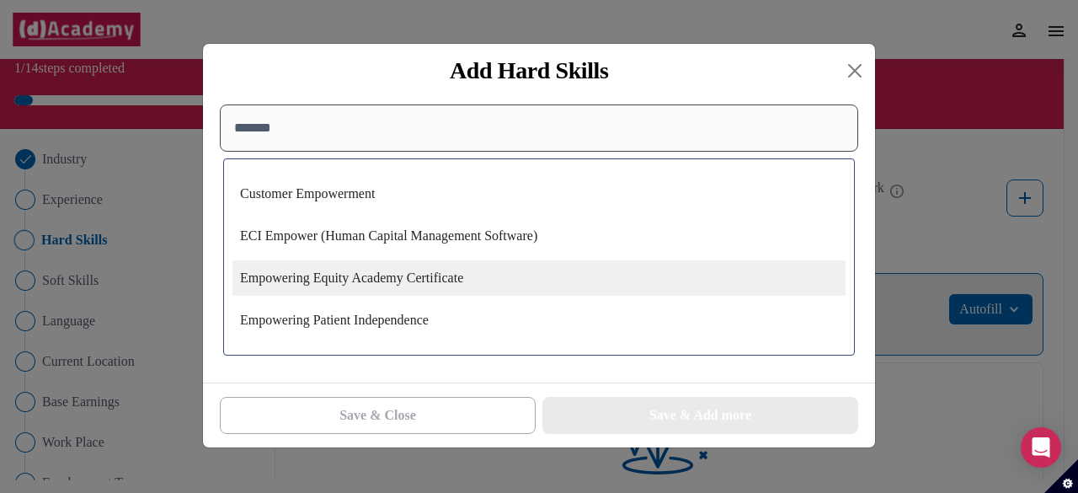
type input "*******"
click at [443, 284] on div "Empowering Equity Academy Certificate" at bounding box center [539, 277] width 613 height 35
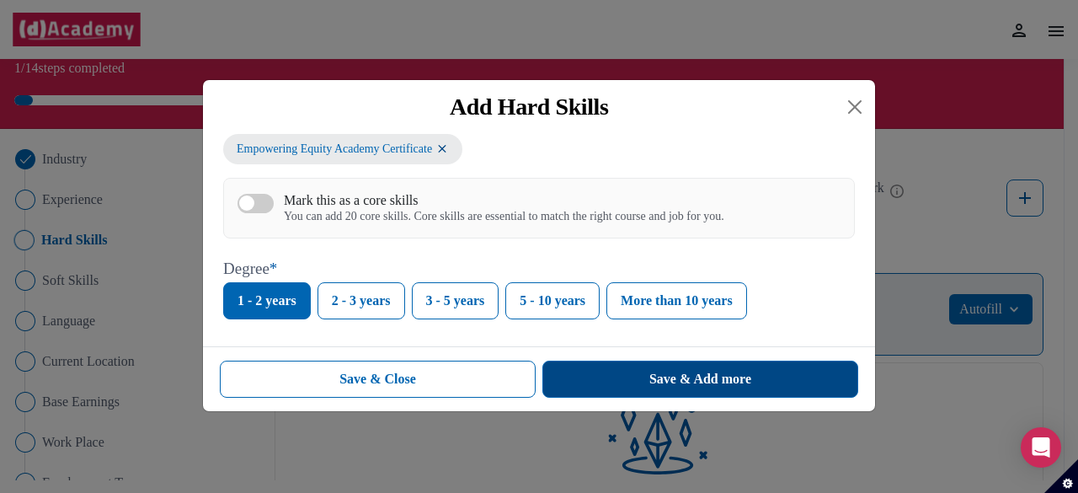
click at [623, 372] on button "Save & Add more" at bounding box center [701, 379] width 316 height 37
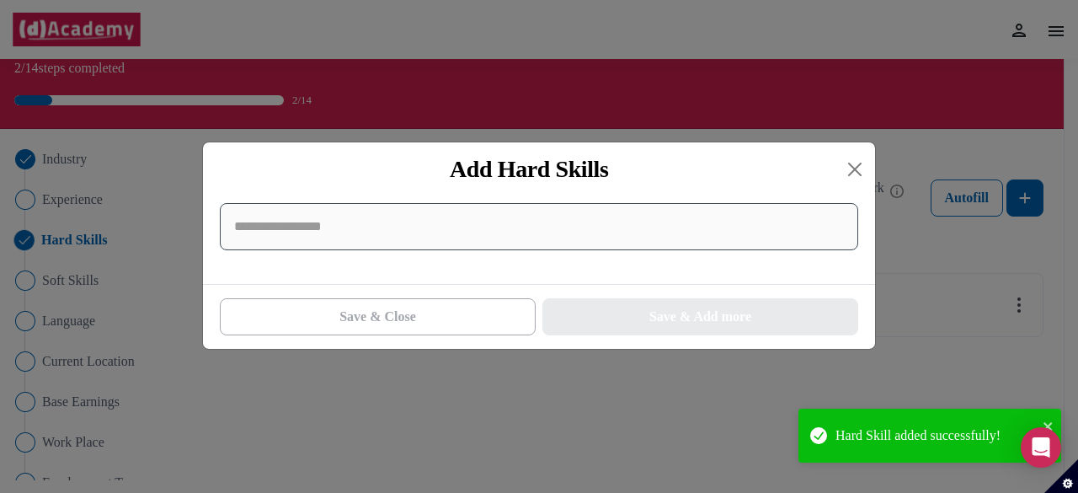
click at [511, 243] on input at bounding box center [539, 226] width 639 height 47
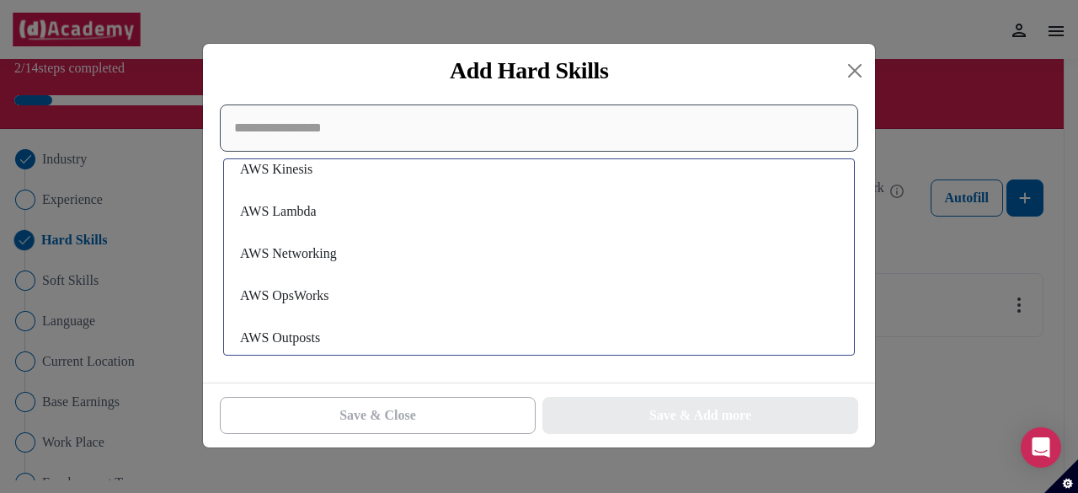
scroll to position [12442, 0]
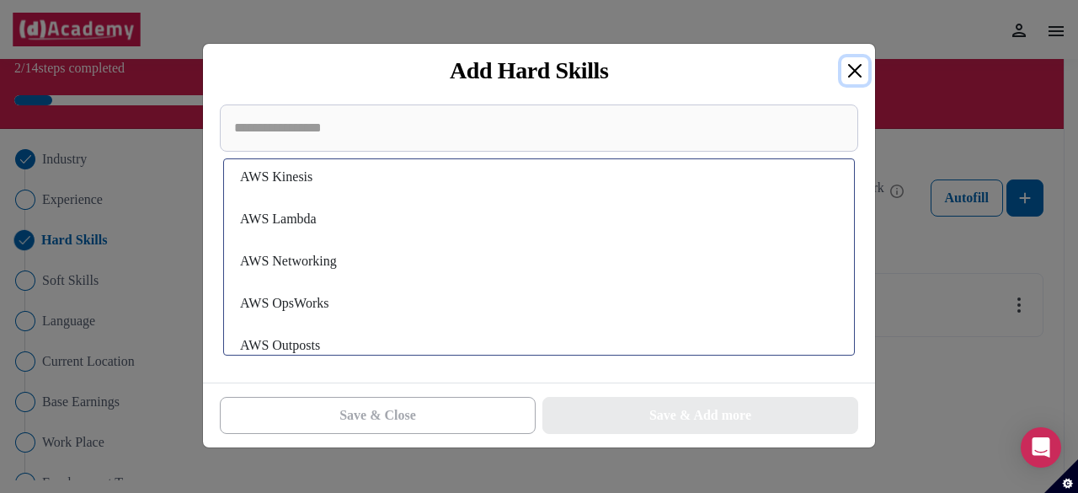
click at [847, 80] on button "Close" at bounding box center [855, 70] width 27 height 27
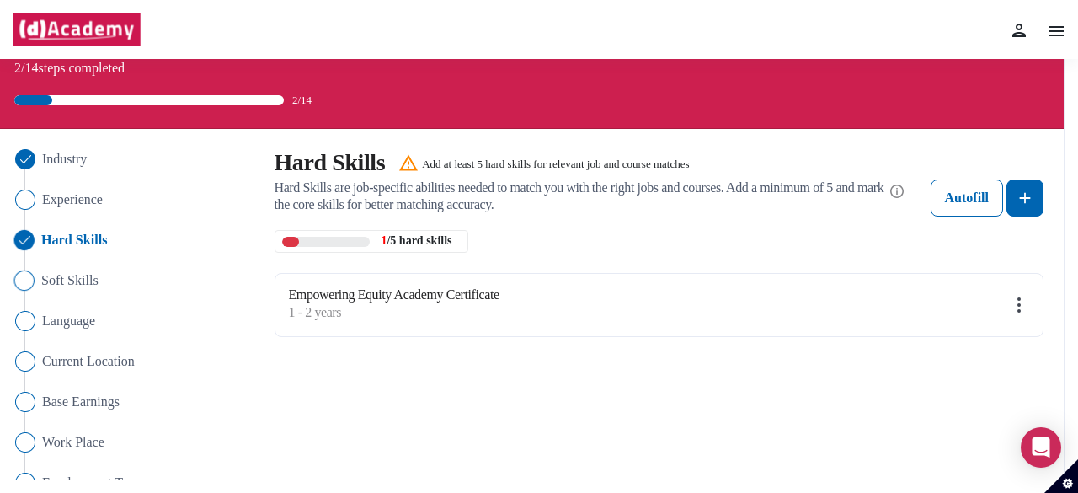
click at [34, 281] on img "Close" at bounding box center [24, 280] width 20 height 20
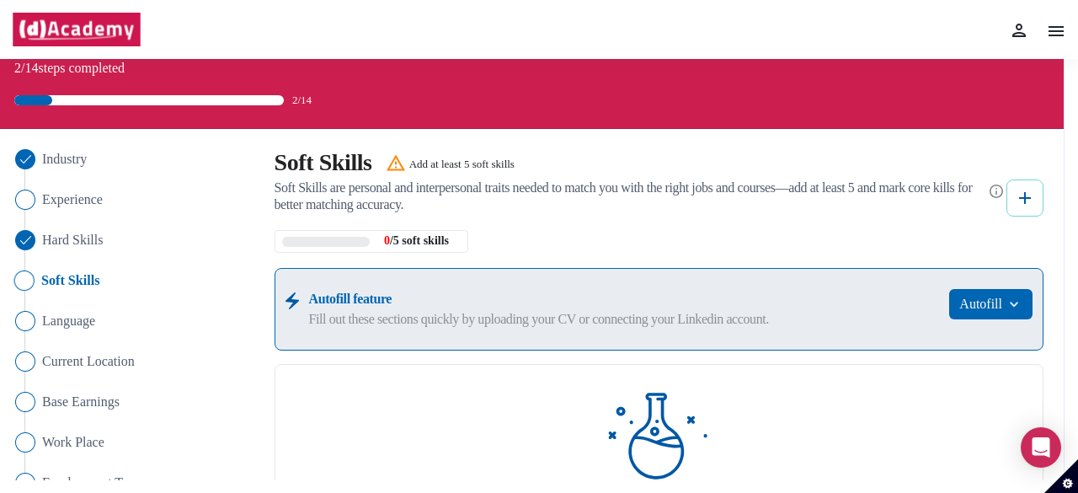
click at [1024, 200] on img at bounding box center [1025, 198] width 20 height 20
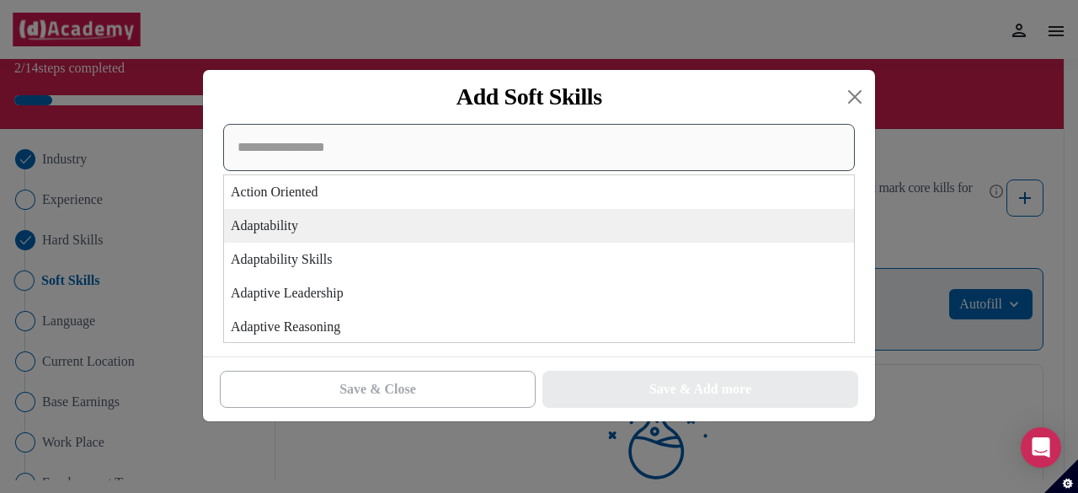
click at [546, 238] on div "Action Oriented Adaptability Adaptability Skills Adaptive Leadership Adaptive R…" at bounding box center [539, 233] width 632 height 219
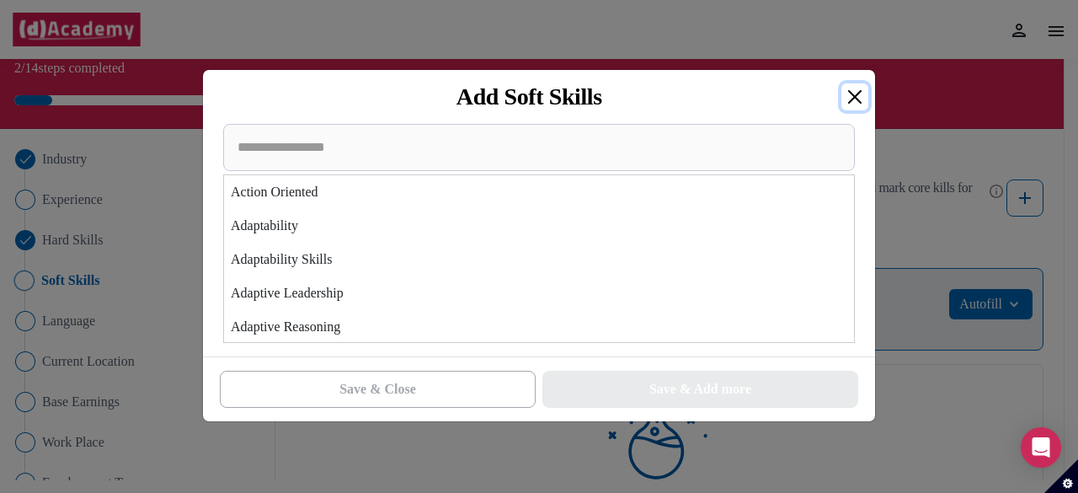
click at [853, 95] on button "Close" at bounding box center [855, 96] width 27 height 27
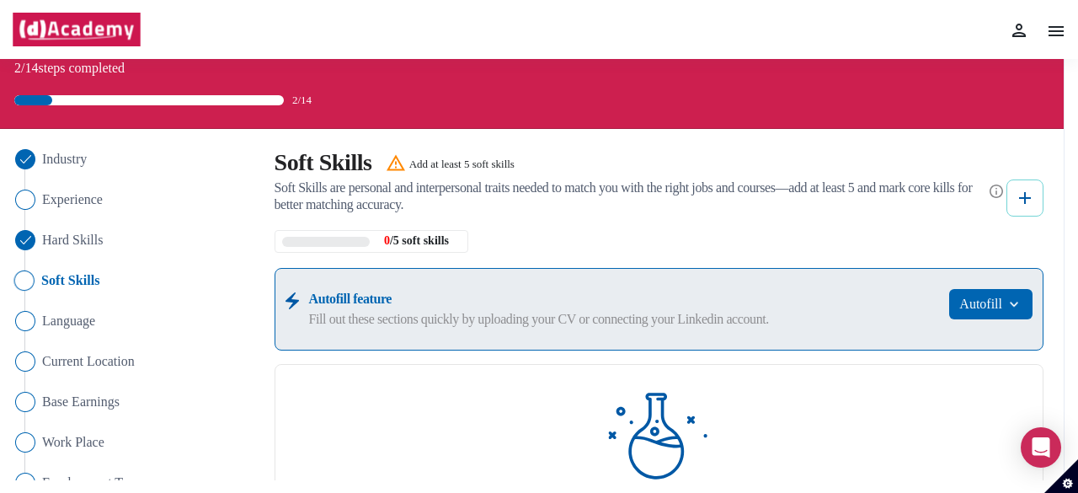
click at [1018, 191] on img at bounding box center [1025, 198] width 20 height 20
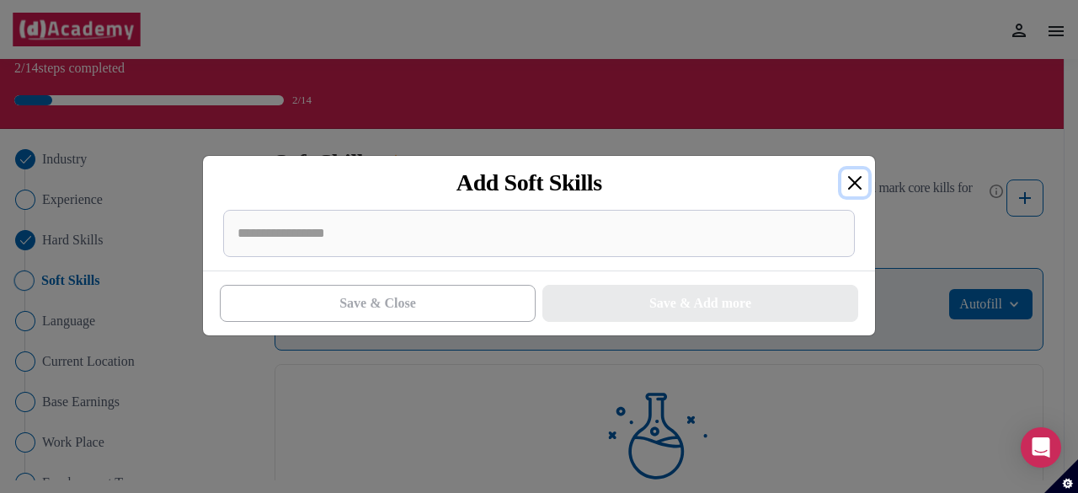
click at [858, 178] on button "Close" at bounding box center [855, 182] width 27 height 27
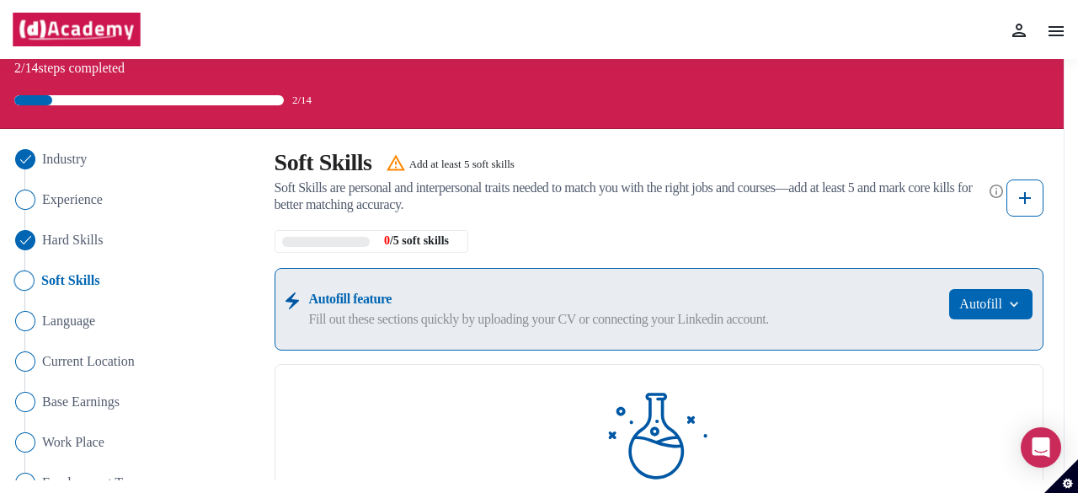
click at [990, 206] on span at bounding box center [996, 196] width 13 height 34
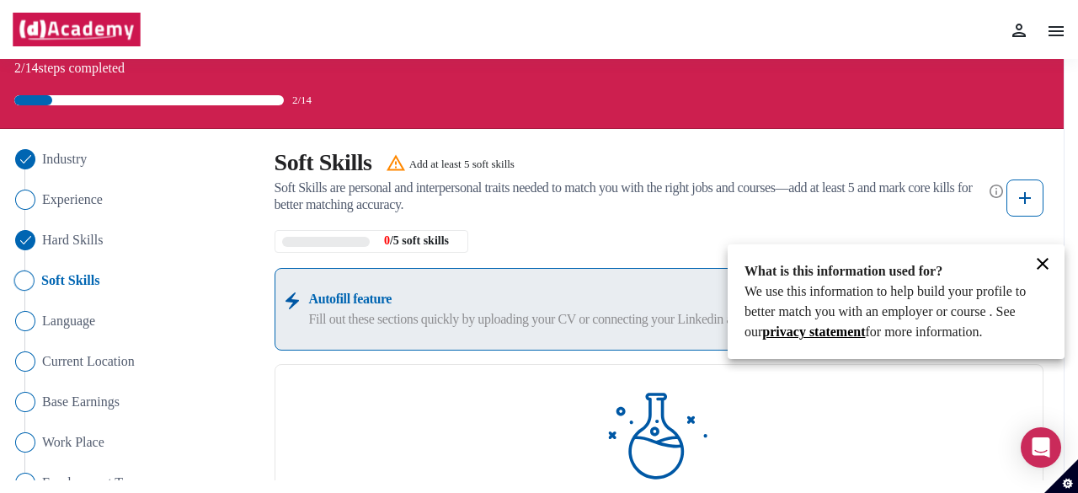
click at [1029, 203] on div at bounding box center [539, 246] width 1078 height 493
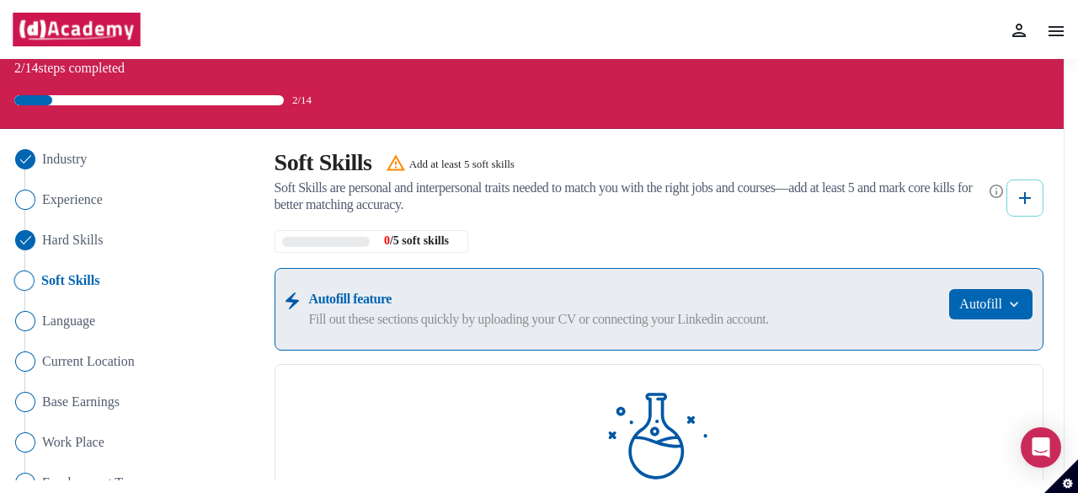
click at [1028, 198] on img at bounding box center [1025, 198] width 20 height 20
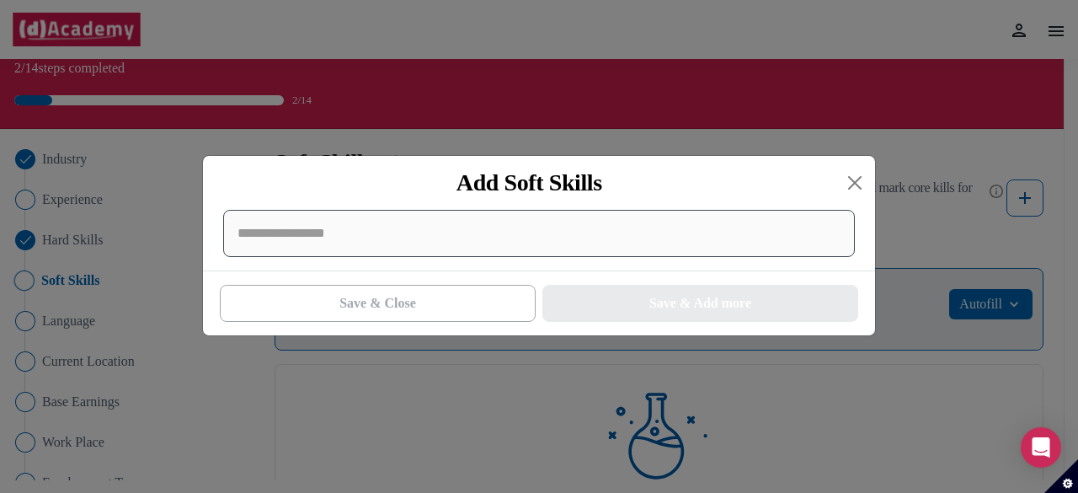
click at [659, 235] on div at bounding box center [539, 233] width 632 height 47
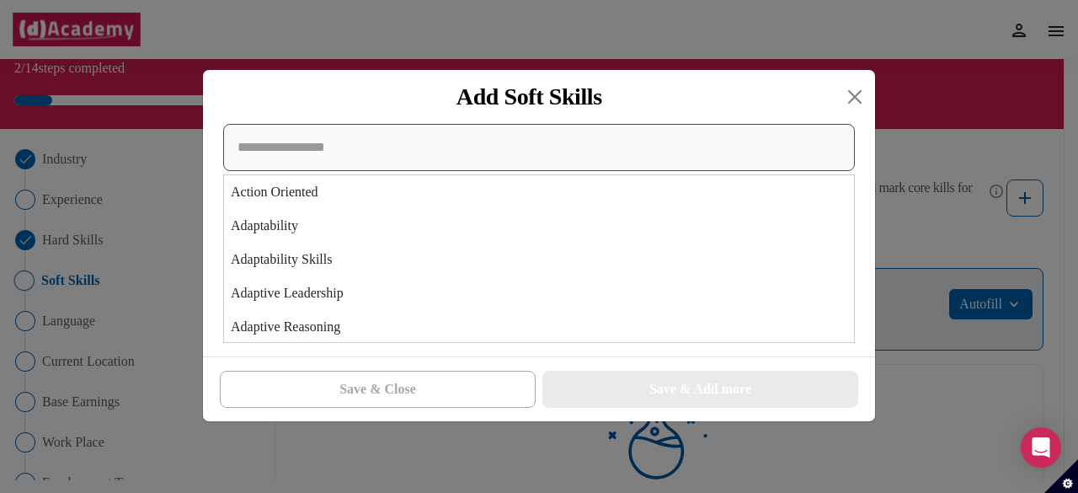
click at [553, 249] on div "Action Oriented Adaptability Adaptability Skills Adaptive Leadership Adaptive R…" at bounding box center [539, 233] width 632 height 219
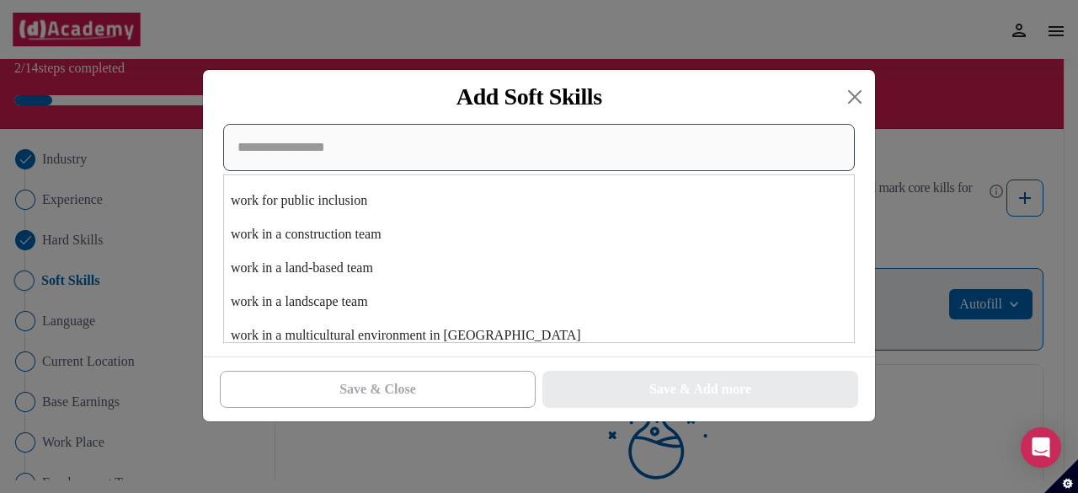
scroll to position [29674, 0]
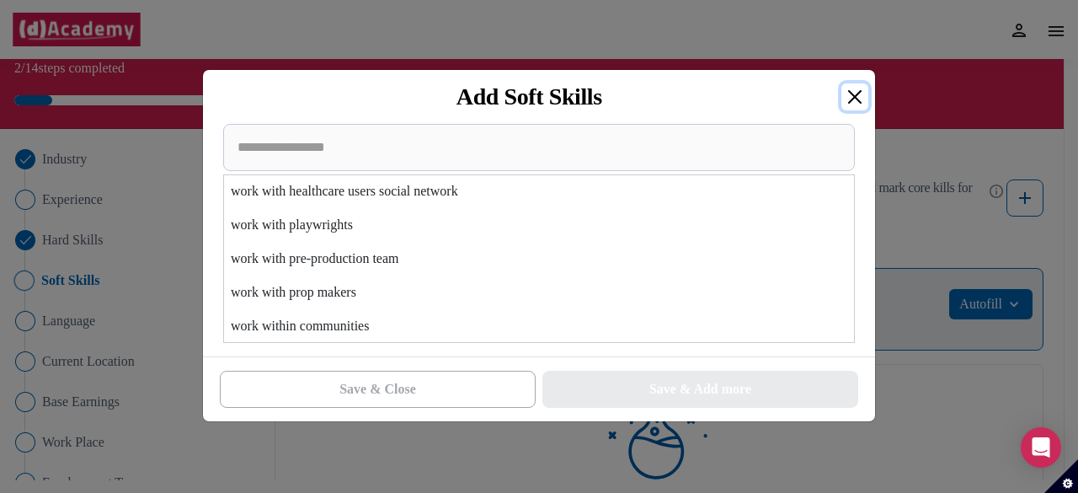
click at [856, 96] on button "Close" at bounding box center [855, 96] width 27 height 27
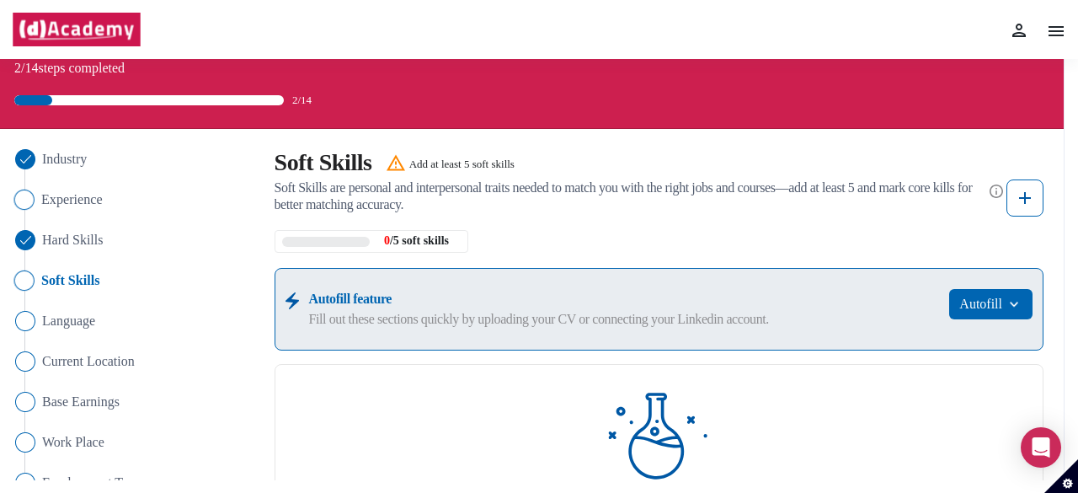
click at [27, 202] on img "Close" at bounding box center [24, 200] width 20 height 20
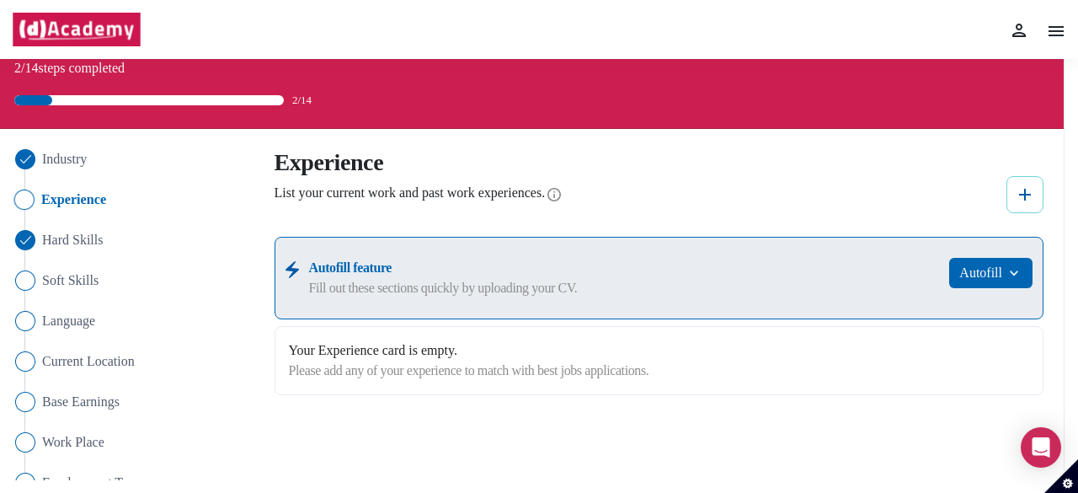
click at [1029, 191] on img at bounding box center [1025, 194] width 20 height 20
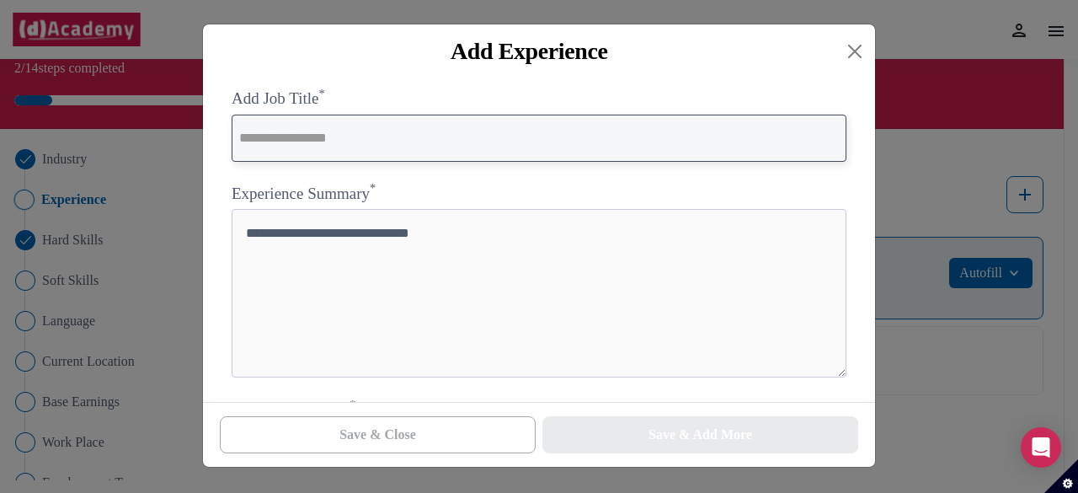
click at [557, 147] on input "text" at bounding box center [539, 138] width 615 height 47
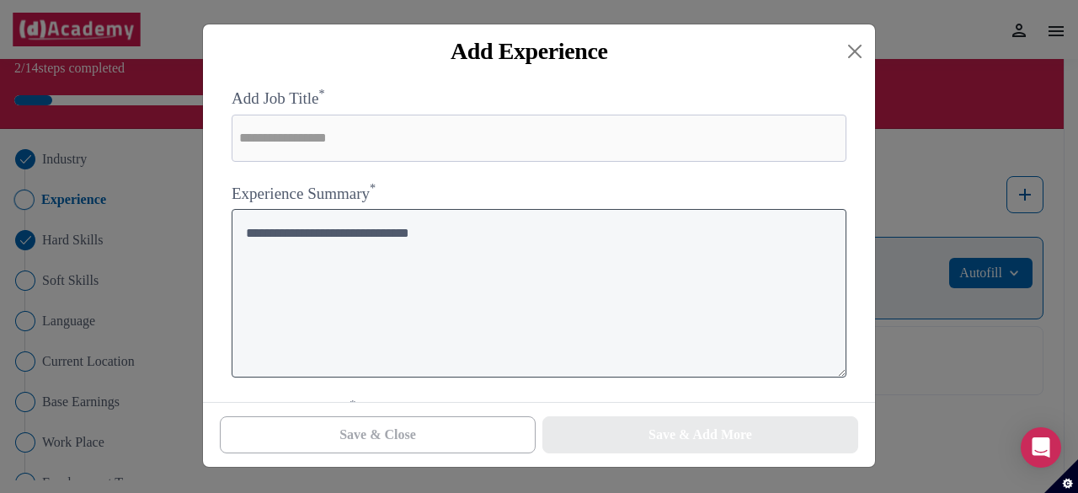
paste textarea "**********"
type textarea "**********"
drag, startPoint x: 572, startPoint y: 246, endPoint x: 243, endPoint y: 252, distance: 329.4
click at [243, 252] on textarea "**********" at bounding box center [540, 293] width 616 height 168
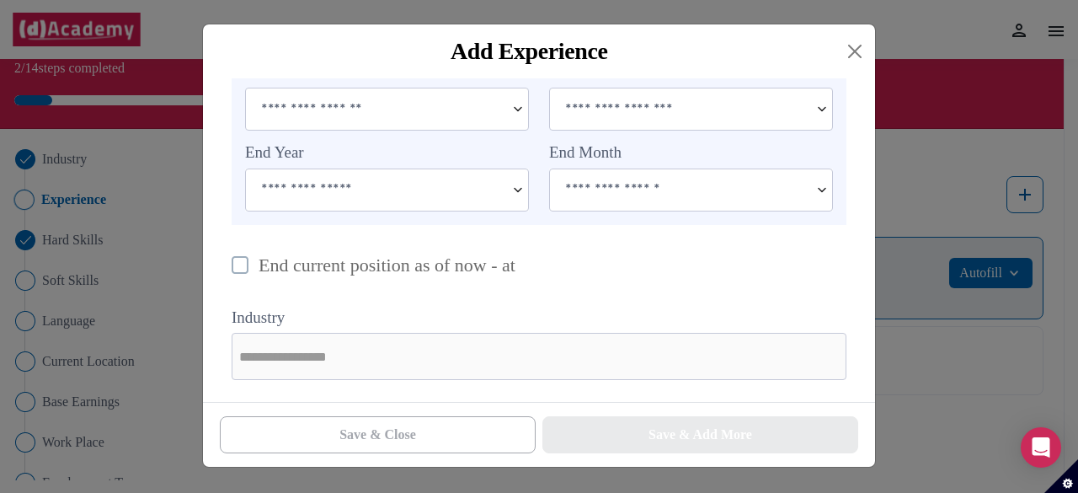
scroll to position [0, 0]
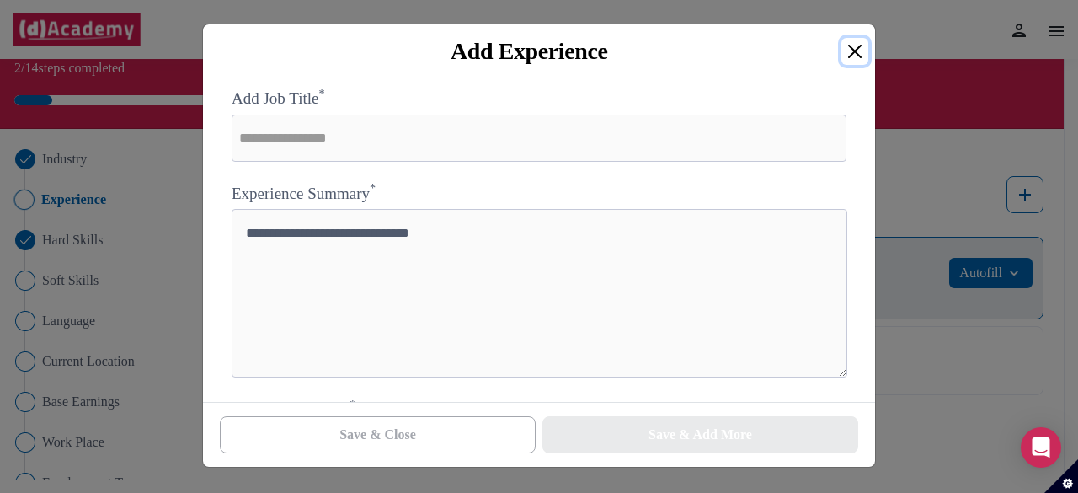
click at [849, 60] on button "Close" at bounding box center [855, 51] width 27 height 27
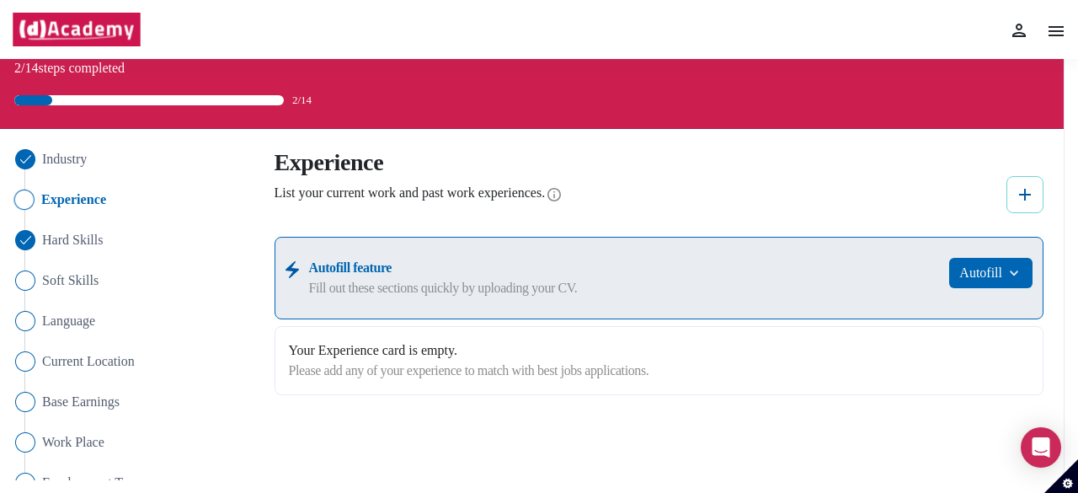
click at [1028, 210] on button at bounding box center [1025, 194] width 37 height 37
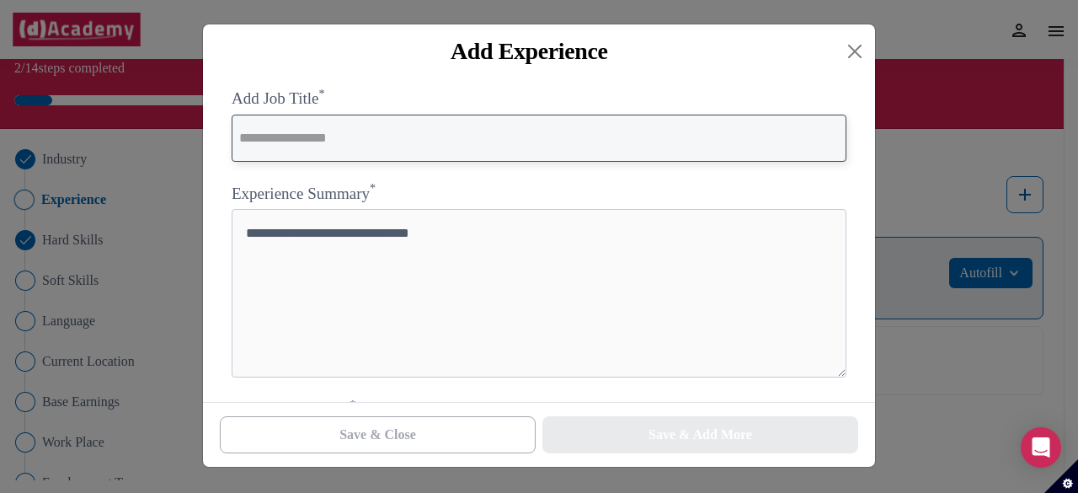
click at [414, 147] on input "text" at bounding box center [539, 138] width 615 height 47
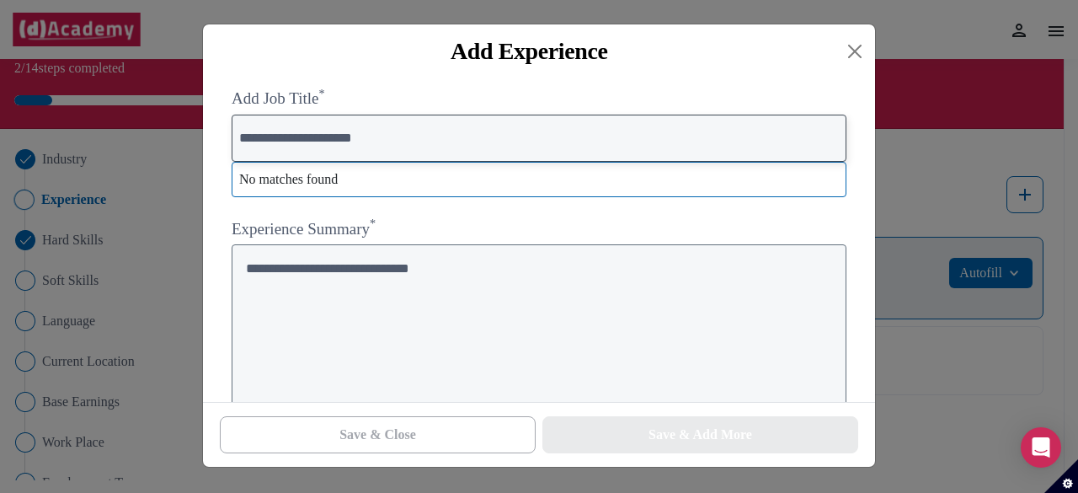
type input "**********"
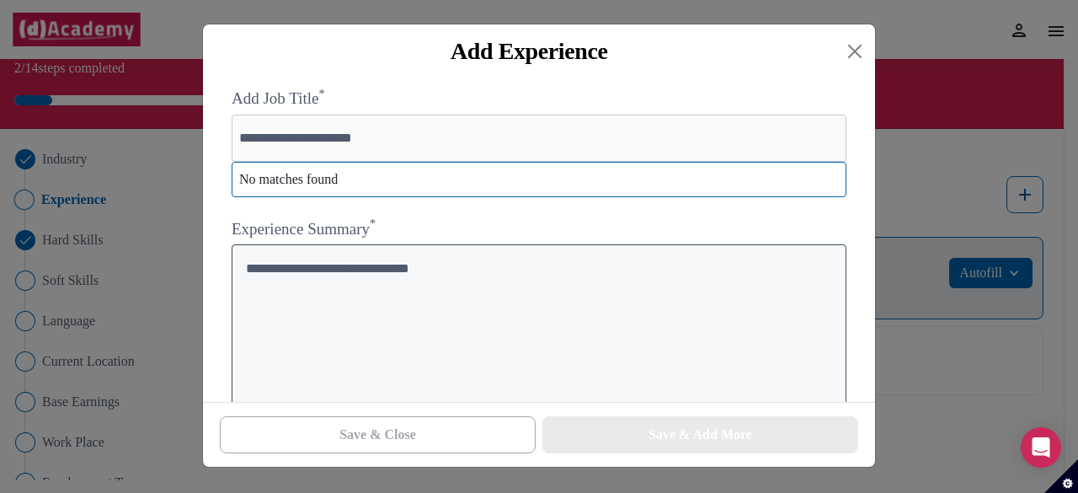
click at [338, 282] on textarea at bounding box center [539, 328] width 615 height 168
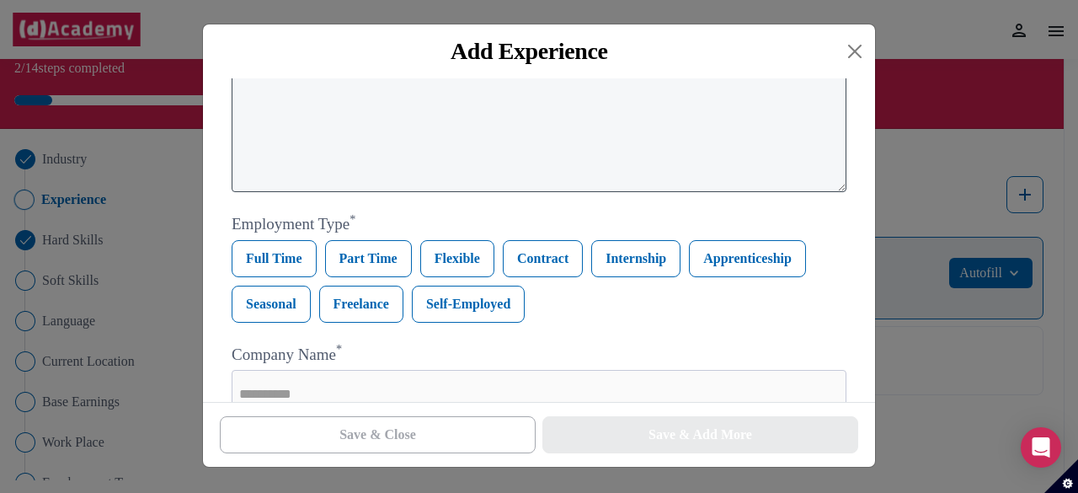
scroll to position [186, 0]
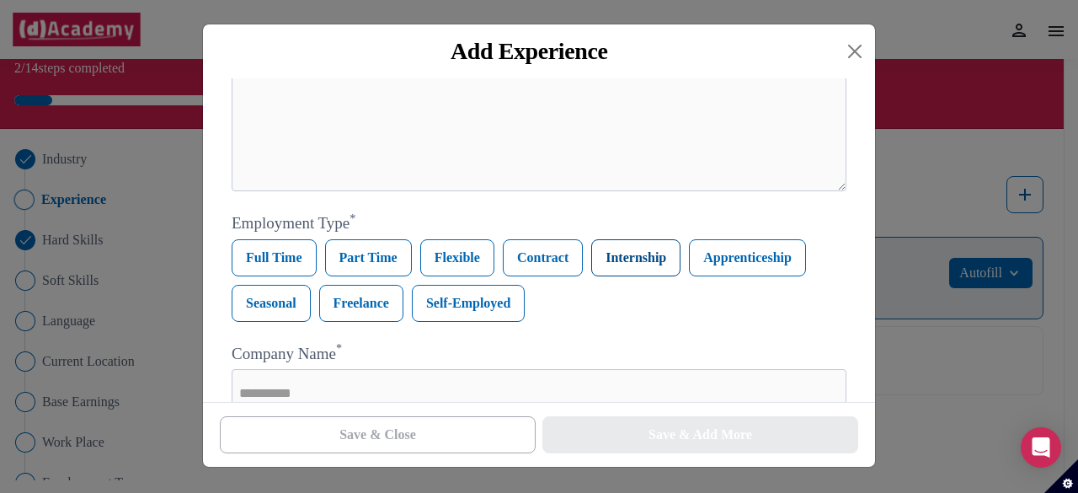
click at [623, 263] on label "Internship" at bounding box center [635, 257] width 89 height 37
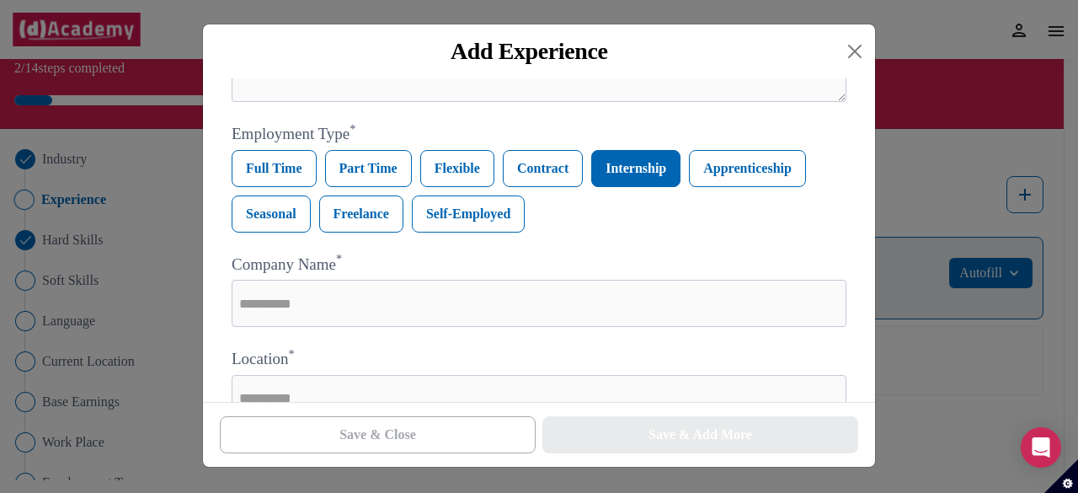
scroll to position [313, 0]
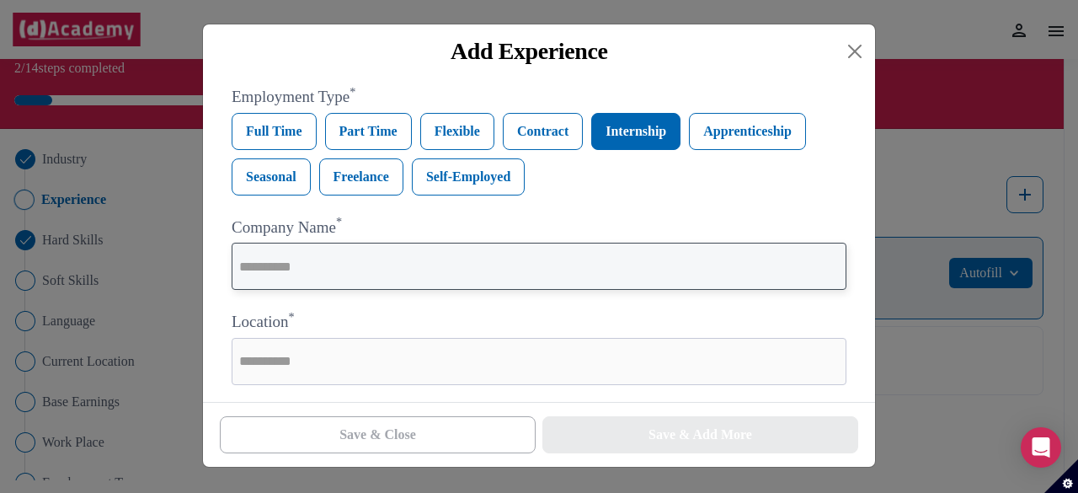
click at [309, 254] on input "text" at bounding box center [539, 266] width 615 height 47
type input "**********"
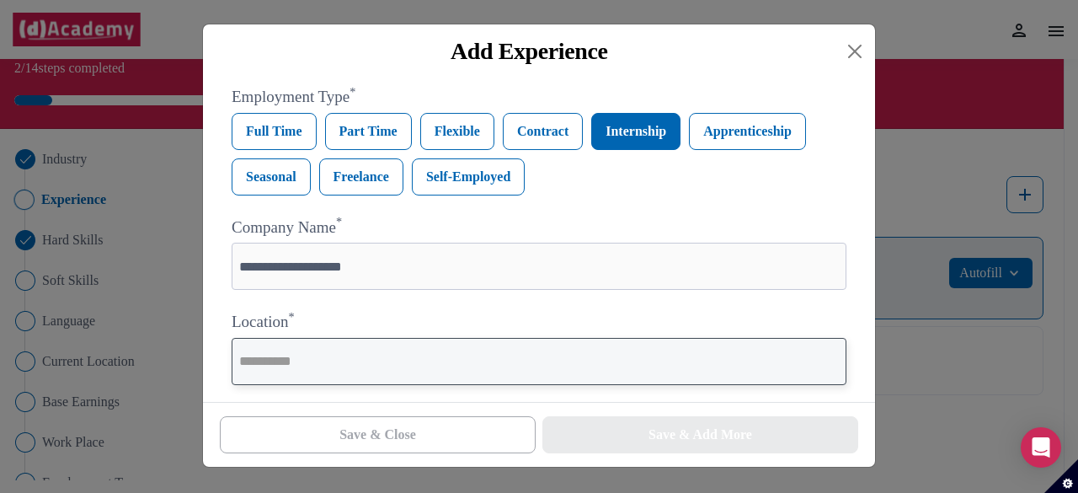
click at [307, 362] on input "text" at bounding box center [539, 361] width 615 height 47
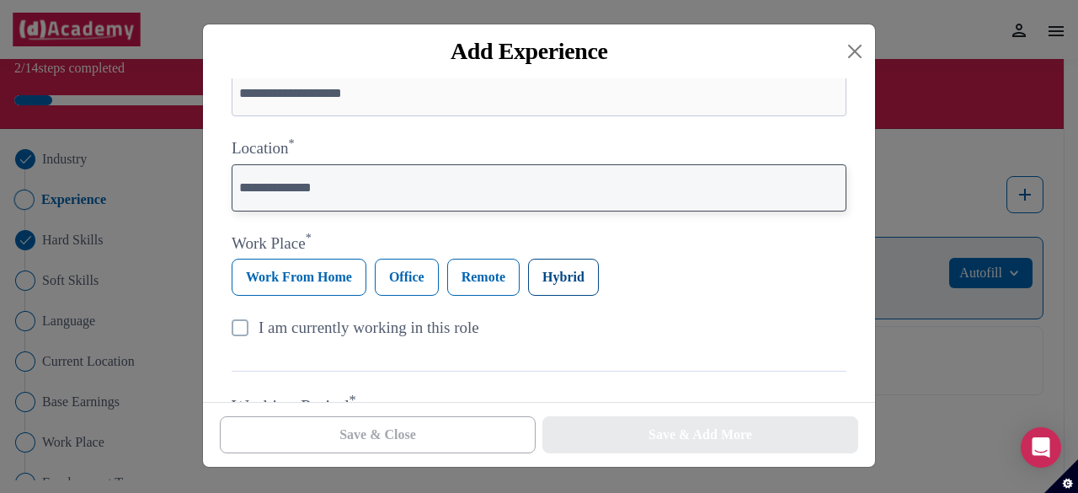
type input "**********"
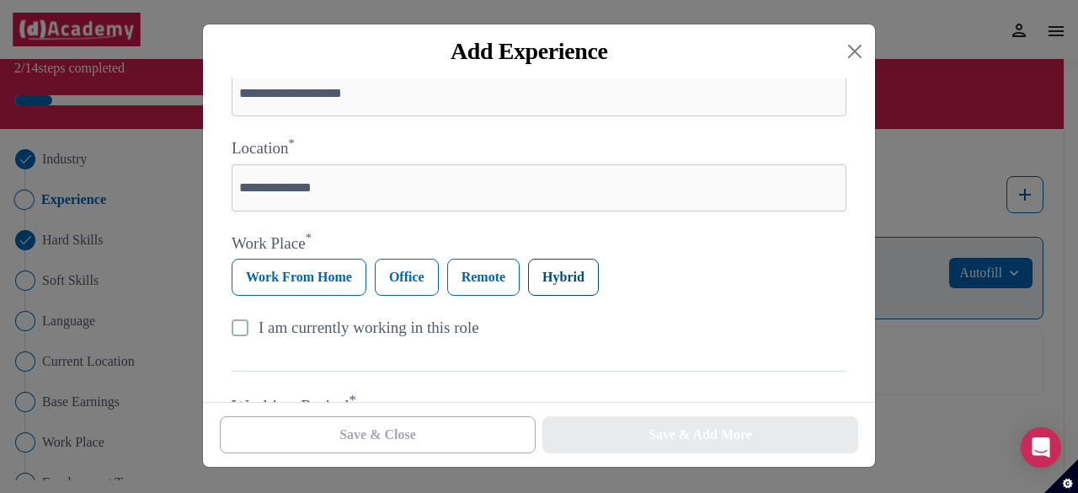
click at [559, 284] on label "Hybrid" at bounding box center [563, 277] width 71 height 37
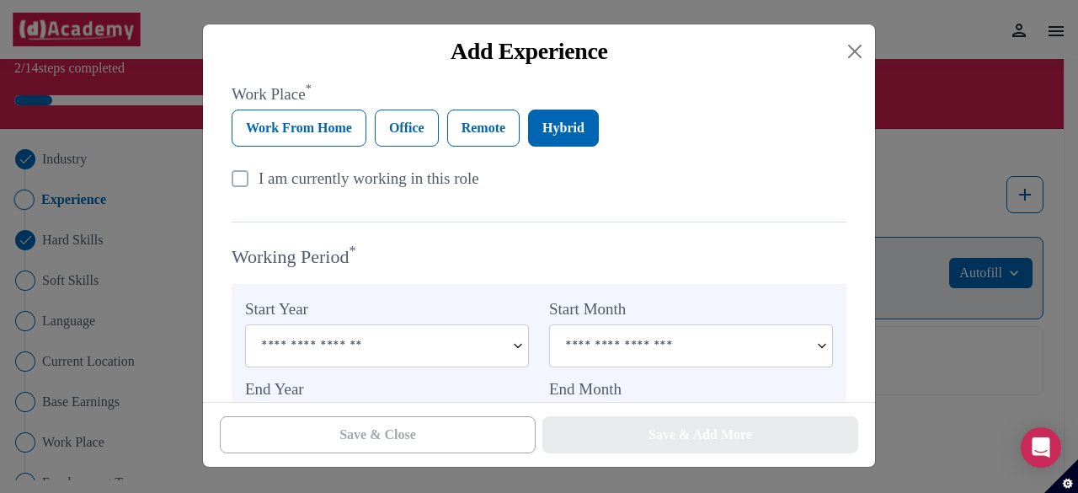
scroll to position [724, 0]
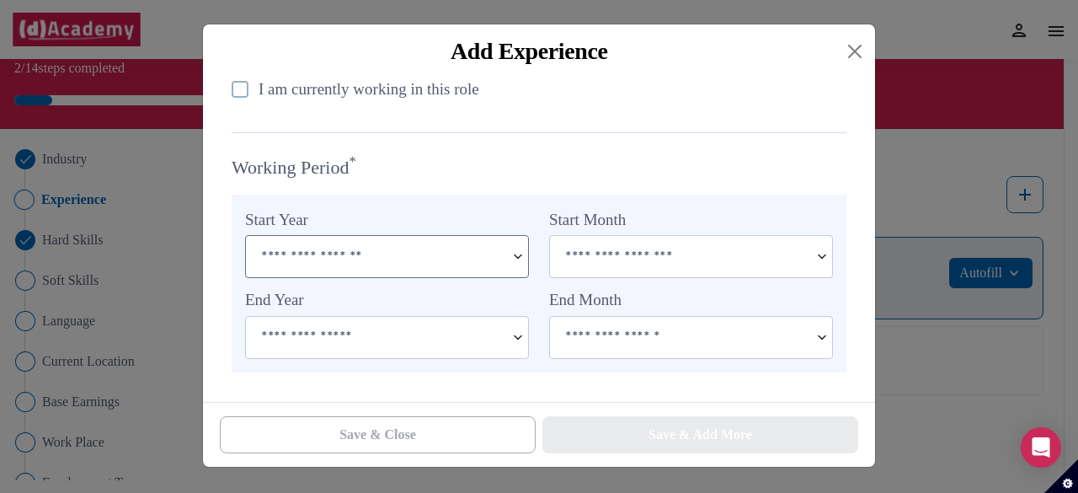
click at [528, 263] on div at bounding box center [387, 256] width 284 height 43
click at [522, 262] on img at bounding box center [518, 256] width 20 height 41
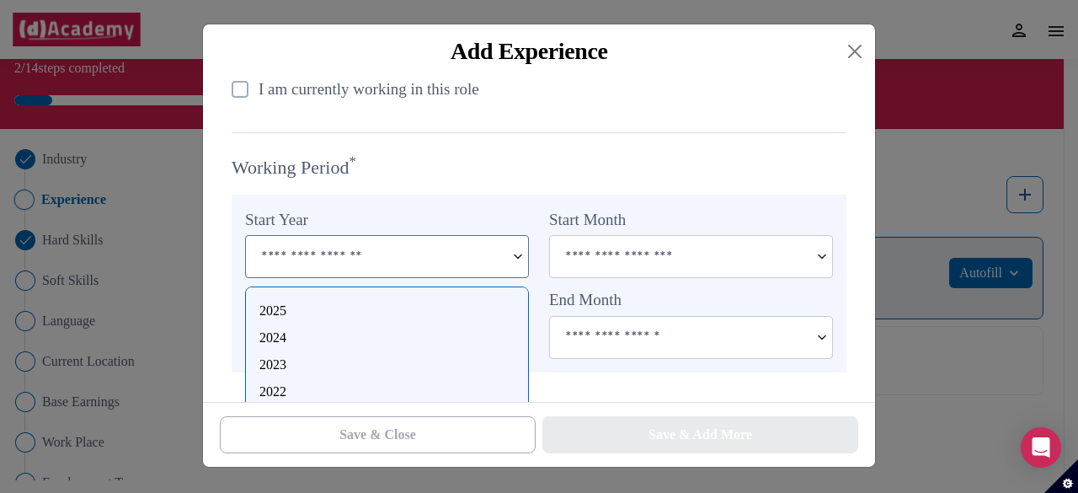
click at [311, 307] on div "2025" at bounding box center [386, 311] width 255 height 20
type input "****"
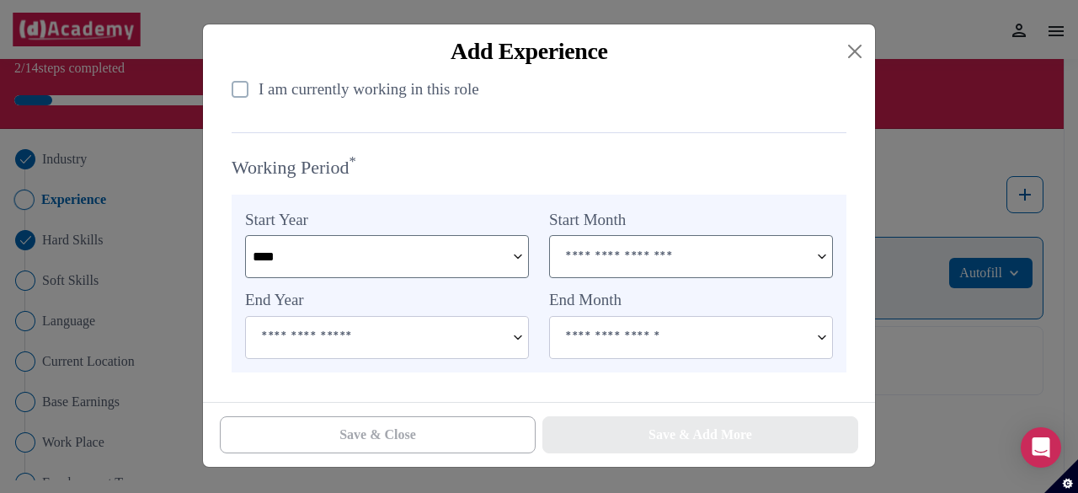
click at [822, 262] on img at bounding box center [822, 256] width 20 height 41
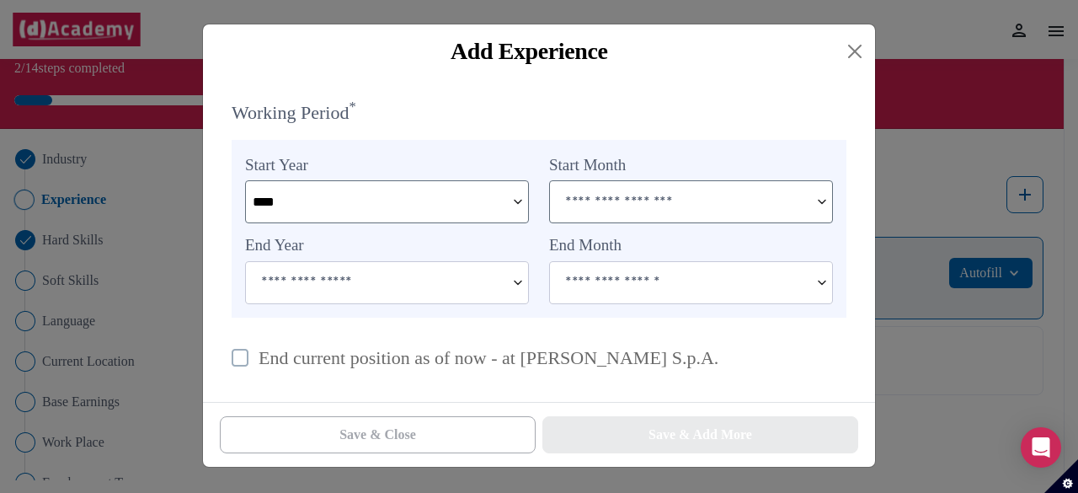
scroll to position [780, 0]
click at [825, 211] on img at bounding box center [822, 200] width 20 height 41
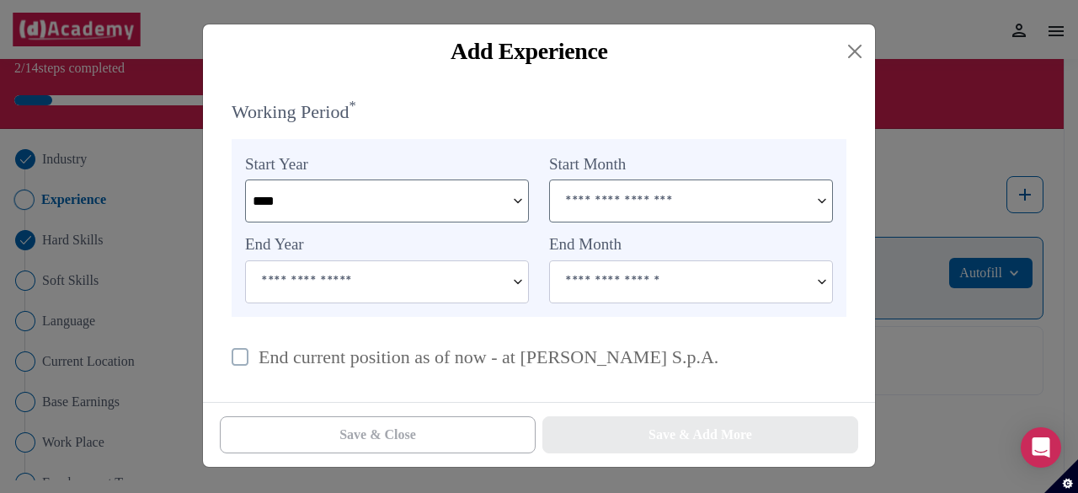
click at [678, 193] on input at bounding box center [679, 200] width 259 height 40
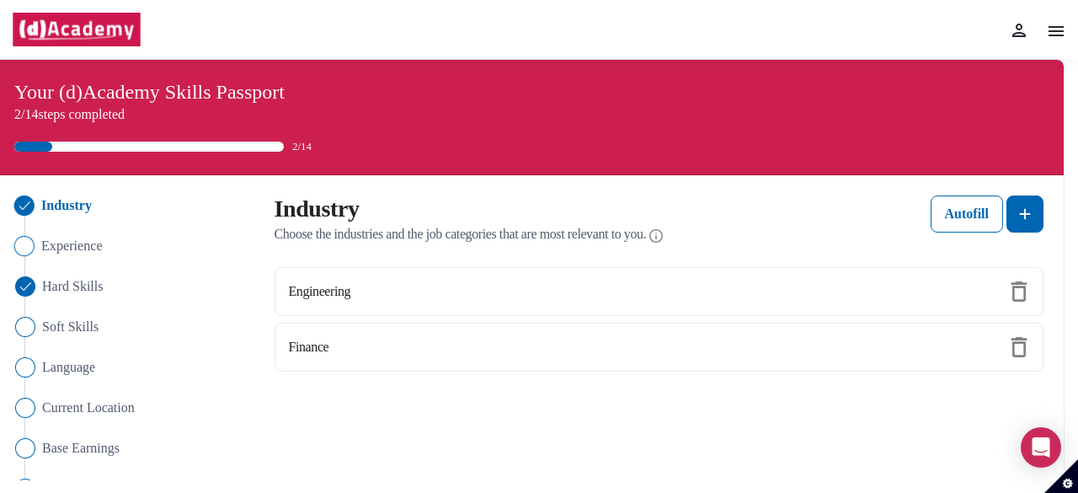
click at [83, 245] on span "Experience" at bounding box center [71, 246] width 61 height 20
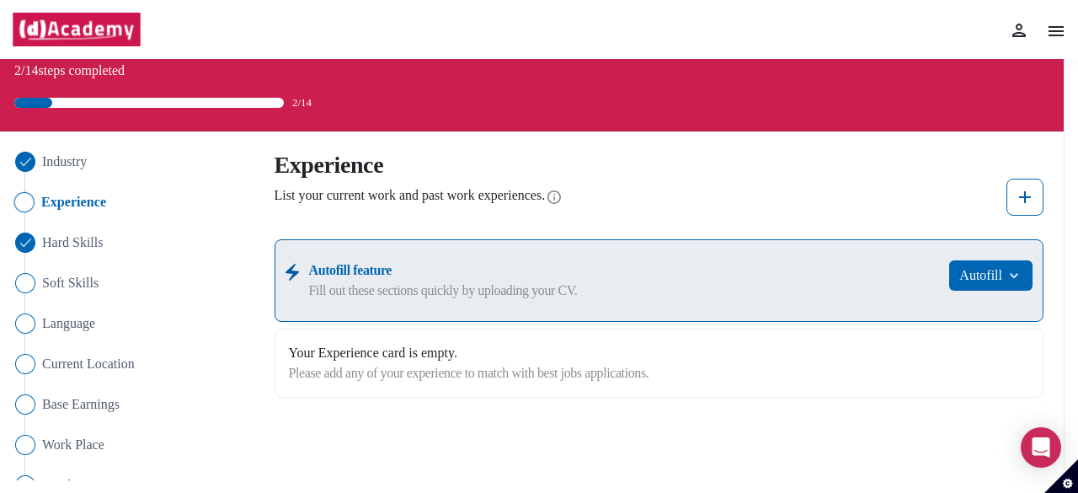
scroll to position [43, 0]
click at [1029, 205] on img at bounding box center [1025, 198] width 20 height 20
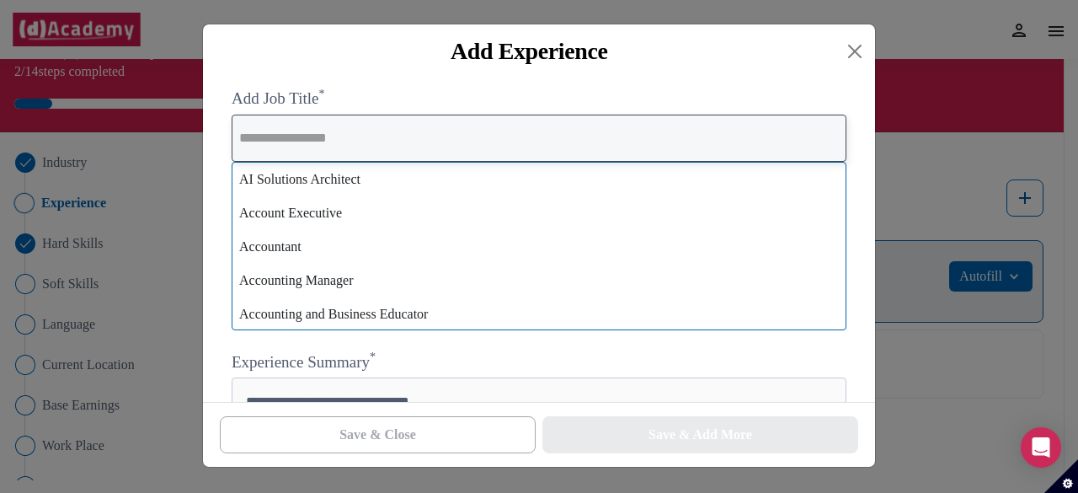
click at [456, 146] on input "text" at bounding box center [539, 138] width 615 height 47
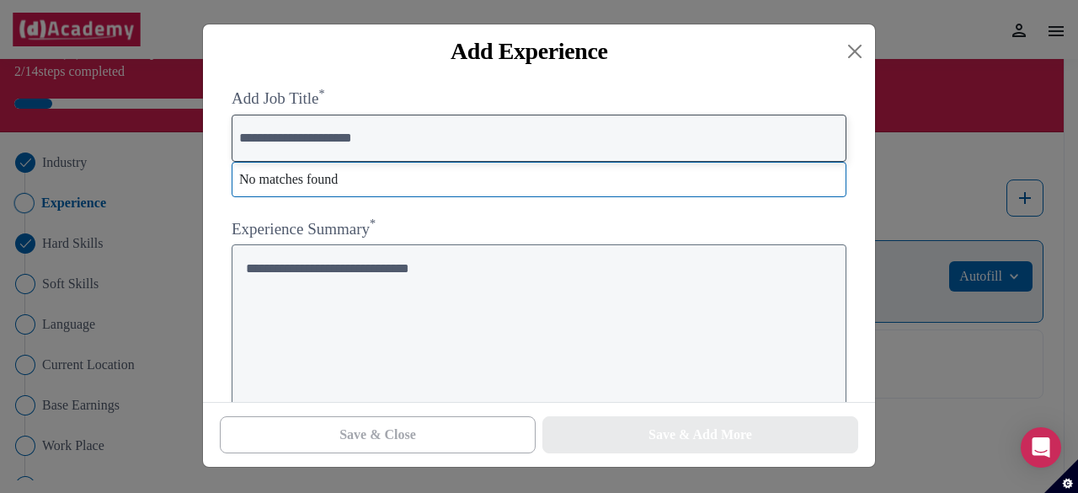
type input "**********"
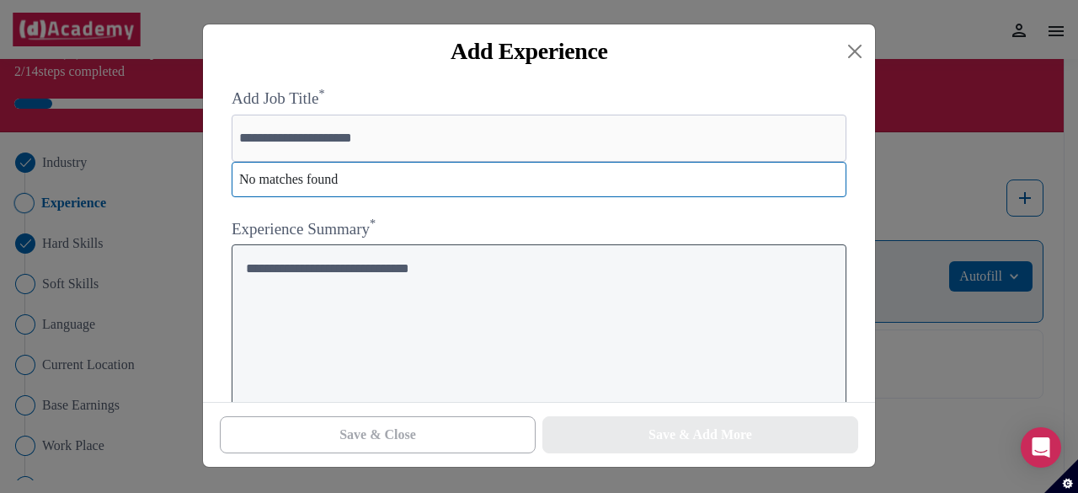
click at [348, 281] on textarea at bounding box center [539, 328] width 615 height 168
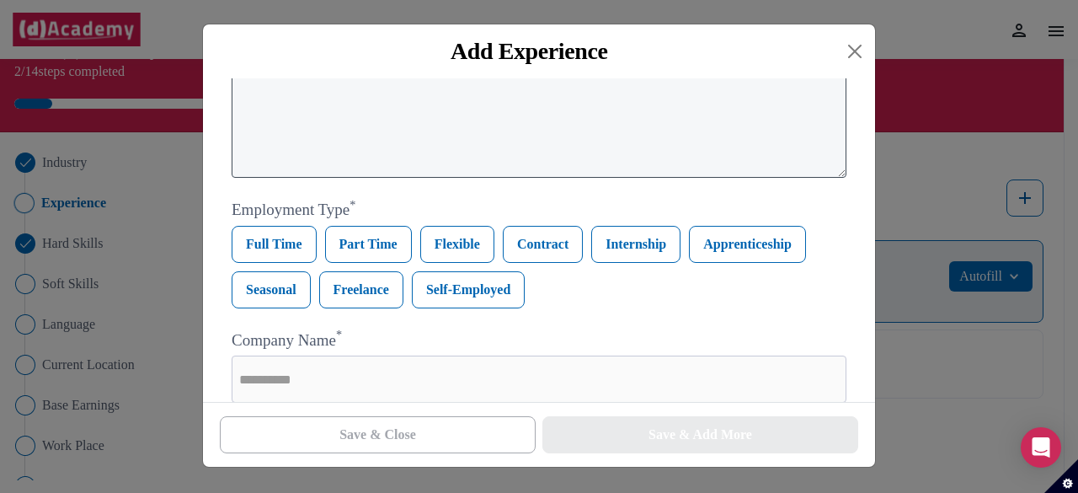
scroll to position [205, 0]
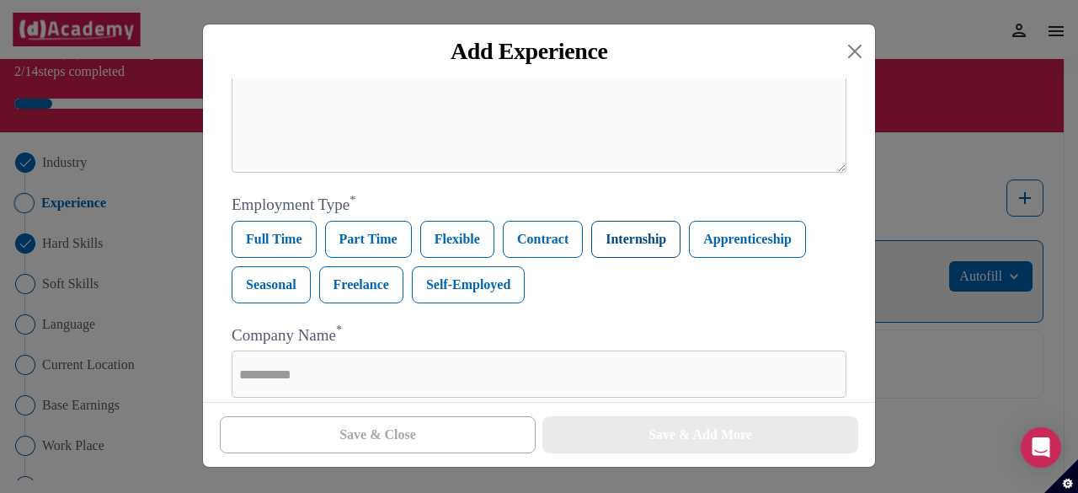
click at [624, 239] on label "Internship" at bounding box center [635, 239] width 89 height 37
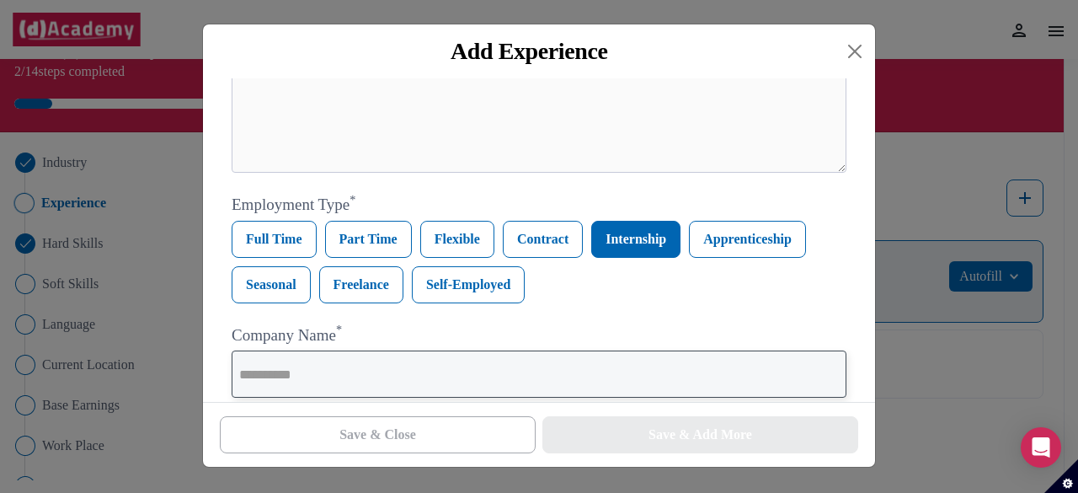
click at [359, 390] on input "text" at bounding box center [539, 373] width 615 height 47
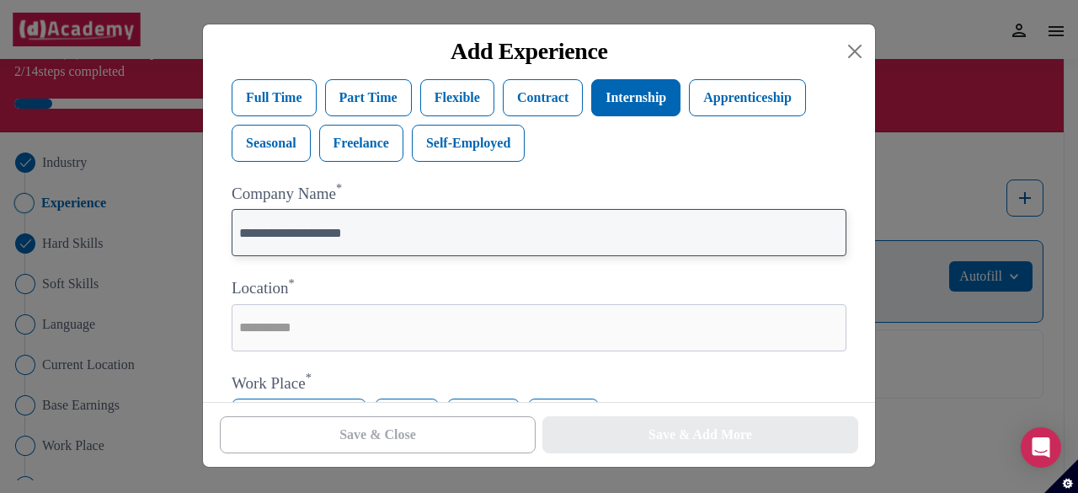
scroll to position [405, 0]
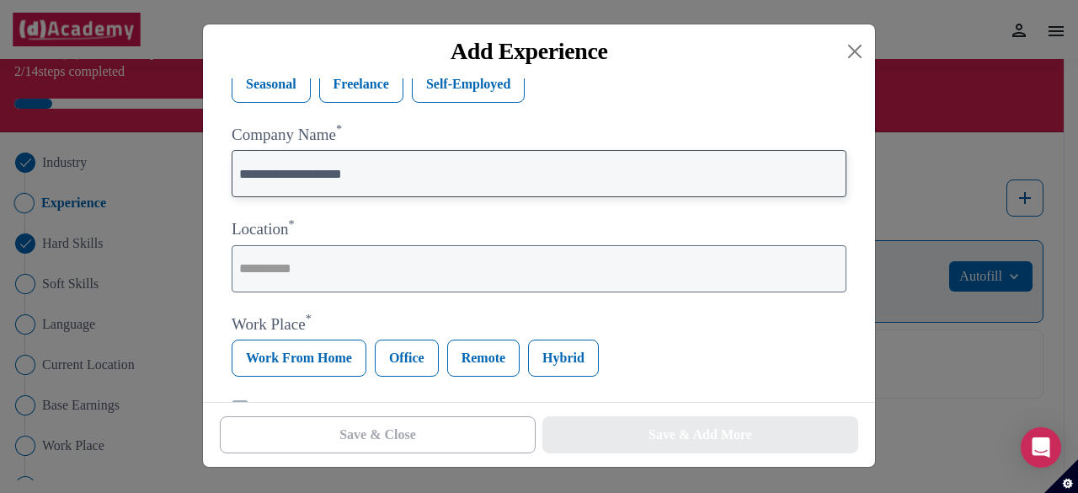
type input "**********"
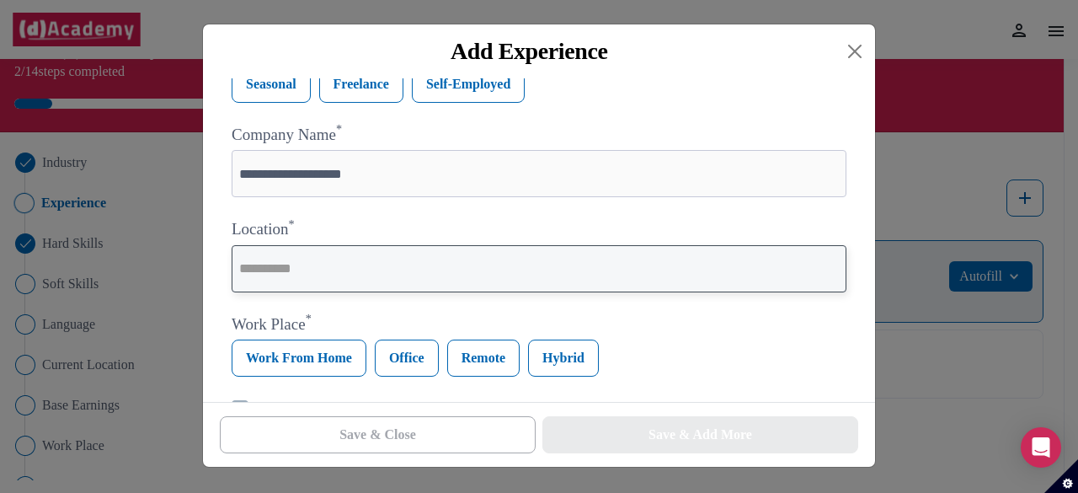
click at [345, 272] on input "text" at bounding box center [539, 268] width 615 height 47
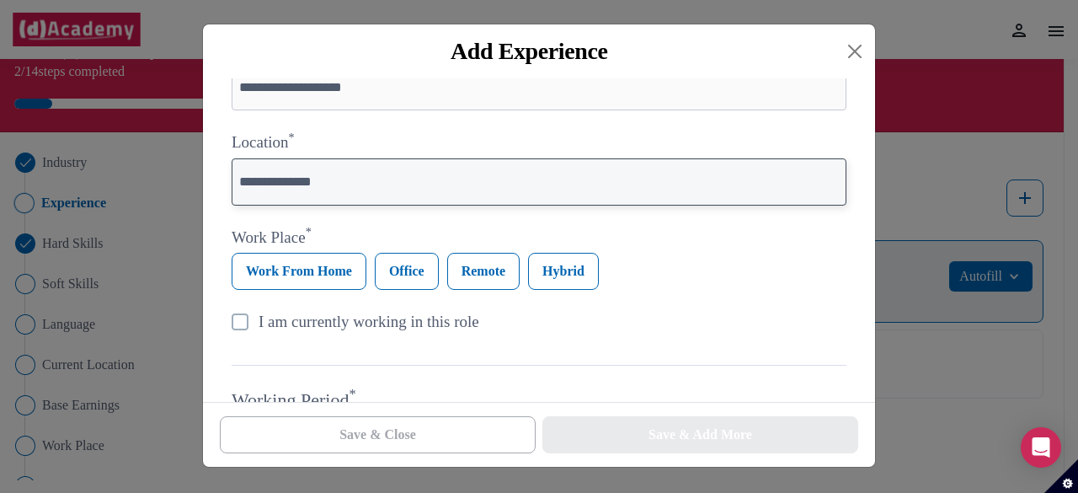
scroll to position [493, 0]
type input "**********"
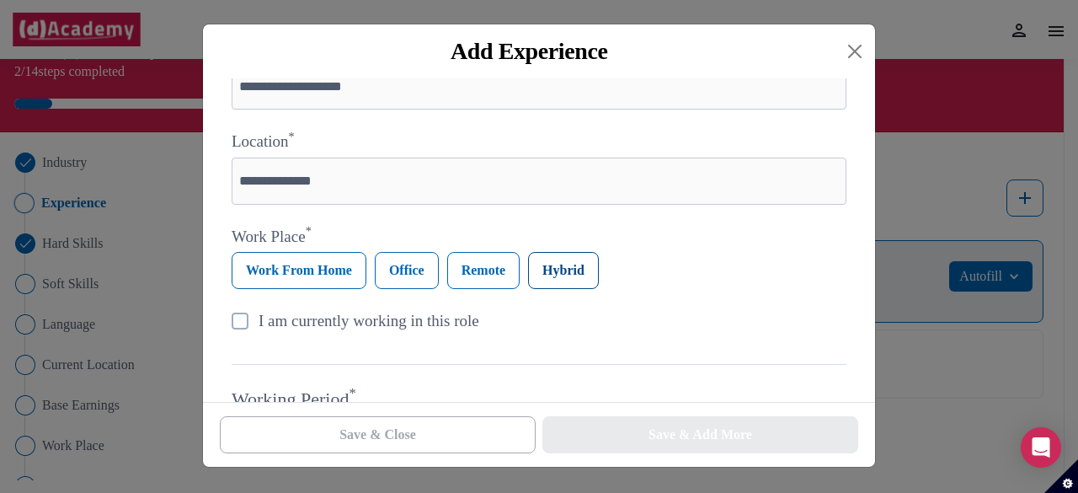
click at [558, 272] on label "Hybrid" at bounding box center [563, 270] width 71 height 37
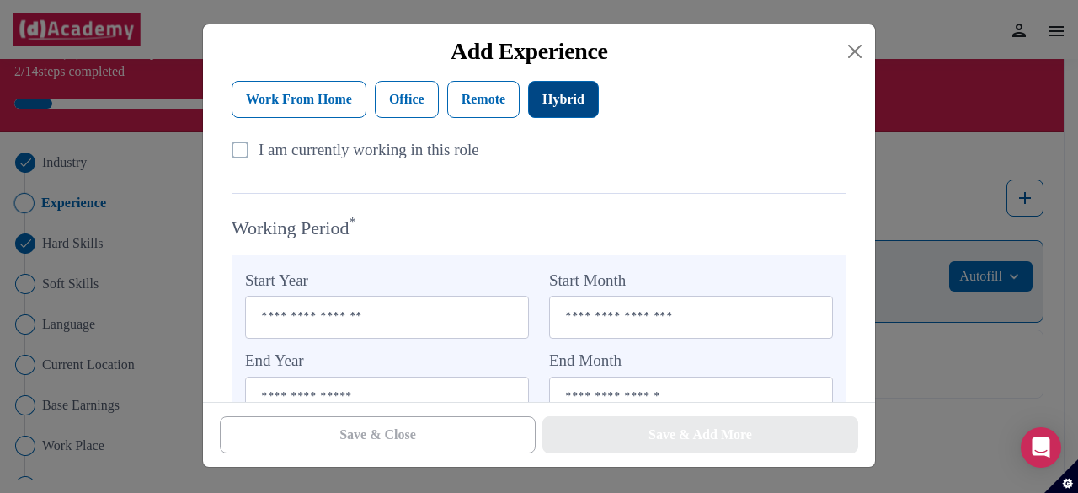
scroll to position [665, 0]
click at [524, 327] on img at bounding box center [518, 316] width 20 height 41
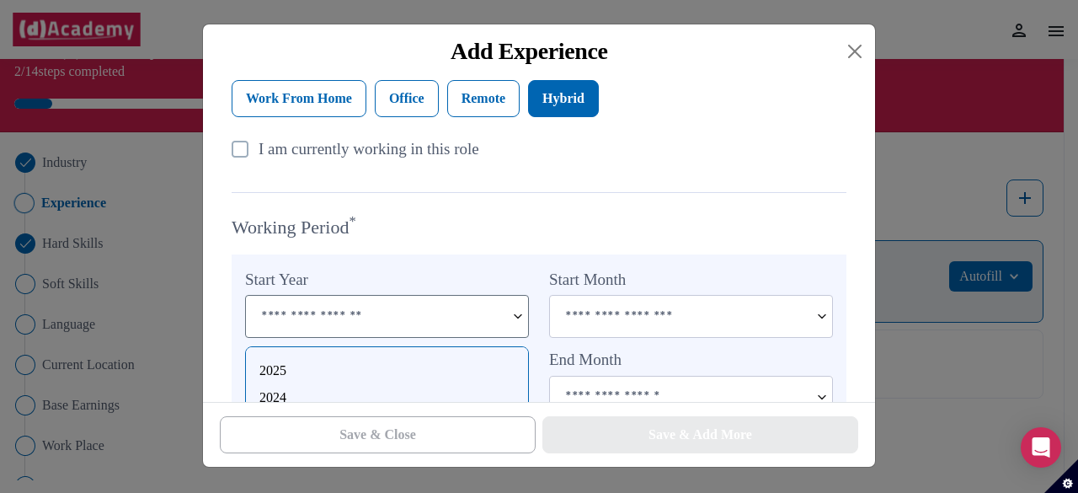
click at [416, 373] on div "2025" at bounding box center [386, 371] width 255 height 20
type input "****"
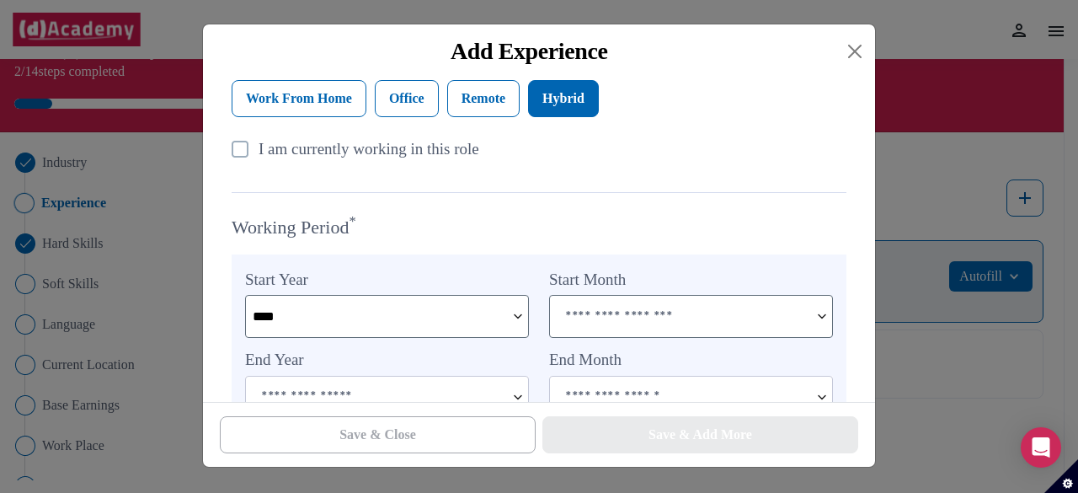
click at [816, 324] on img at bounding box center [822, 316] width 20 height 41
click at [826, 326] on img at bounding box center [822, 316] width 20 height 41
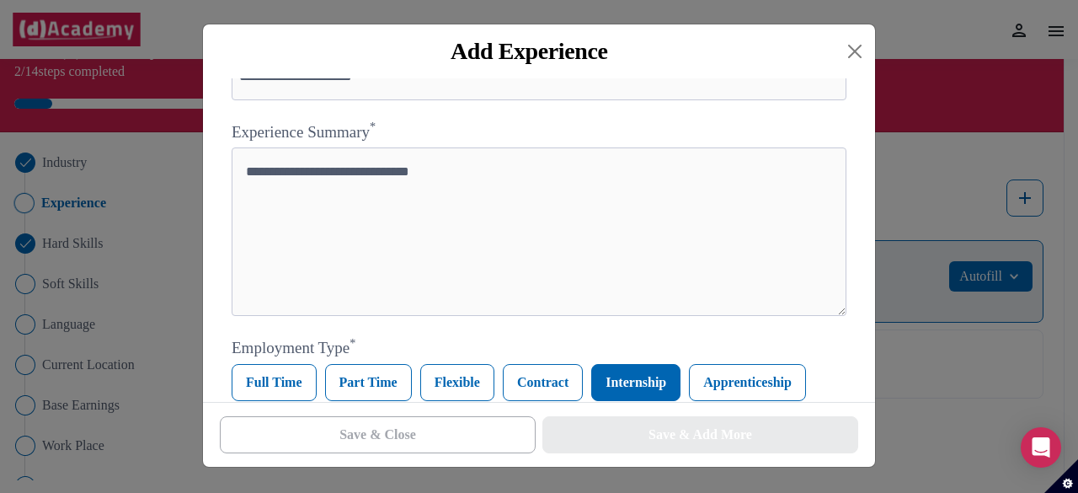
scroll to position [0, 0]
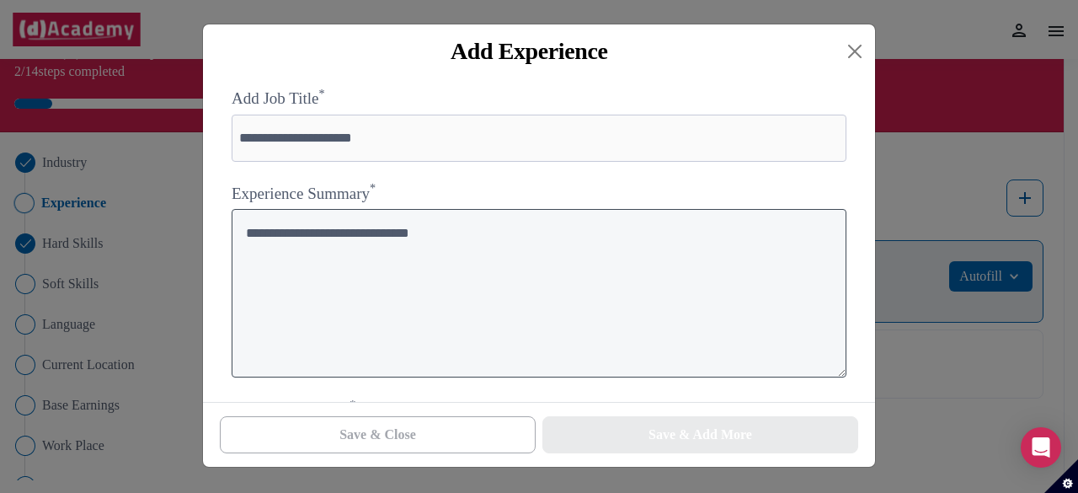
click at [331, 247] on textarea at bounding box center [539, 293] width 615 height 168
paste textarea "**********"
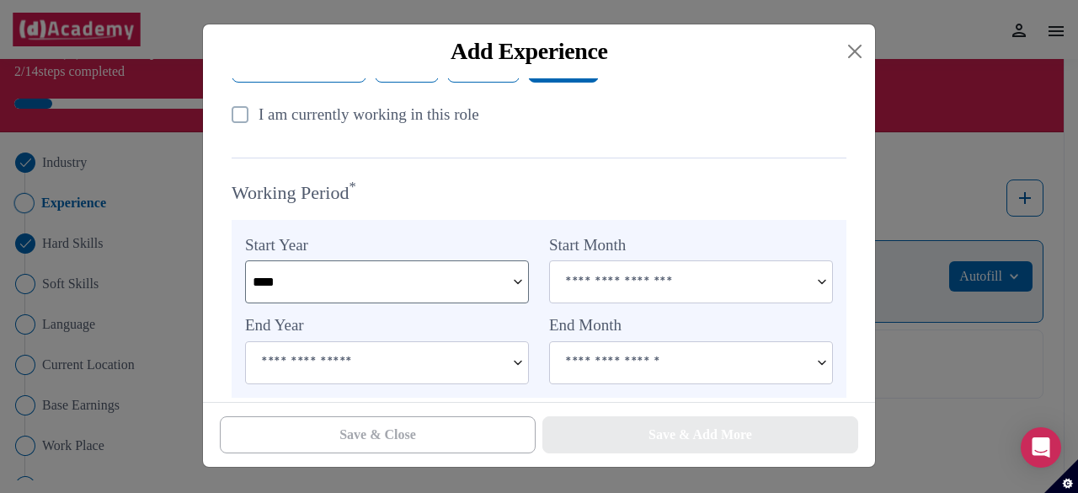
scroll to position [875, 0]
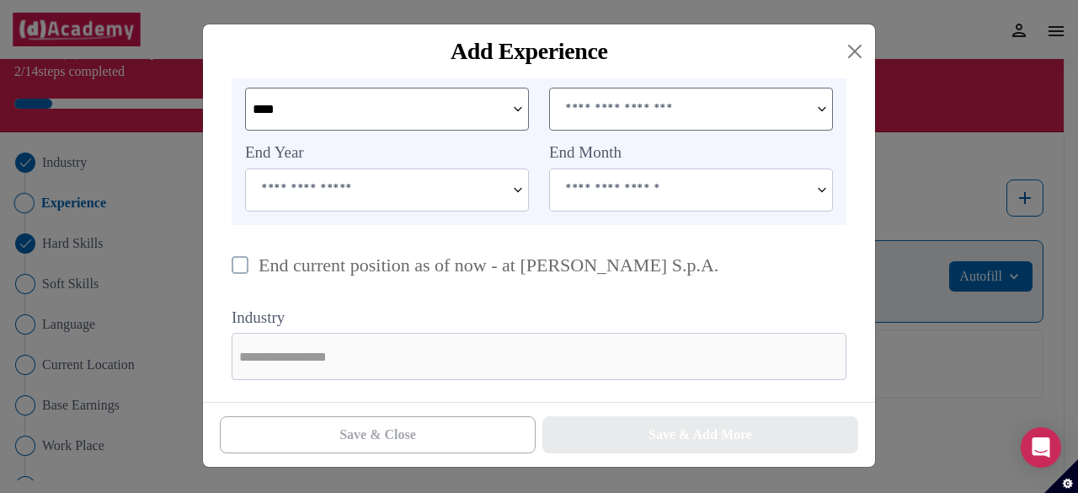
type textarea "**********"
click at [830, 115] on img at bounding box center [822, 108] width 20 height 41
click at [718, 91] on input at bounding box center [679, 108] width 259 height 40
click at [521, 189] on img at bounding box center [518, 189] width 20 height 41
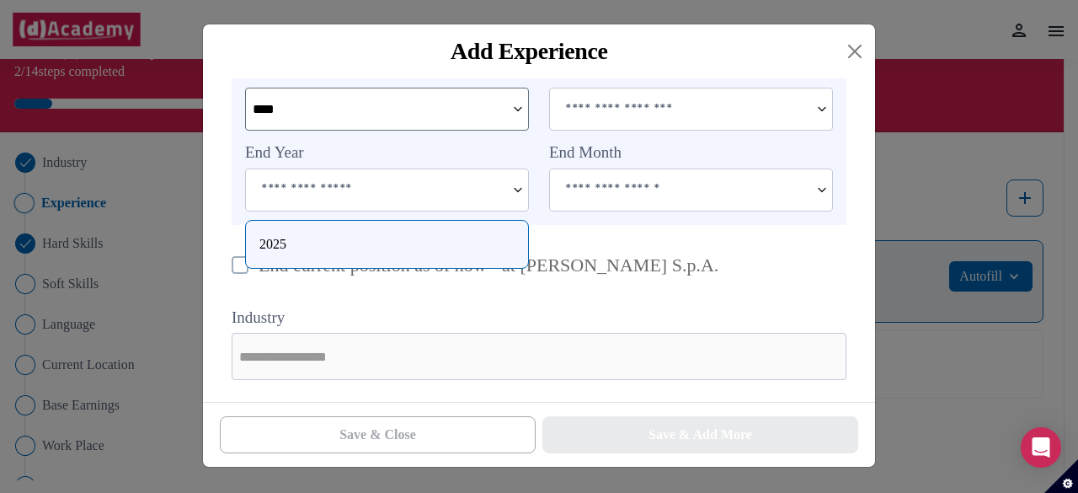
click at [521, 189] on img at bounding box center [518, 189] width 20 height 41
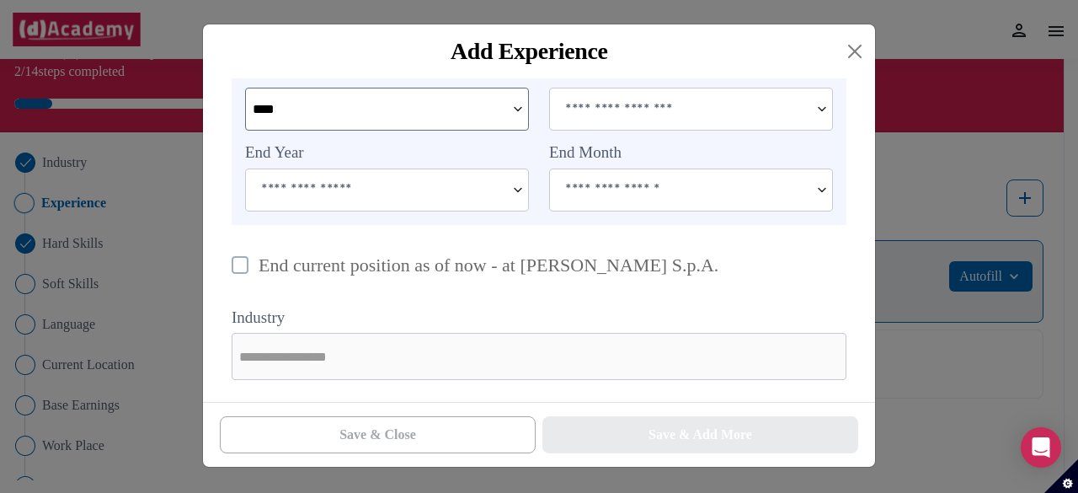
click at [521, 189] on img at bounding box center [518, 189] width 20 height 41
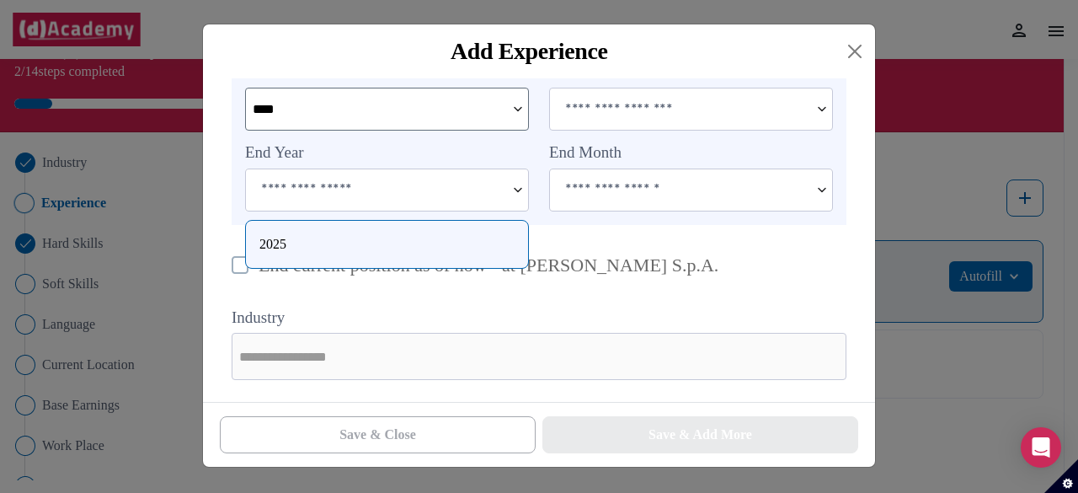
click at [825, 193] on img at bounding box center [822, 189] width 20 height 41
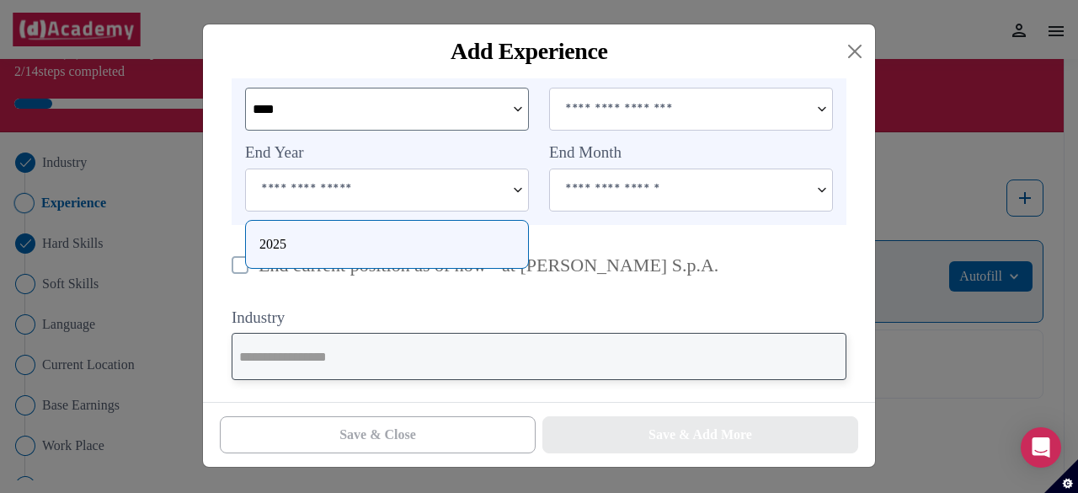
click at [453, 375] on input "text" at bounding box center [539, 356] width 615 height 47
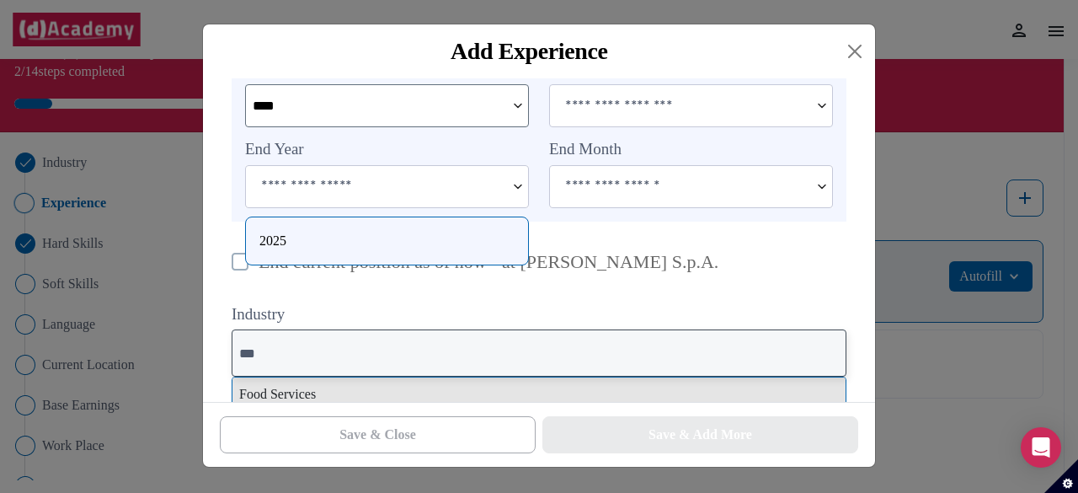
type input "***"
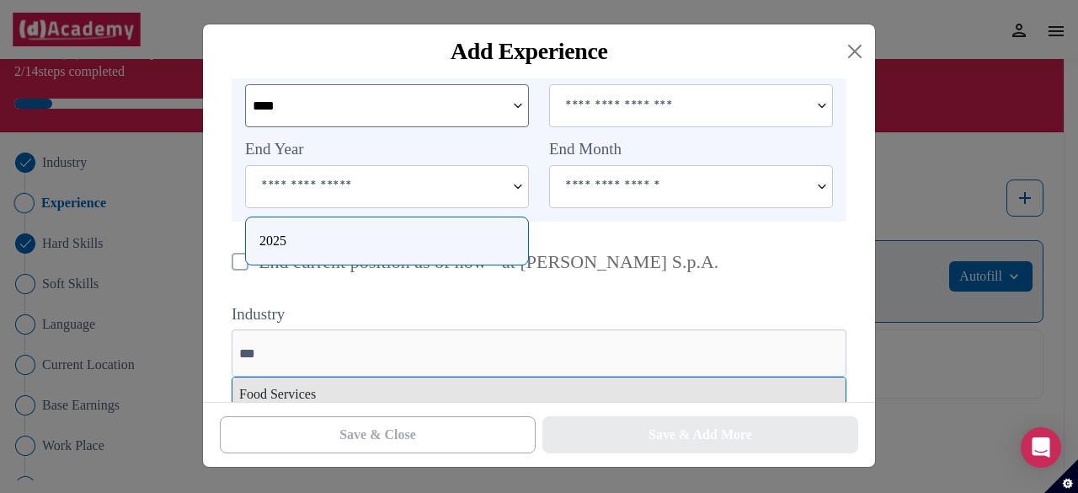
click at [404, 388] on div "Food Services" at bounding box center [539, 394] width 613 height 34
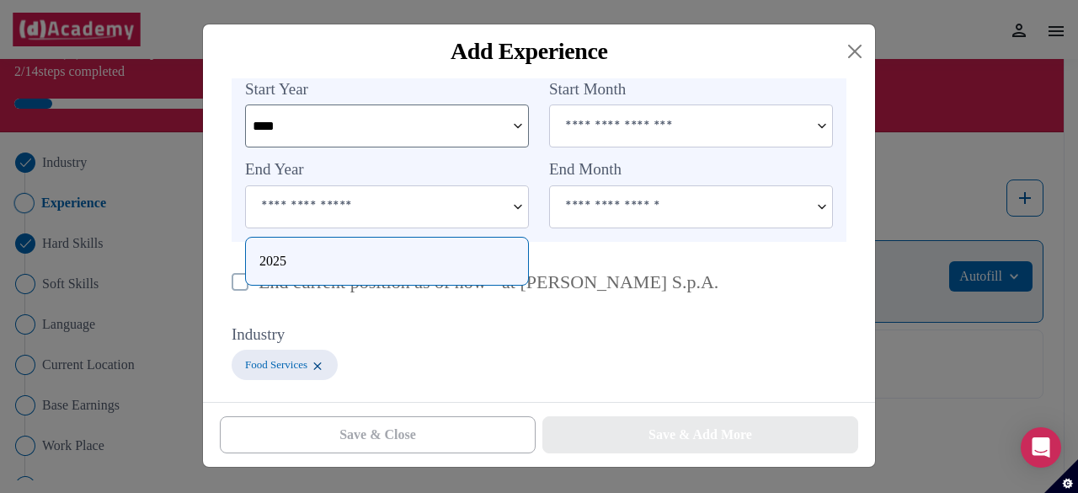
scroll to position [0, 0]
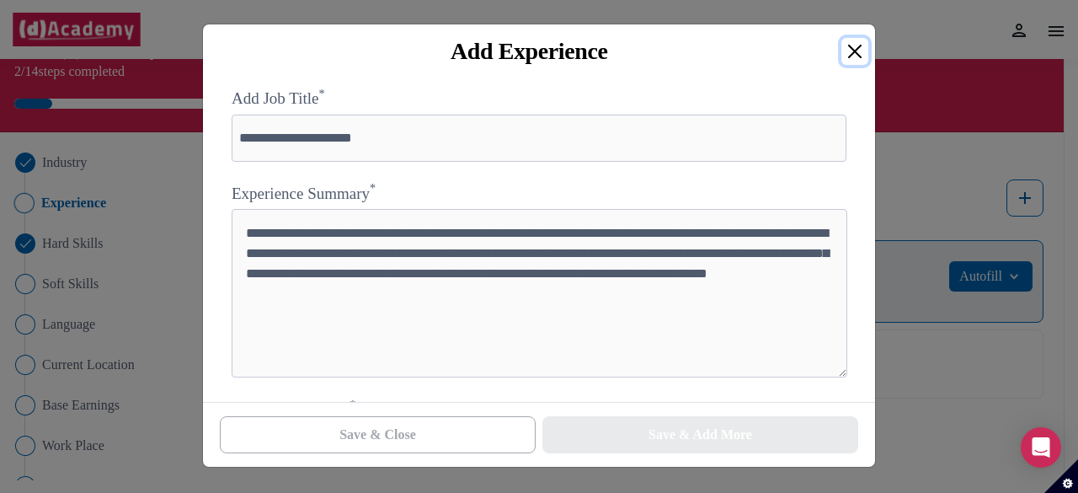
click at [847, 51] on button "Close" at bounding box center [855, 51] width 27 height 27
